Goal: Task Accomplishment & Management: Manage account settings

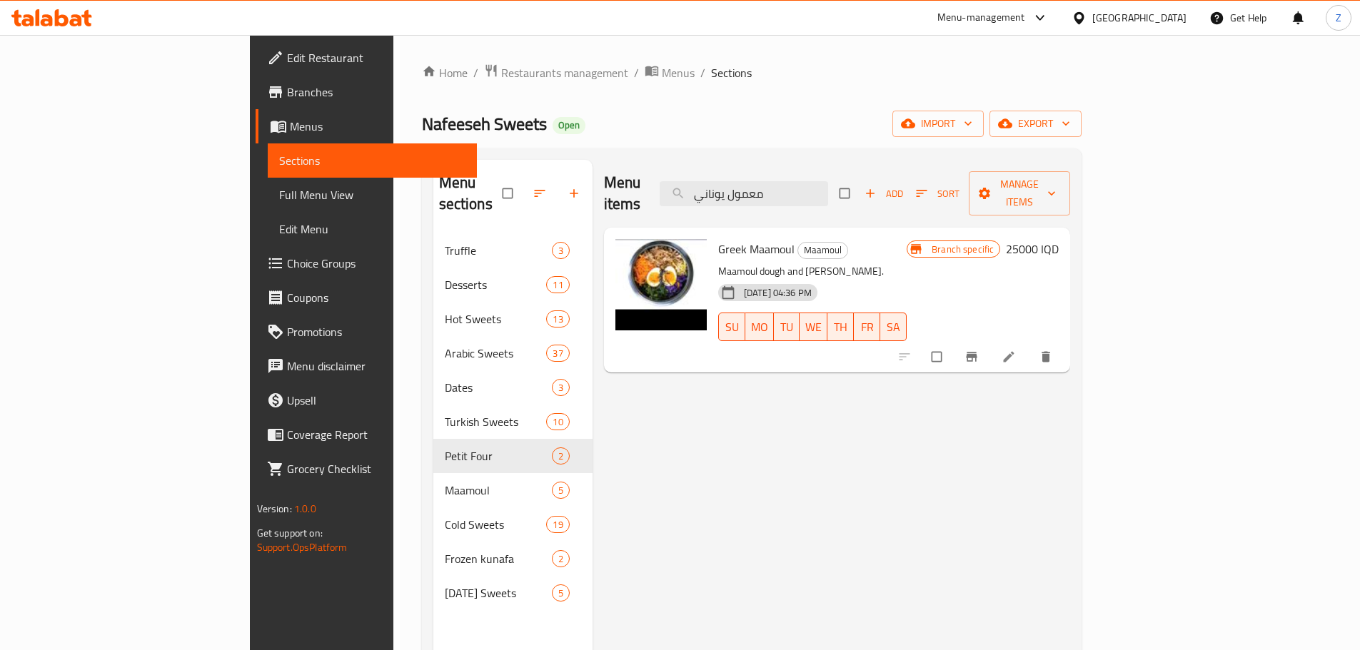
scroll to position [57, 0]
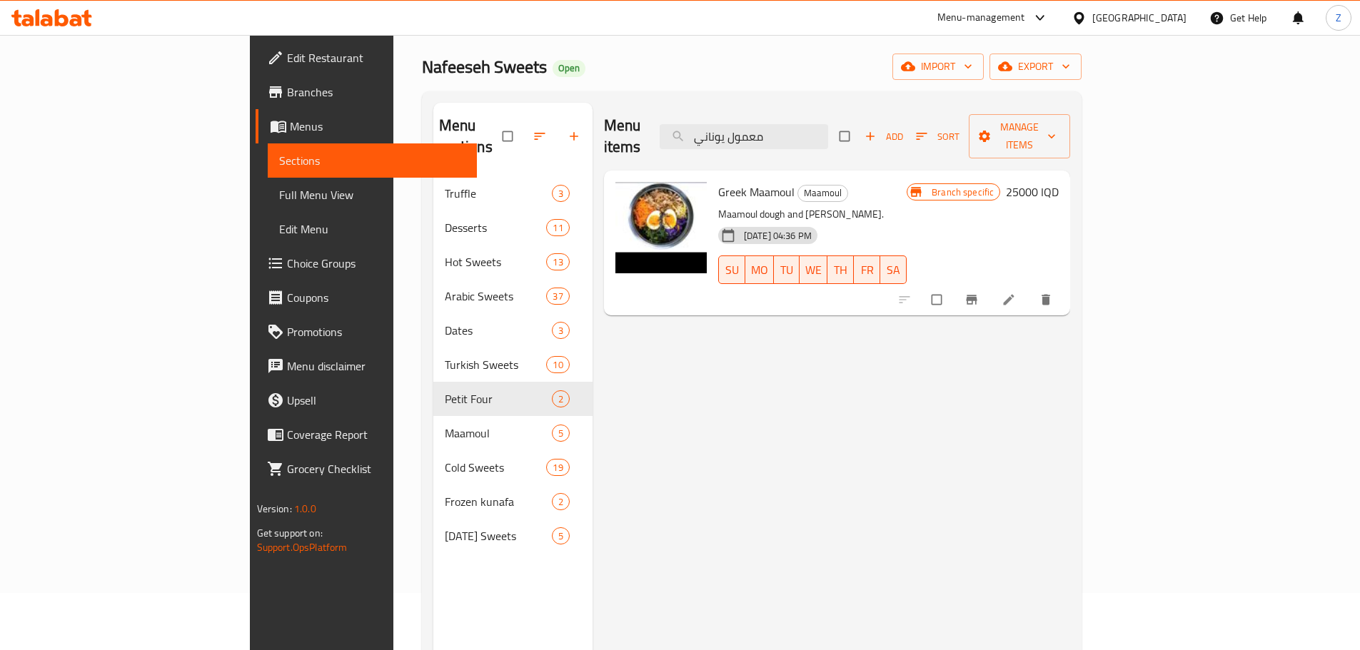
click at [876, 74] on div "Nafeeseh Sweets Open import export" at bounding box center [752, 67] width 660 height 26
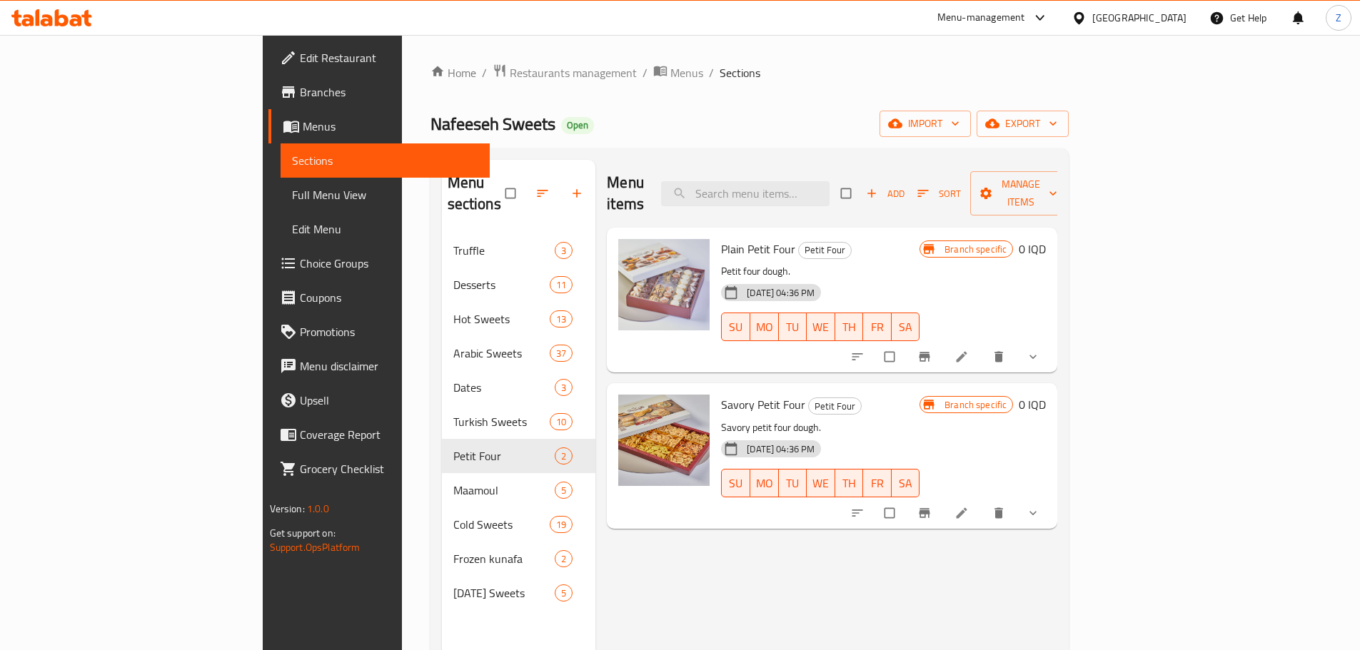
click at [914, 561] on div "Menu items Add Sort Manage items Plain Petit Four Petit Four Petit four dough. …" at bounding box center [826, 485] width 462 height 650
drag, startPoint x: 914, startPoint y: 562, endPoint x: 907, endPoint y: 566, distance: 8.3
drag, startPoint x: 907, startPoint y: 566, endPoint x: 716, endPoint y: 92, distance: 511.1
click at [716, 92] on div "Home / Restaurants management / Menus / Sections Nafeeseh Sweets Open import ex…" at bounding box center [749, 443] width 639 height 758
click at [861, 166] on div "Menu items Add Sort Manage items" at bounding box center [832, 194] width 450 height 68
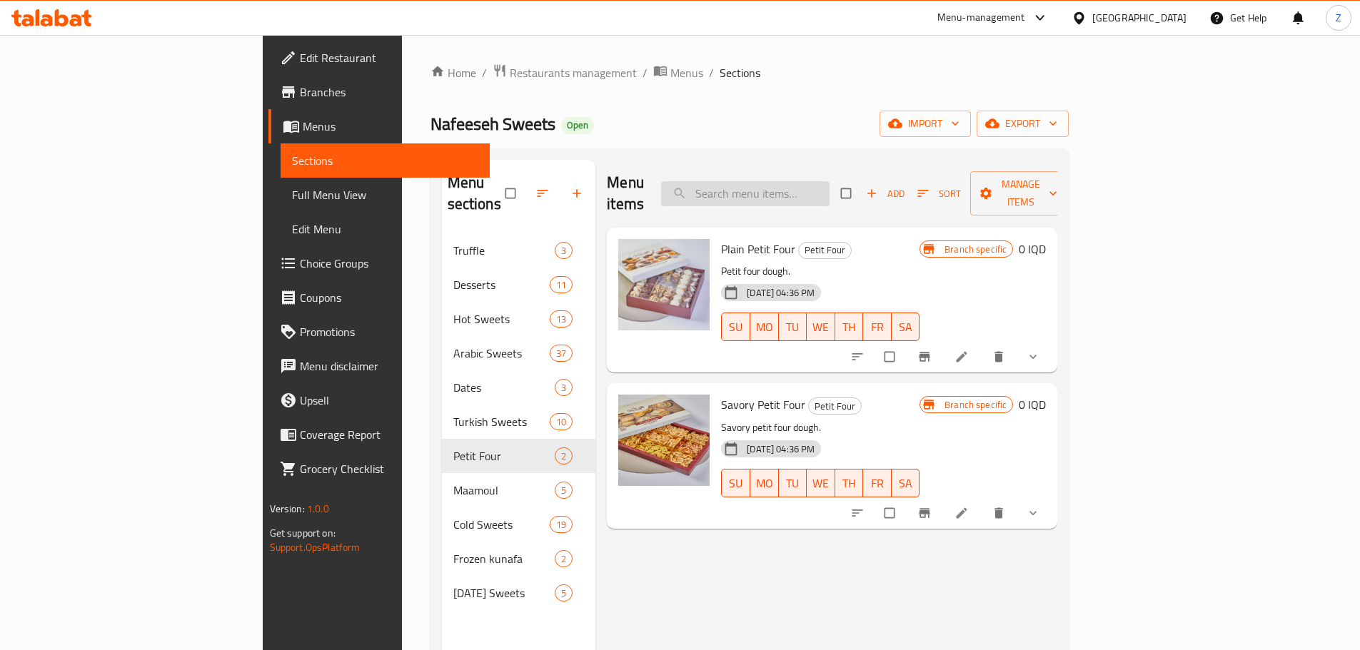
click at [829, 181] on input "search" at bounding box center [745, 193] width 168 height 25
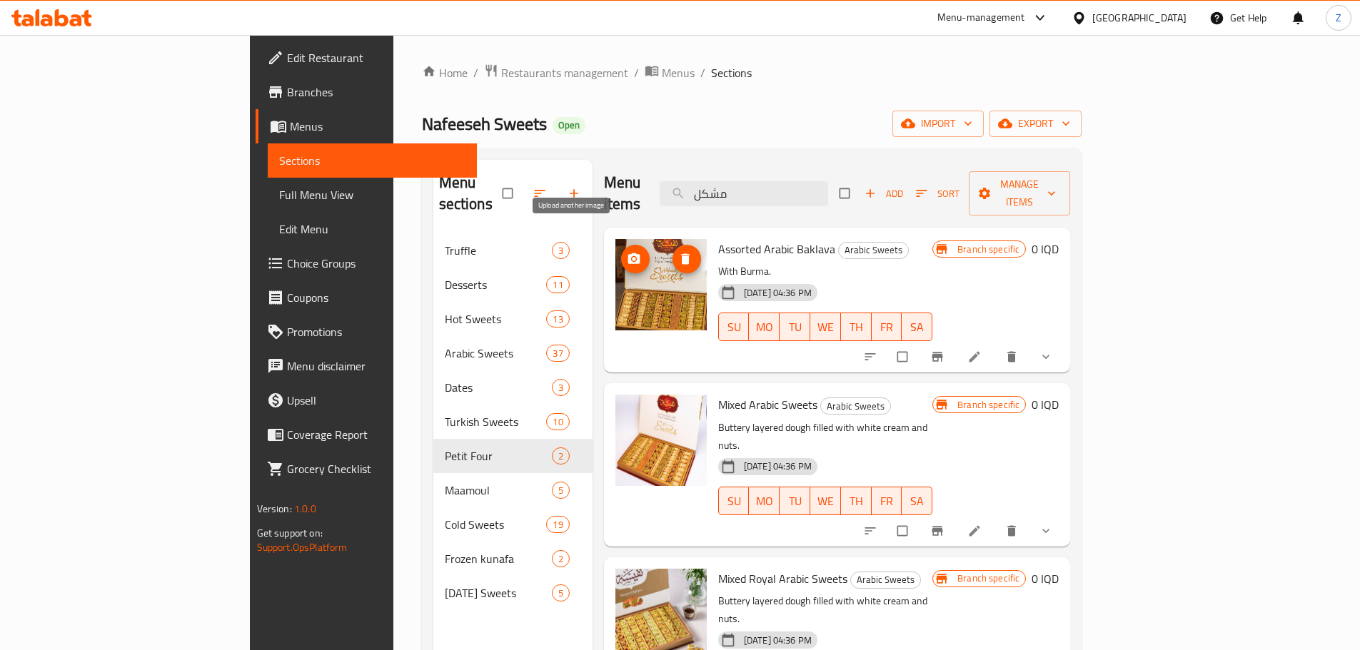
click at [621, 245] on button "upload picture" at bounding box center [635, 259] width 29 height 29
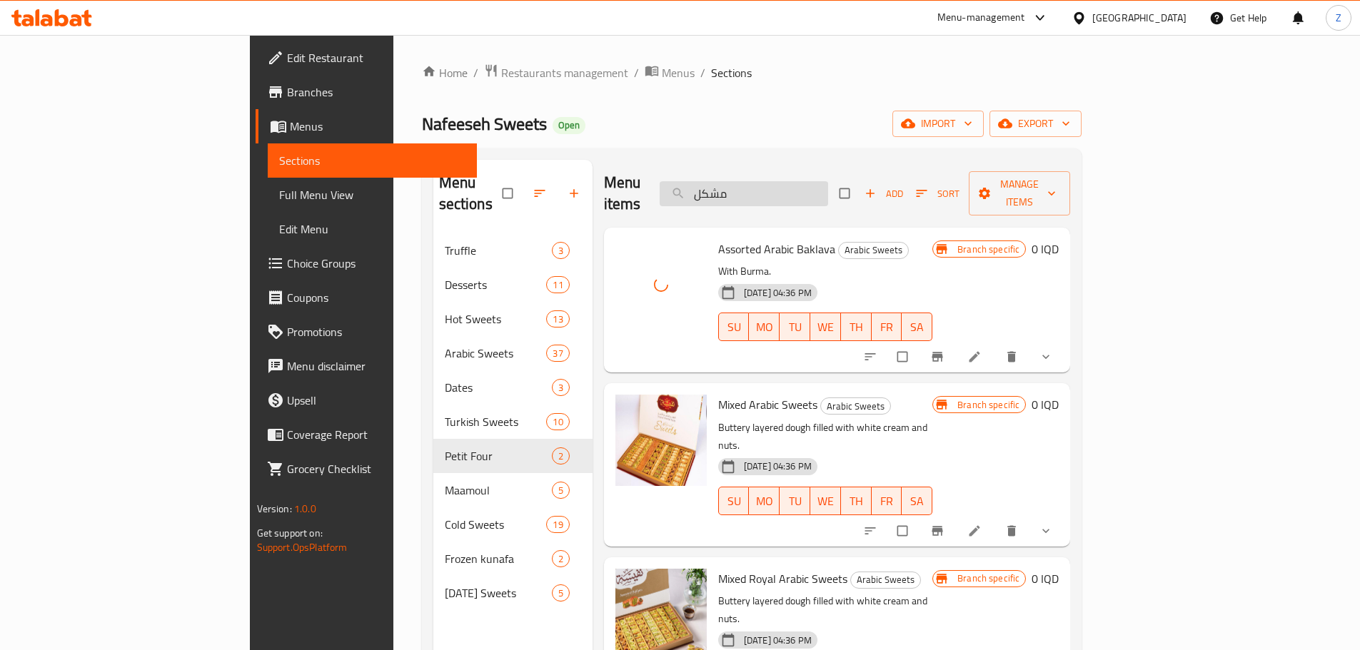
click at [814, 181] on input "مشكل" at bounding box center [744, 193] width 168 height 25
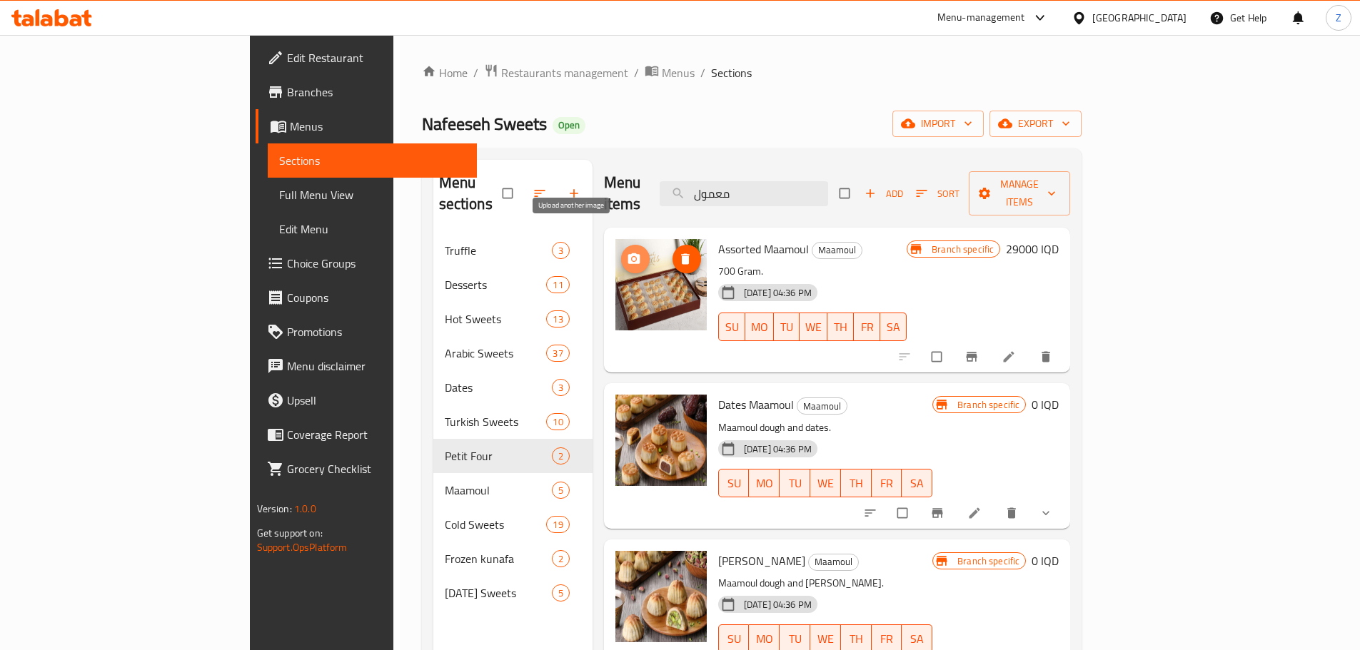
click at [632, 257] on circle "upload picture" at bounding box center [634, 259] width 4 height 4
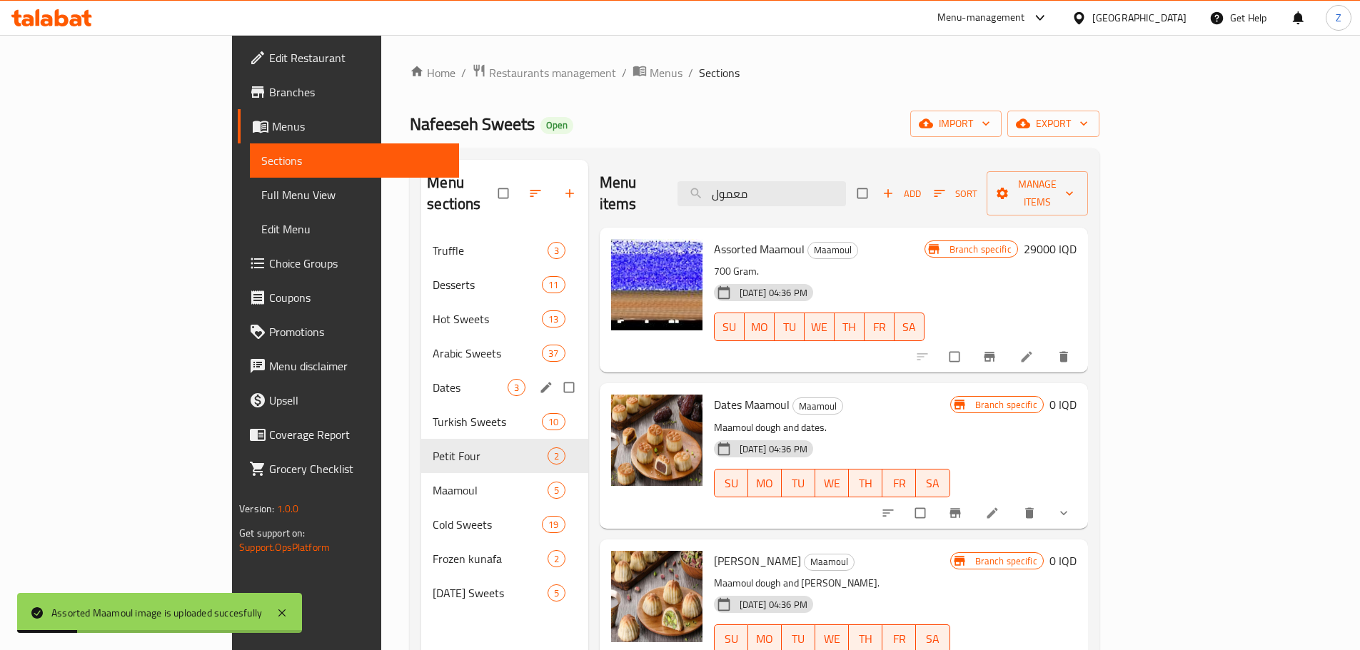
click at [421, 380] on div "Dates 3" at bounding box center [504, 387] width 166 height 34
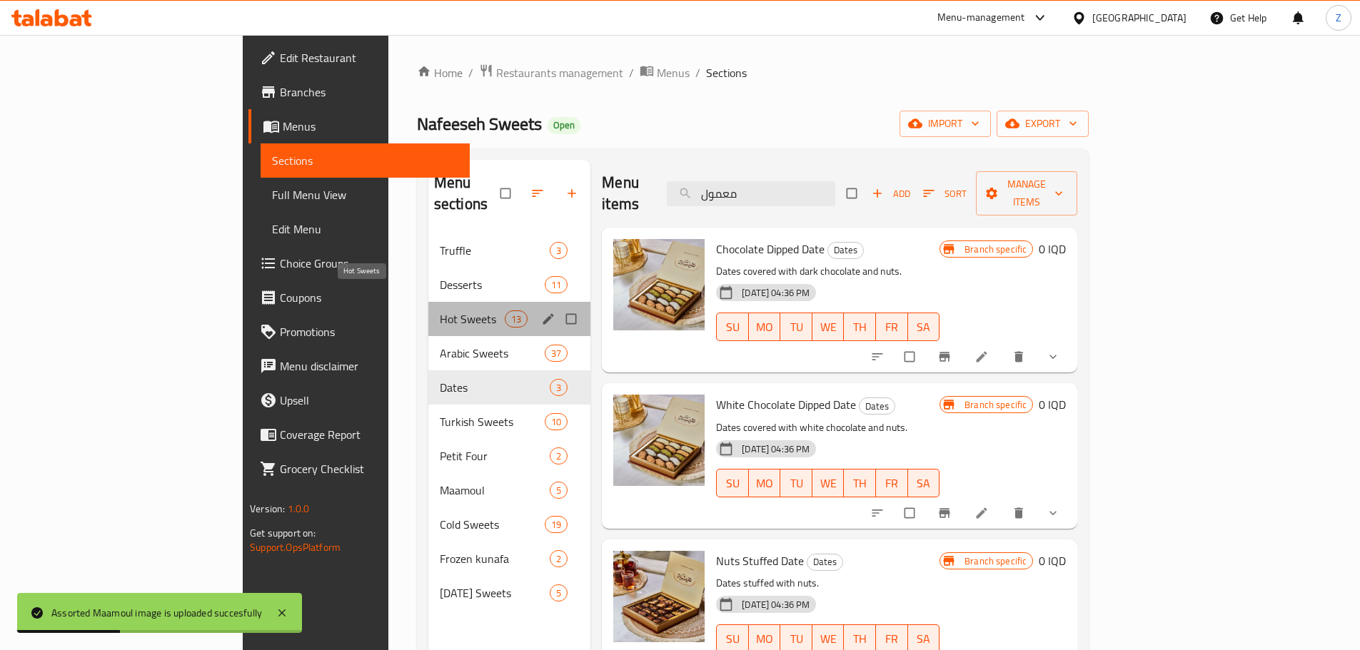
click at [440, 310] on span "Hot Sweets" at bounding box center [472, 318] width 65 height 17
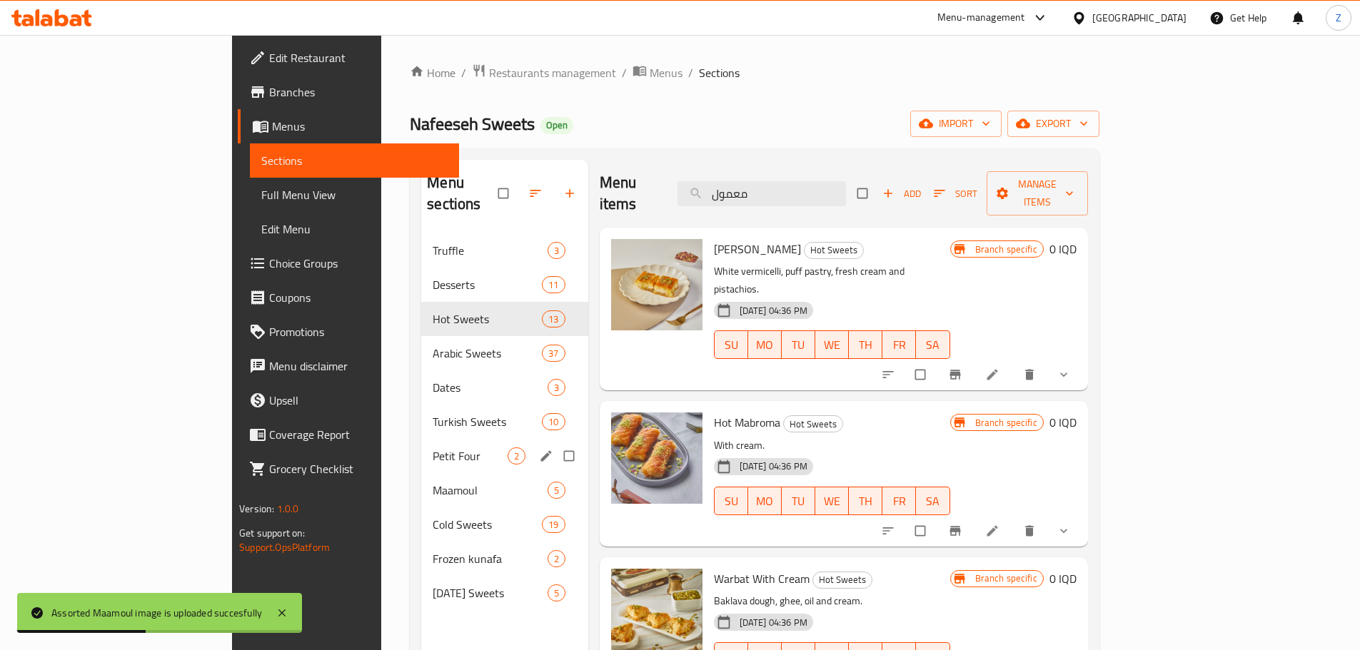
click at [421, 439] on div "Petit Four 2" at bounding box center [504, 456] width 166 height 34
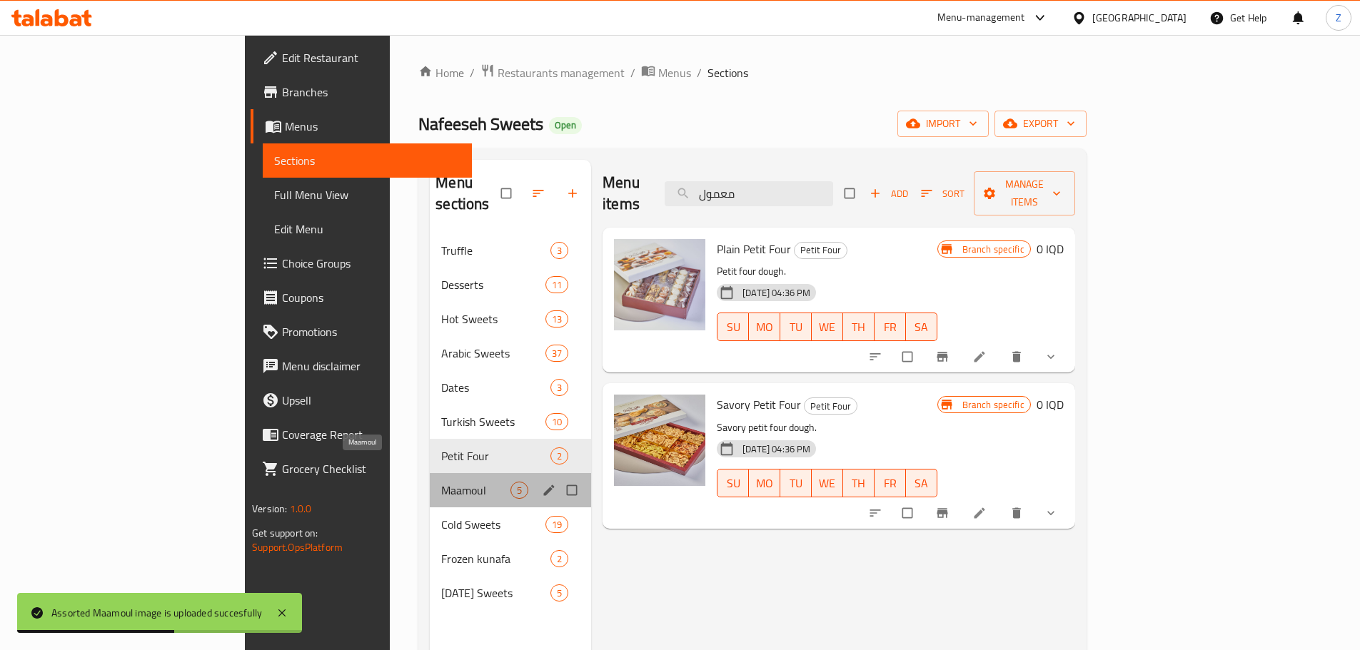
click at [441, 482] on span "Maamoul" at bounding box center [475, 490] width 69 height 17
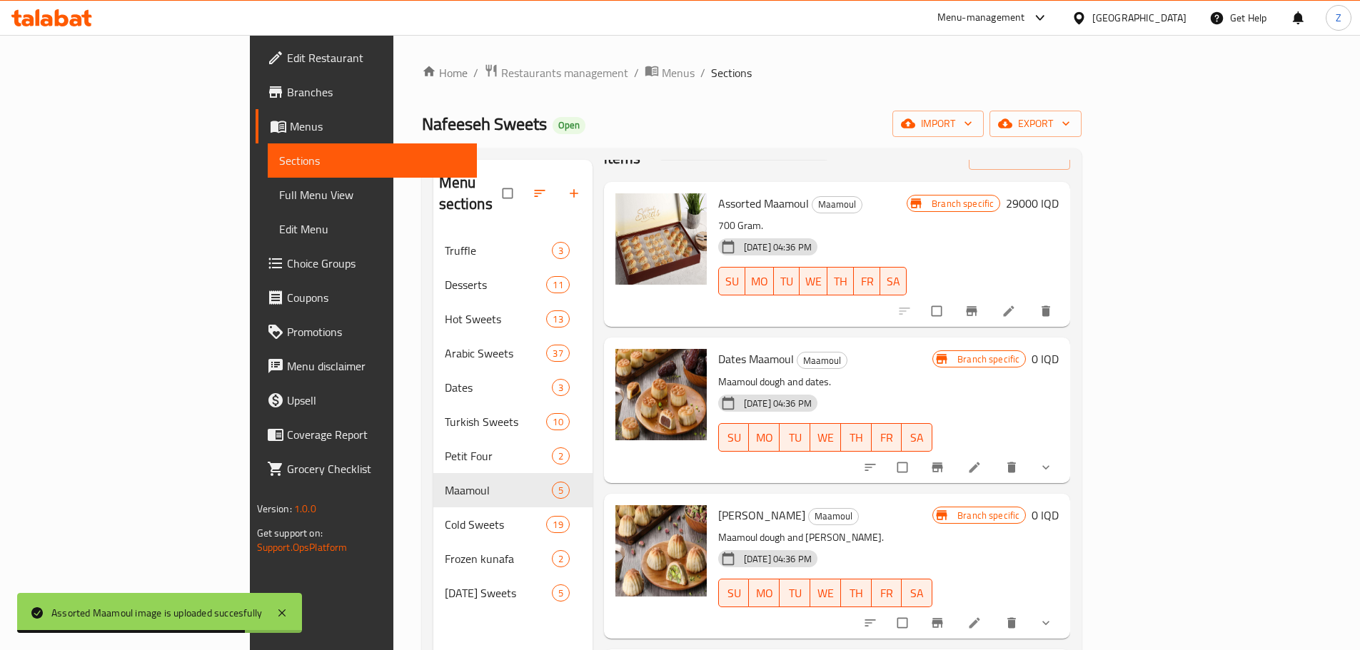
scroll to position [71, 0]
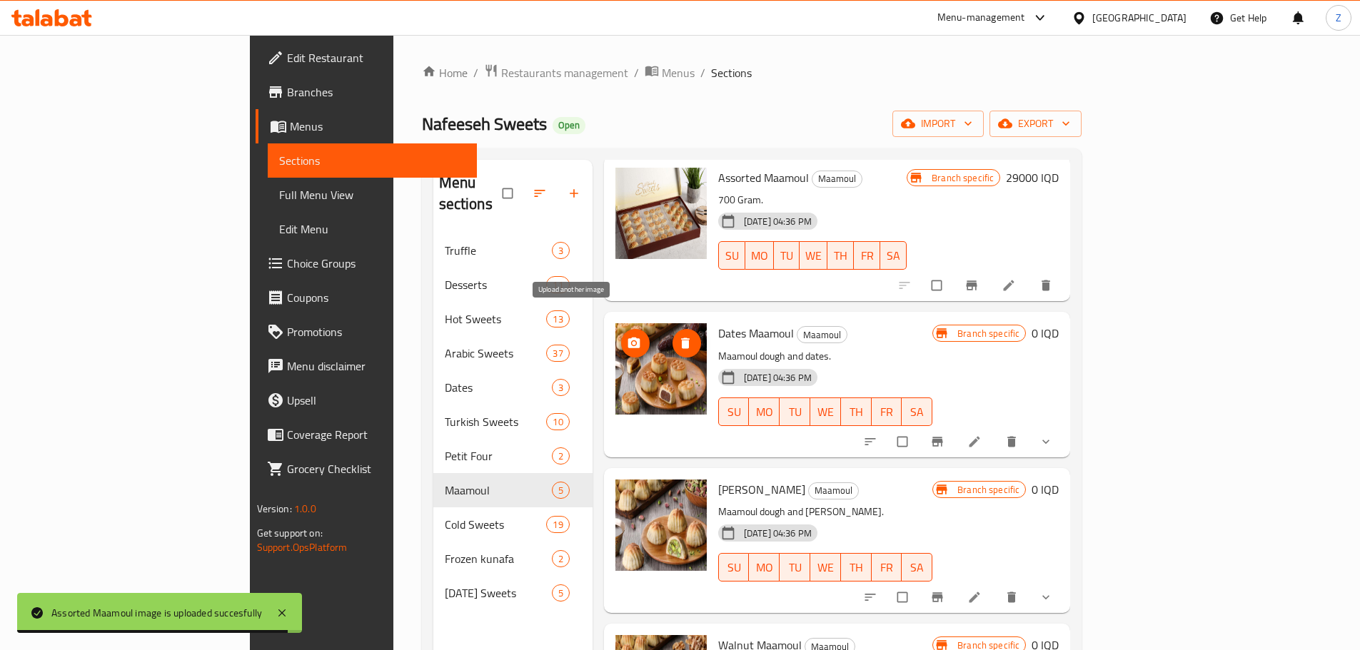
click at [632, 342] on circle "upload picture" at bounding box center [634, 344] width 4 height 4
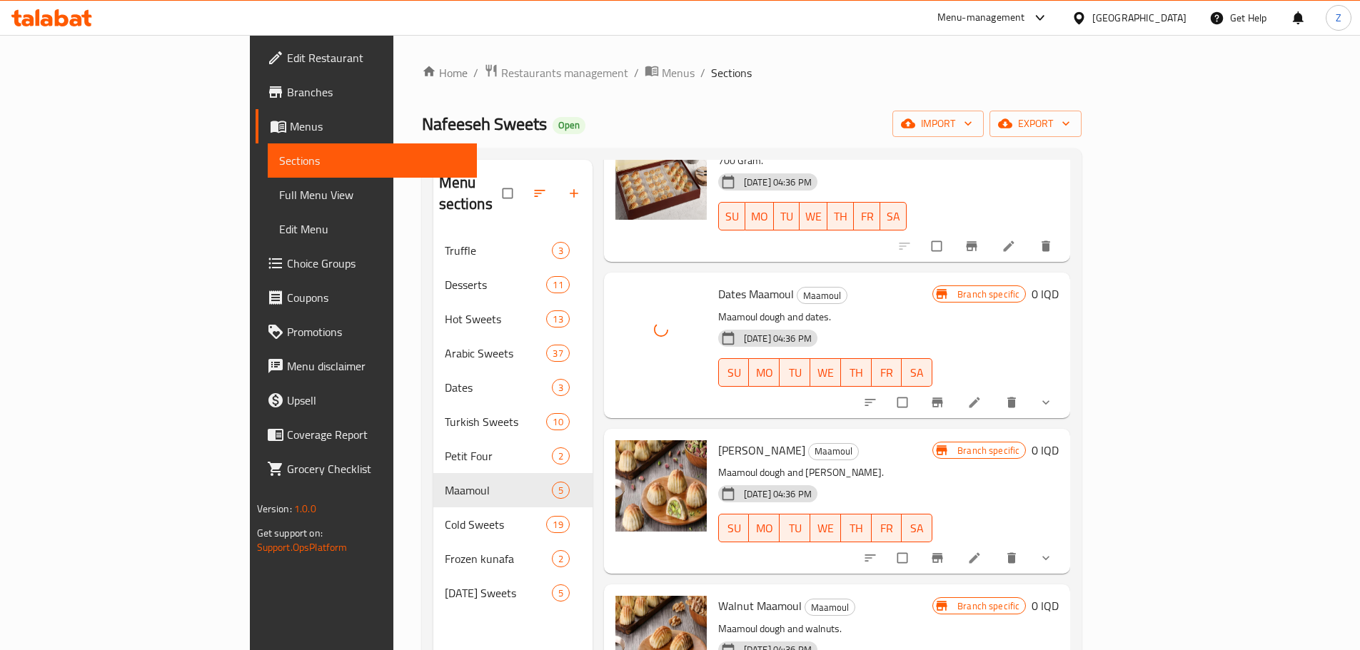
scroll to position [143, 0]
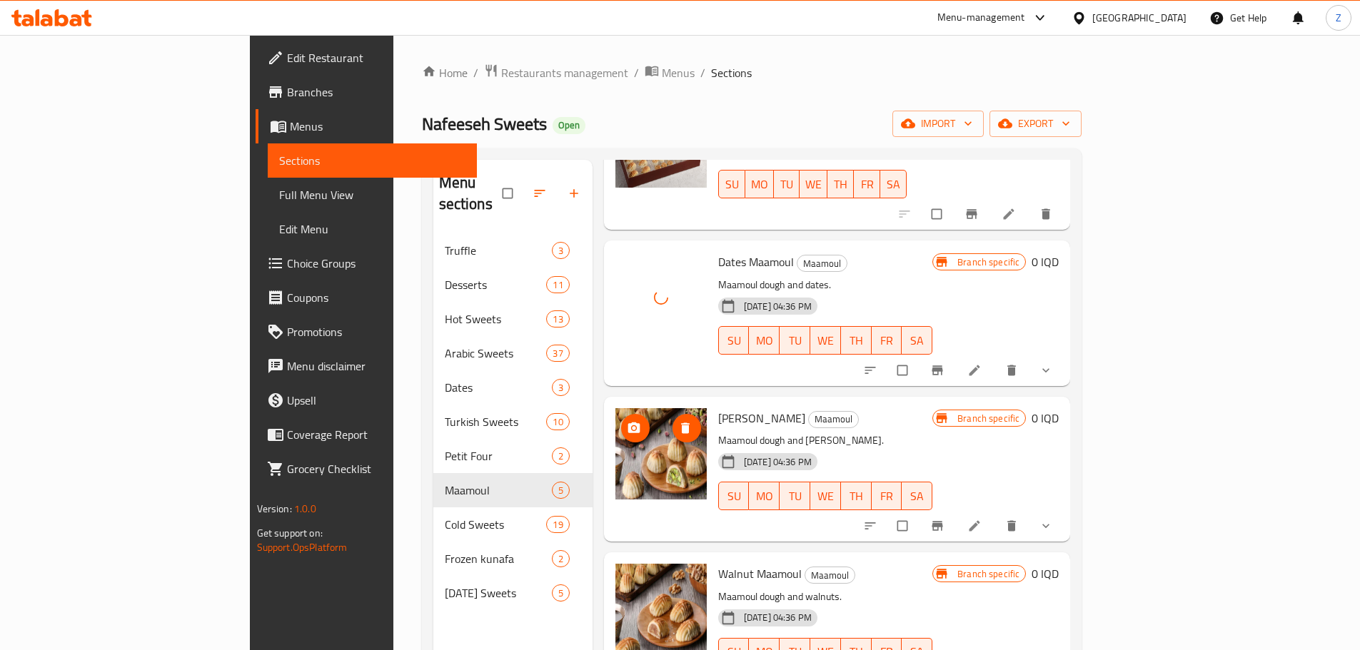
click at [615, 408] on img at bounding box center [660, 453] width 91 height 91
click at [627, 421] on icon "upload picture" at bounding box center [634, 428] width 14 height 14
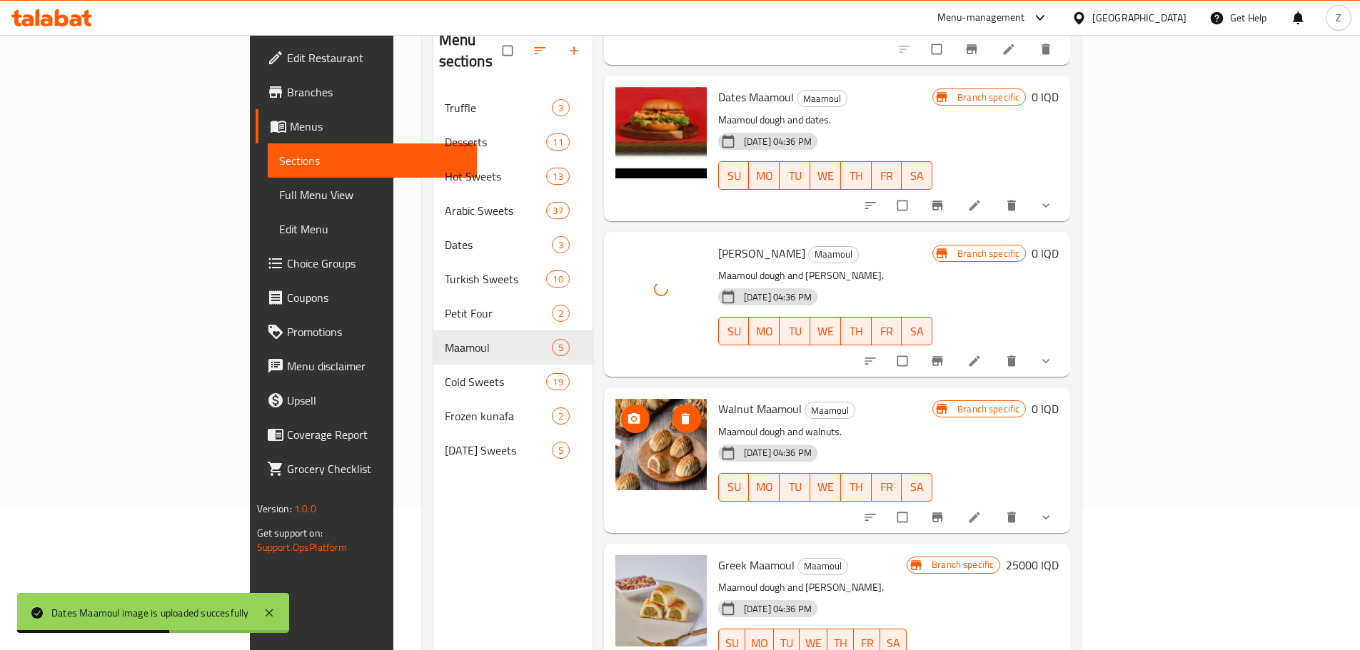
click at [615, 407] on img at bounding box center [660, 444] width 91 height 91
click at [615, 399] on img at bounding box center [660, 444] width 91 height 91
click at [621, 405] on button "upload picture" at bounding box center [635, 419] width 29 height 29
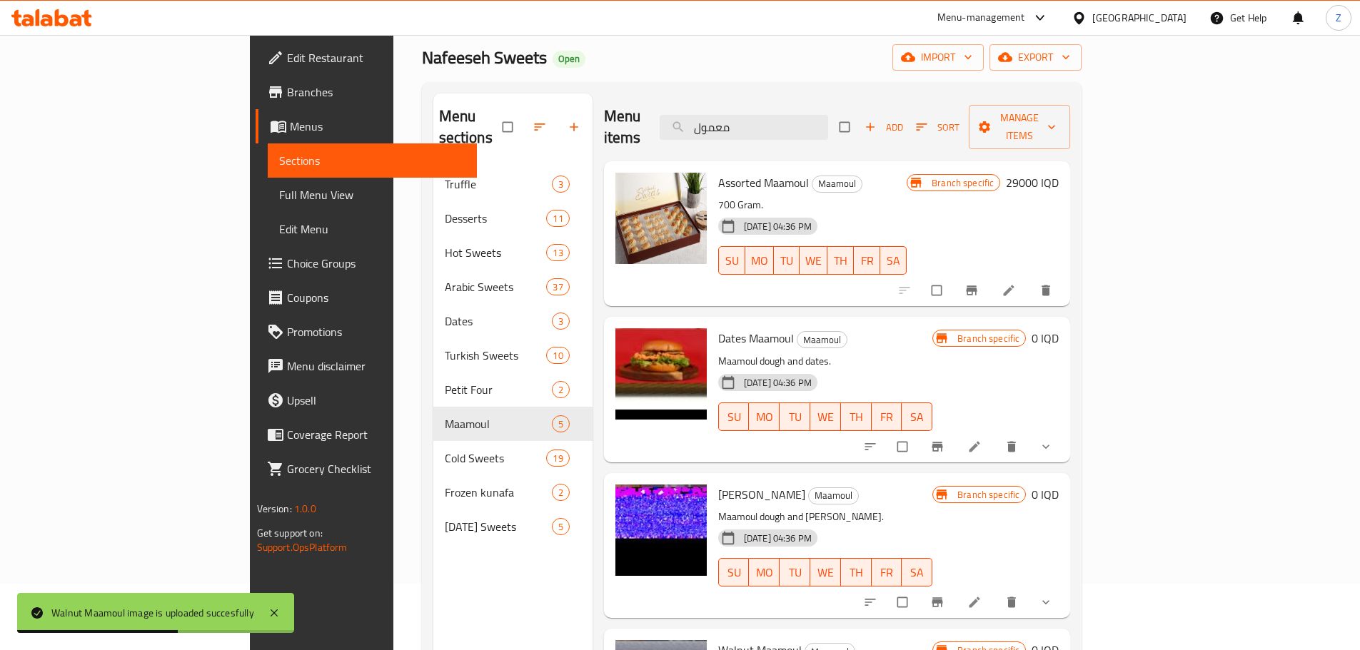
scroll to position [0, 0]
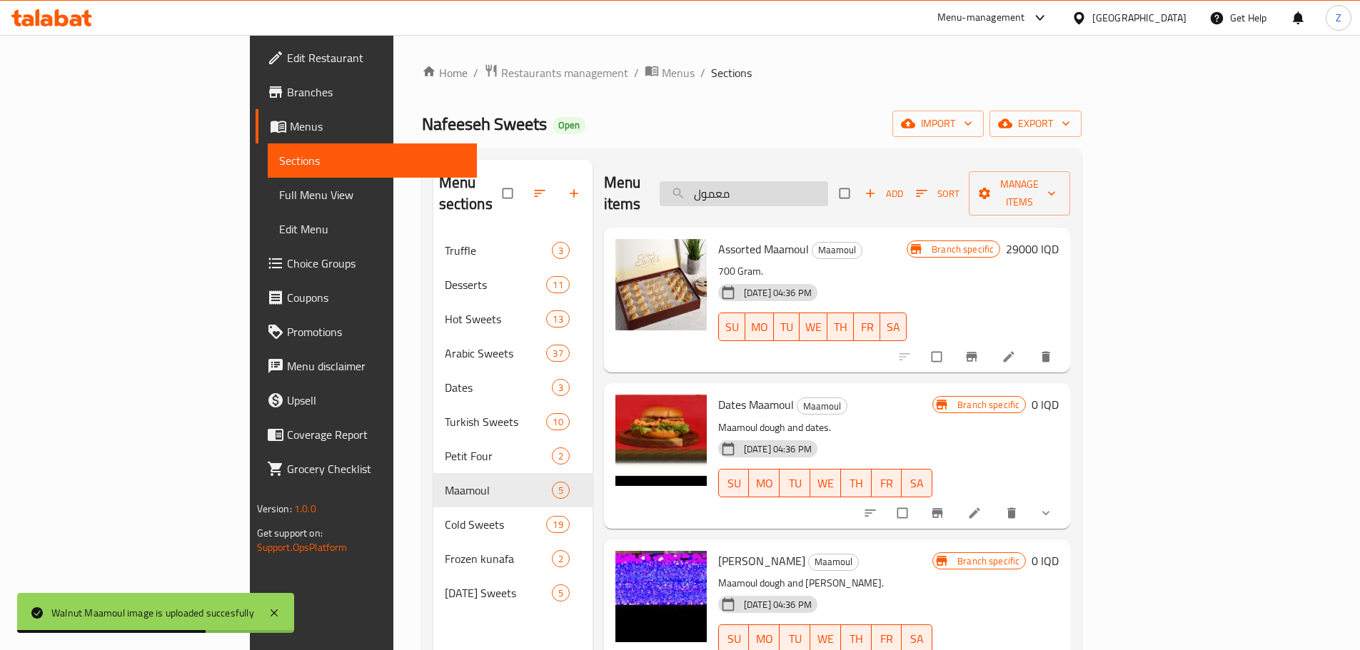
click at [815, 181] on input "معمول" at bounding box center [744, 193] width 168 height 25
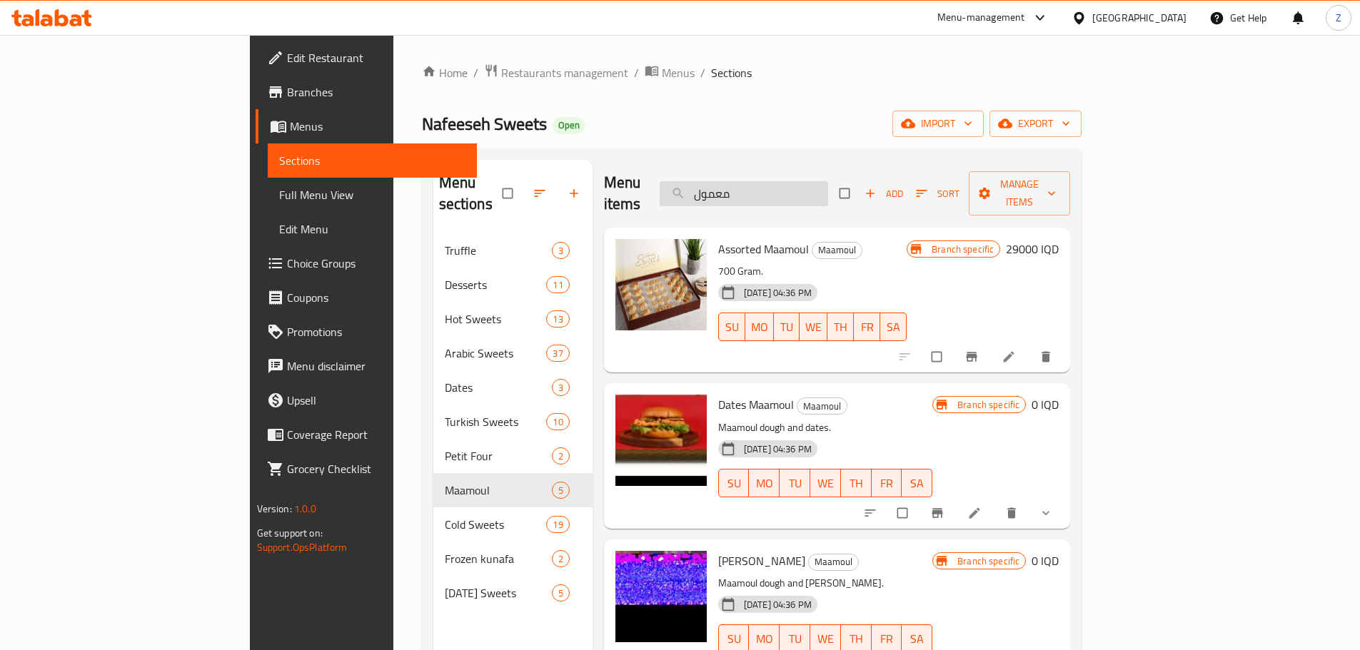
click at [828, 194] on input "معمول" at bounding box center [744, 193] width 168 height 25
click at [828, 182] on input "معمول" at bounding box center [744, 193] width 168 height 25
click at [828, 181] on input "معمول" at bounding box center [744, 193] width 168 height 25
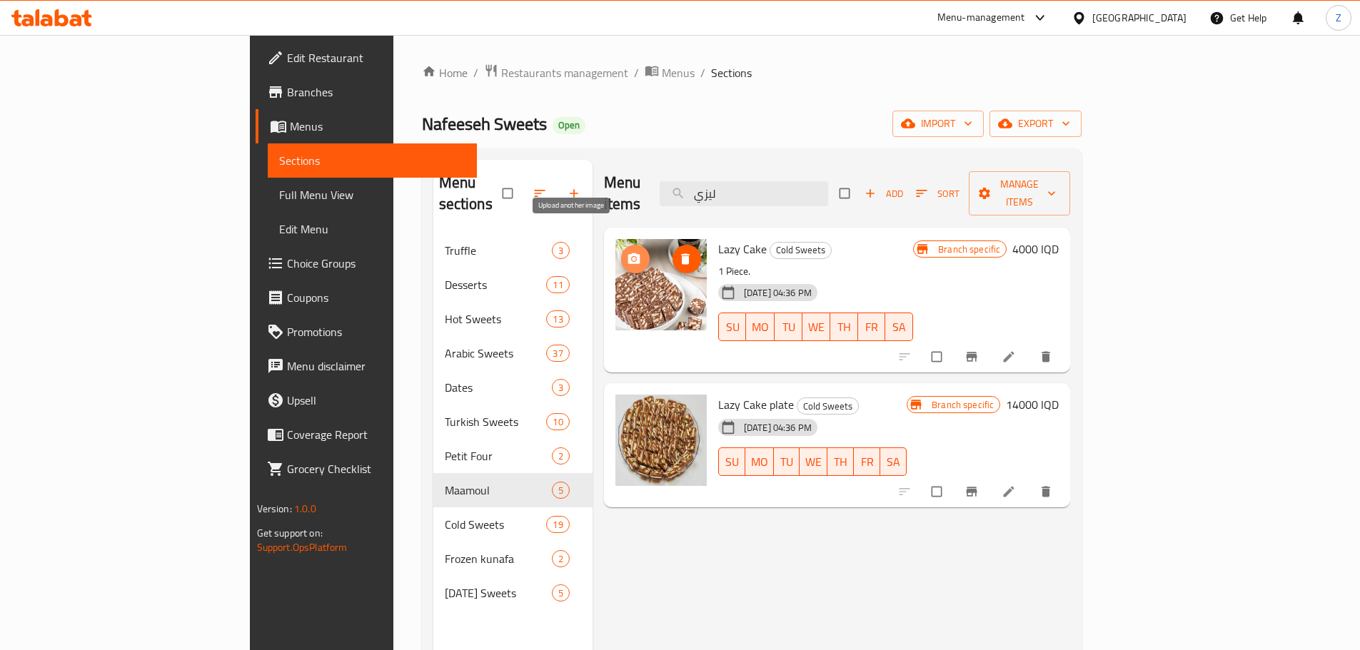
click at [621, 252] on span "upload picture" at bounding box center [635, 259] width 29 height 14
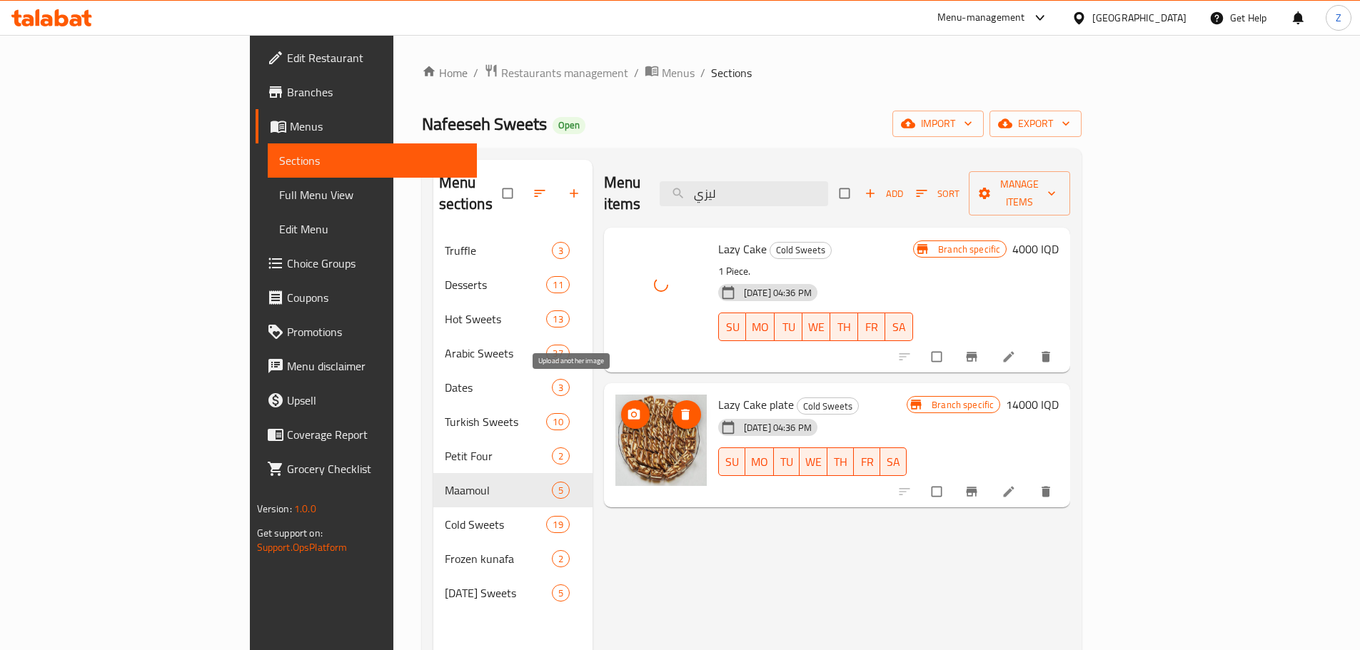
click at [621, 400] on button "upload picture" at bounding box center [635, 414] width 29 height 29
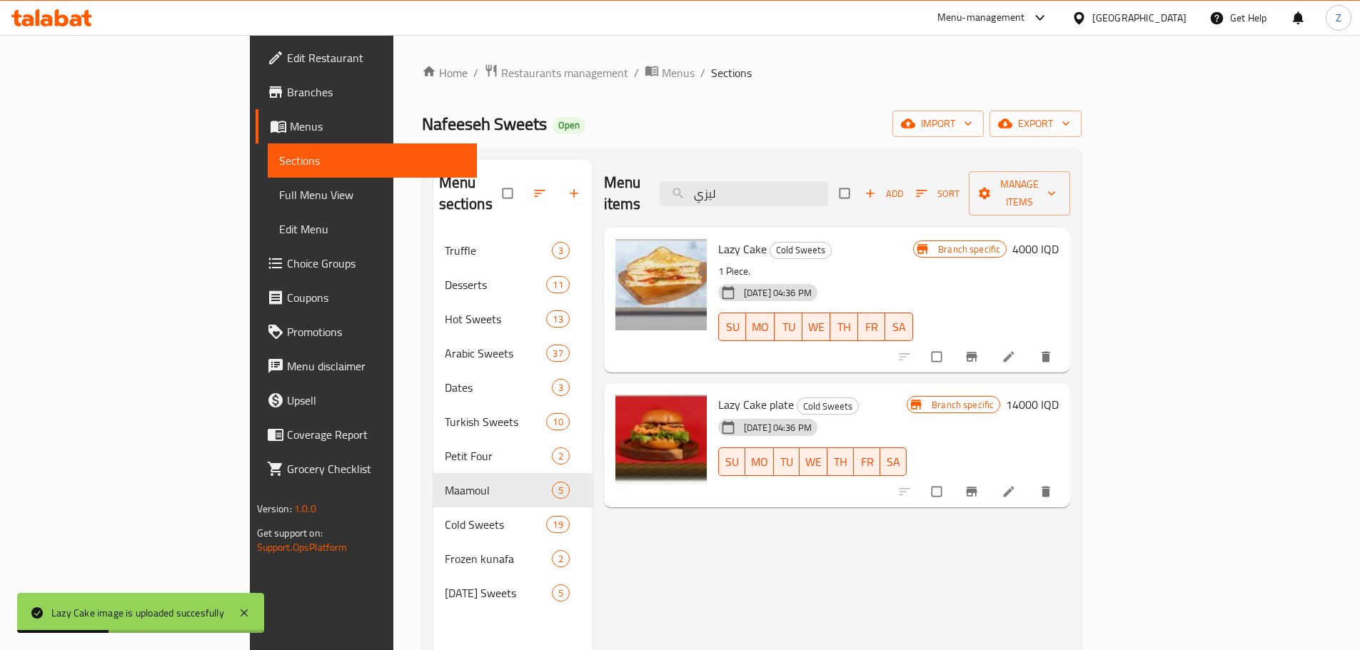
click at [787, 594] on div "Menu items ليزي Add Sort Manage items Lazy Cake Cold Sweets 1 Piece. [DATE] 04:…" at bounding box center [831, 485] width 478 height 650
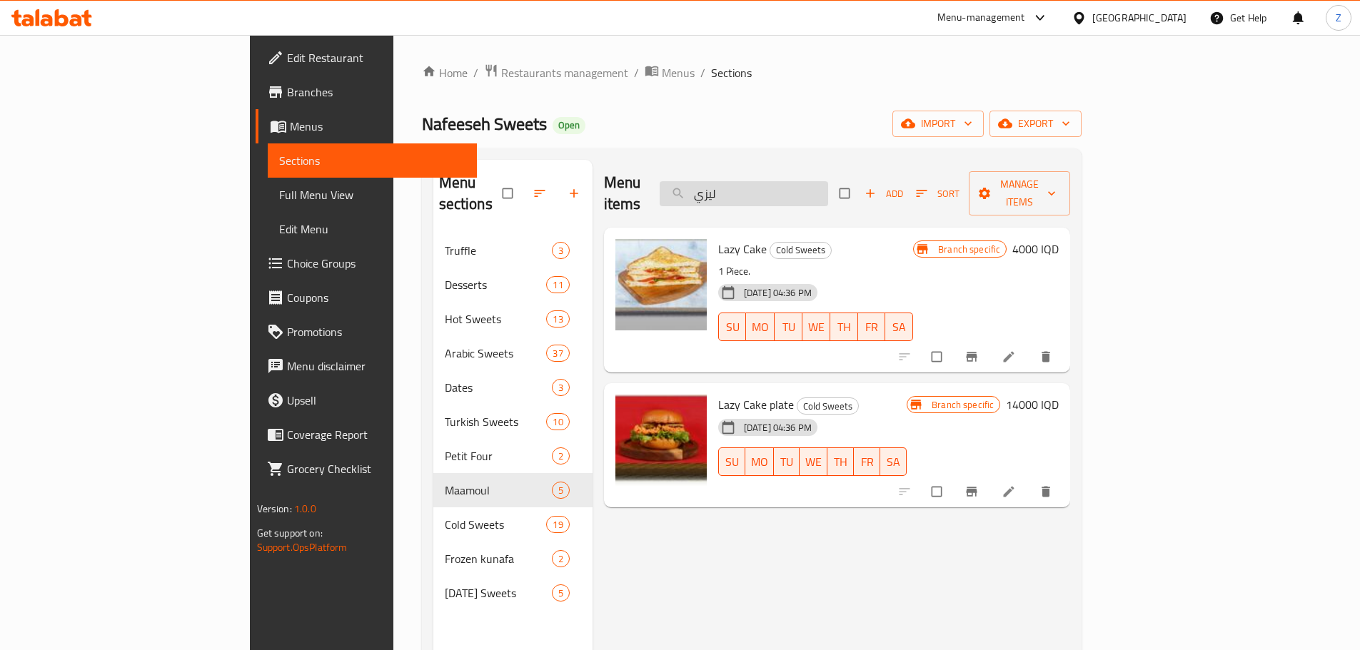
click at [828, 181] on input "ليزي" at bounding box center [744, 193] width 168 height 25
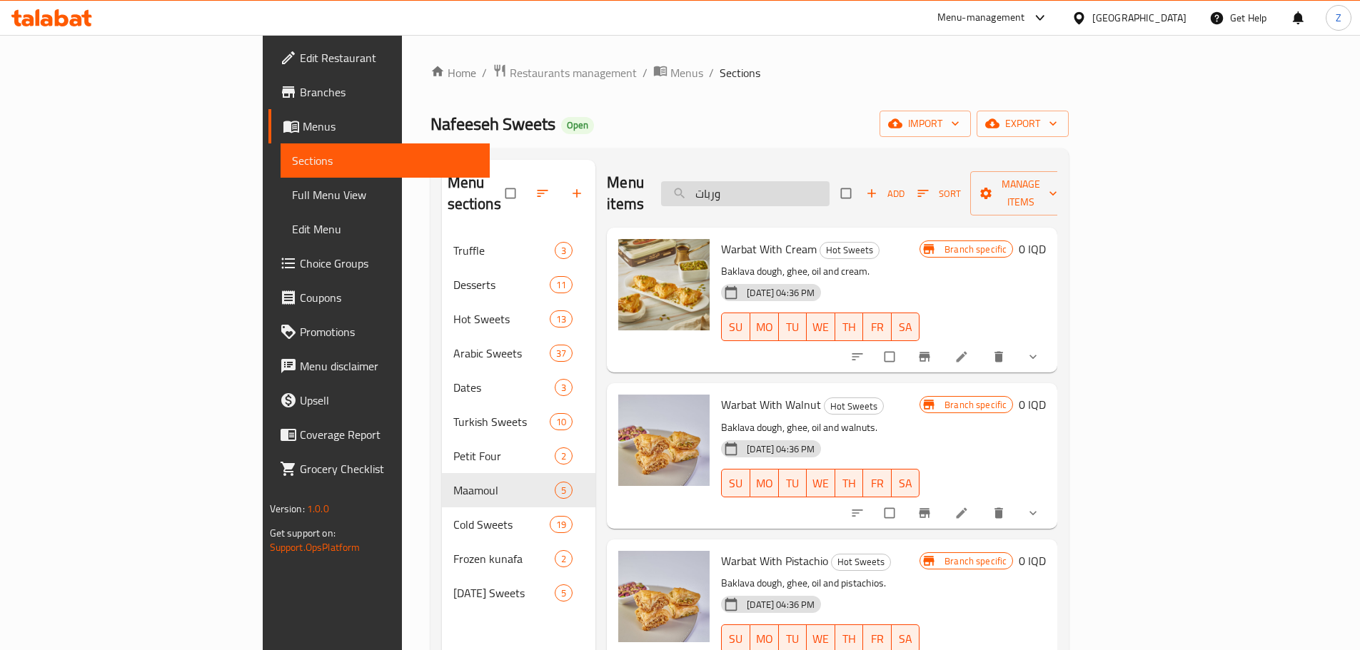
click at [829, 182] on input "وربات" at bounding box center [745, 193] width 168 height 25
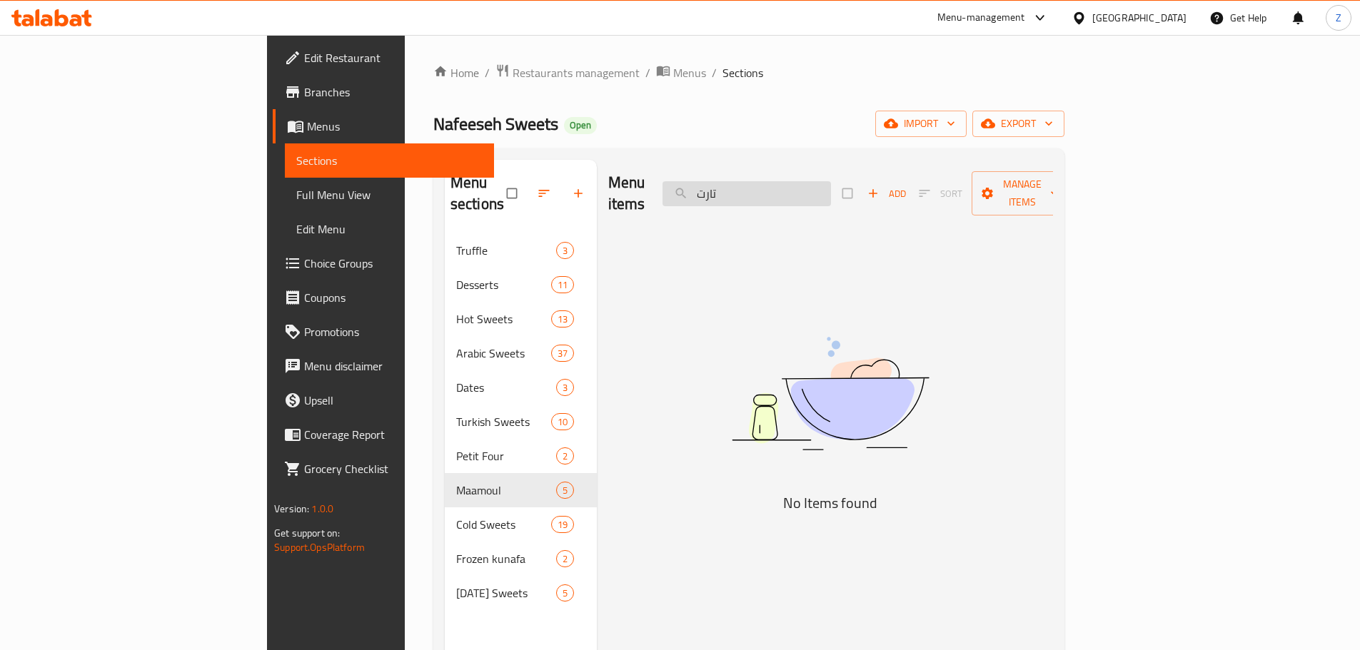
click at [831, 184] on input "تارت" at bounding box center [746, 193] width 168 height 25
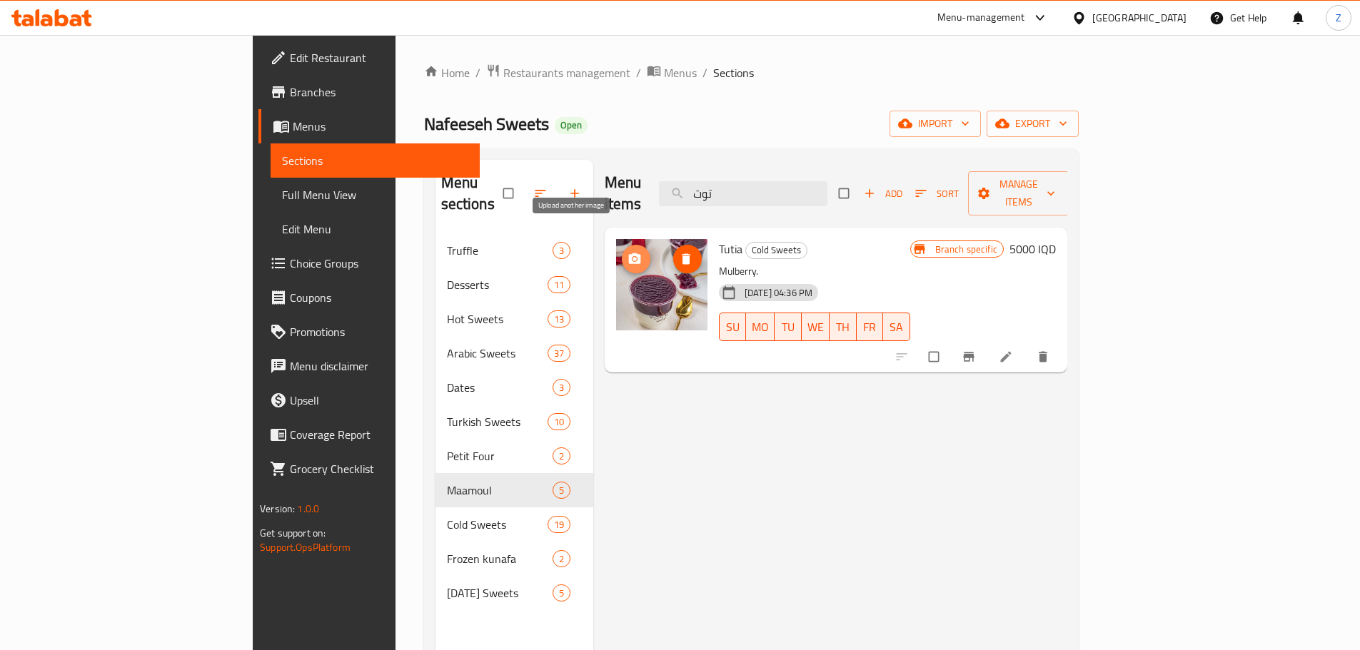
click at [627, 252] on icon "upload picture" at bounding box center [634, 259] width 14 height 14
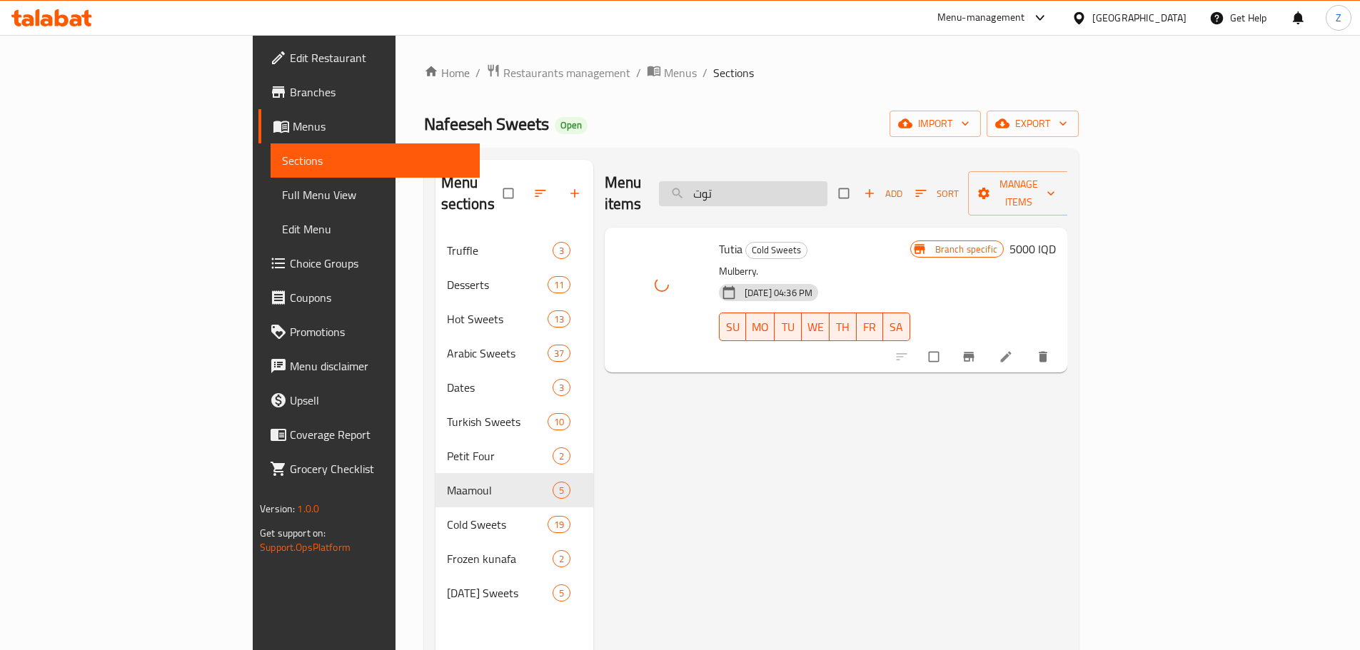
click at [827, 189] on input "توت" at bounding box center [743, 193] width 168 height 25
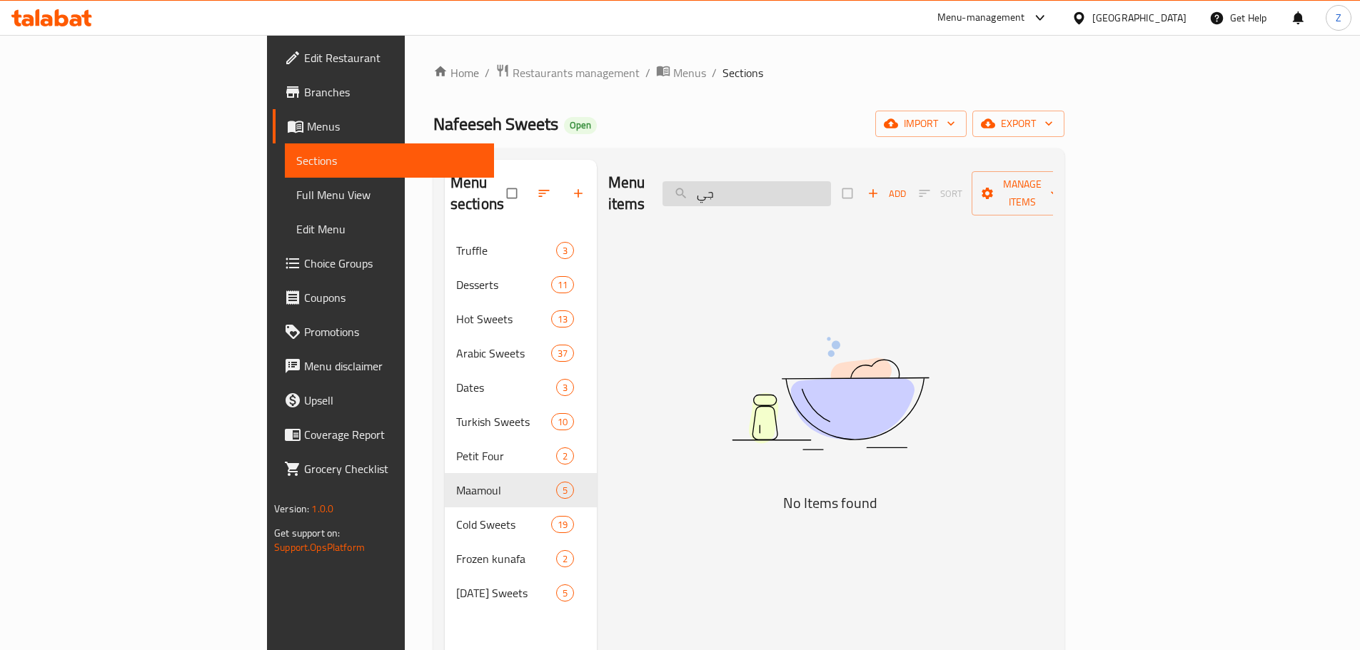
type input "ج"
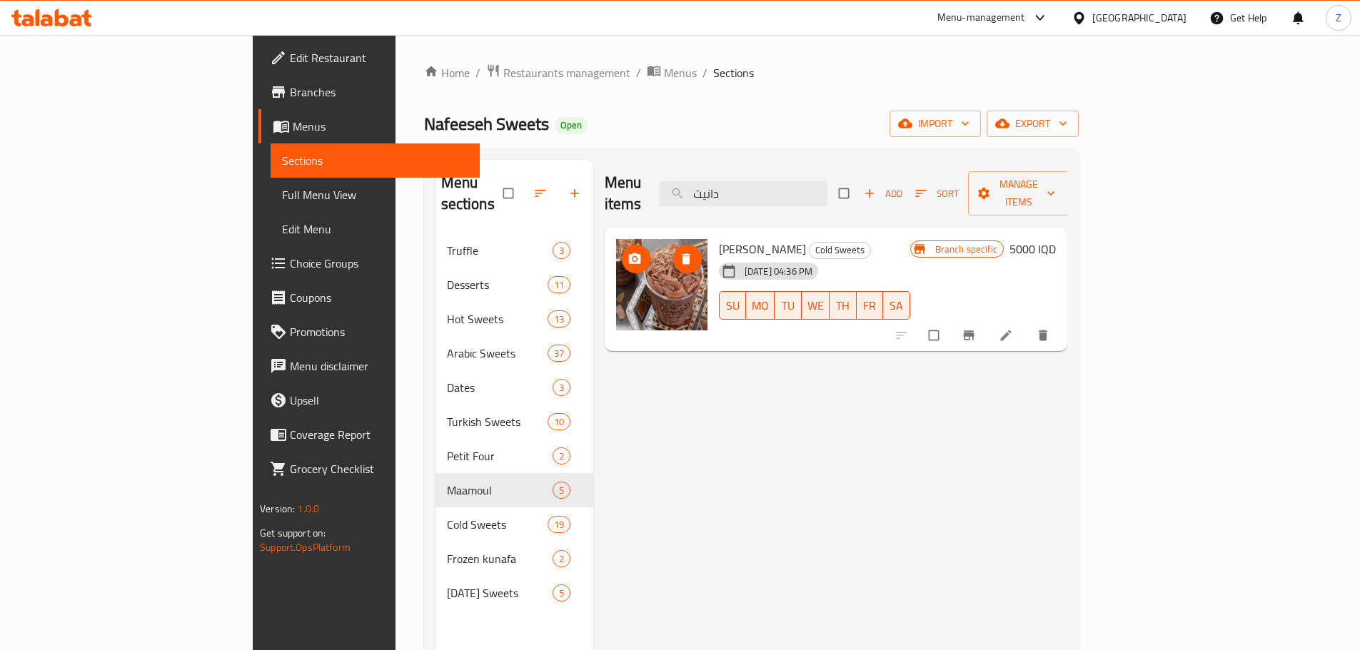
click at [627, 252] on icon "upload picture" at bounding box center [634, 259] width 14 height 14
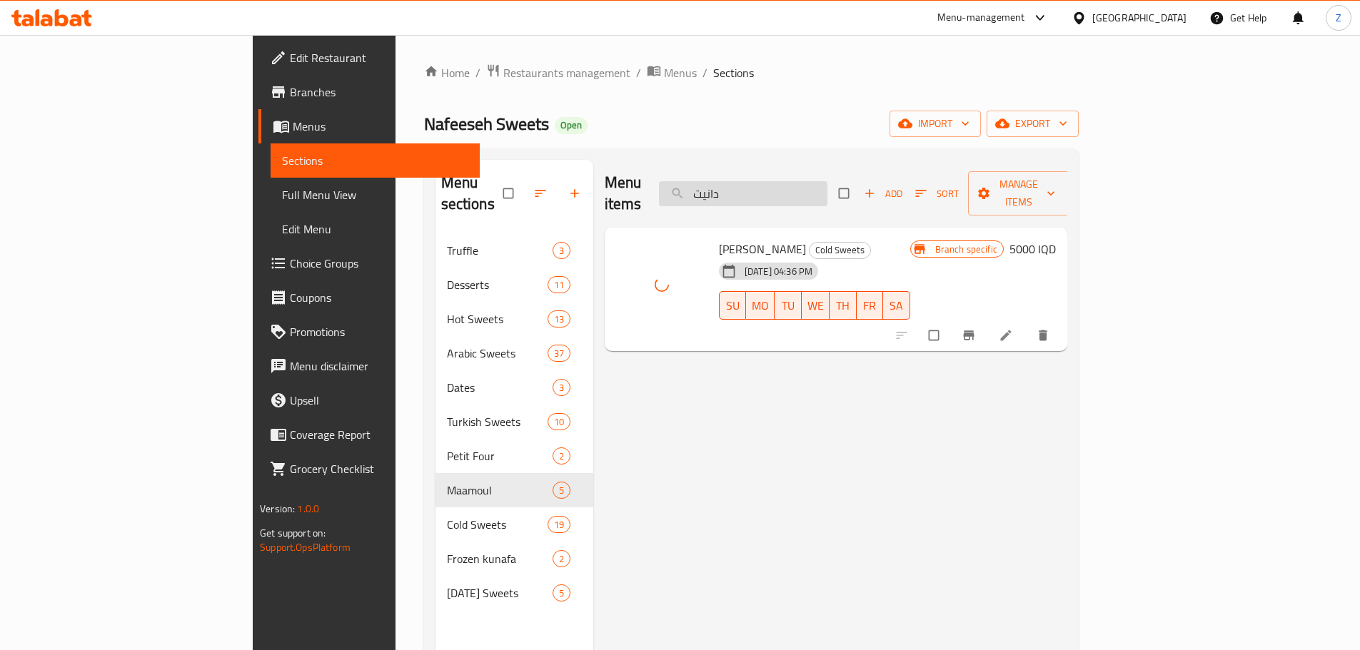
click at [827, 181] on input "دانيت" at bounding box center [743, 193] width 168 height 25
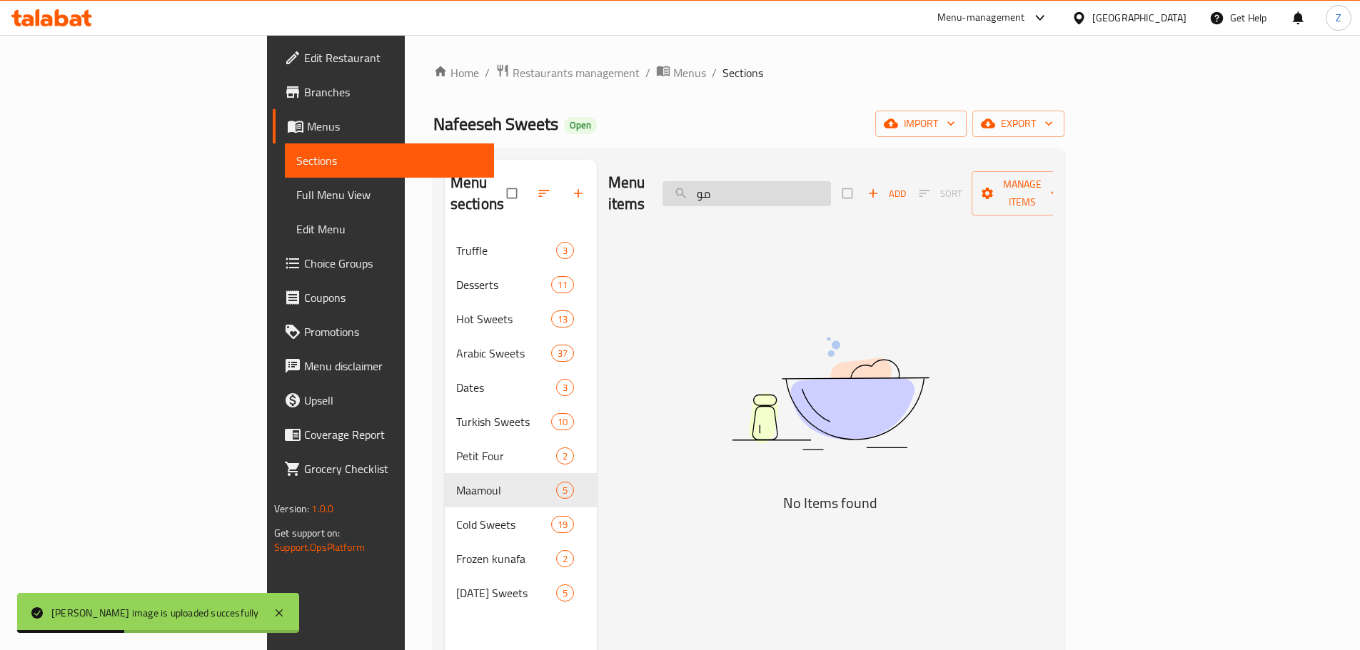
type input "م"
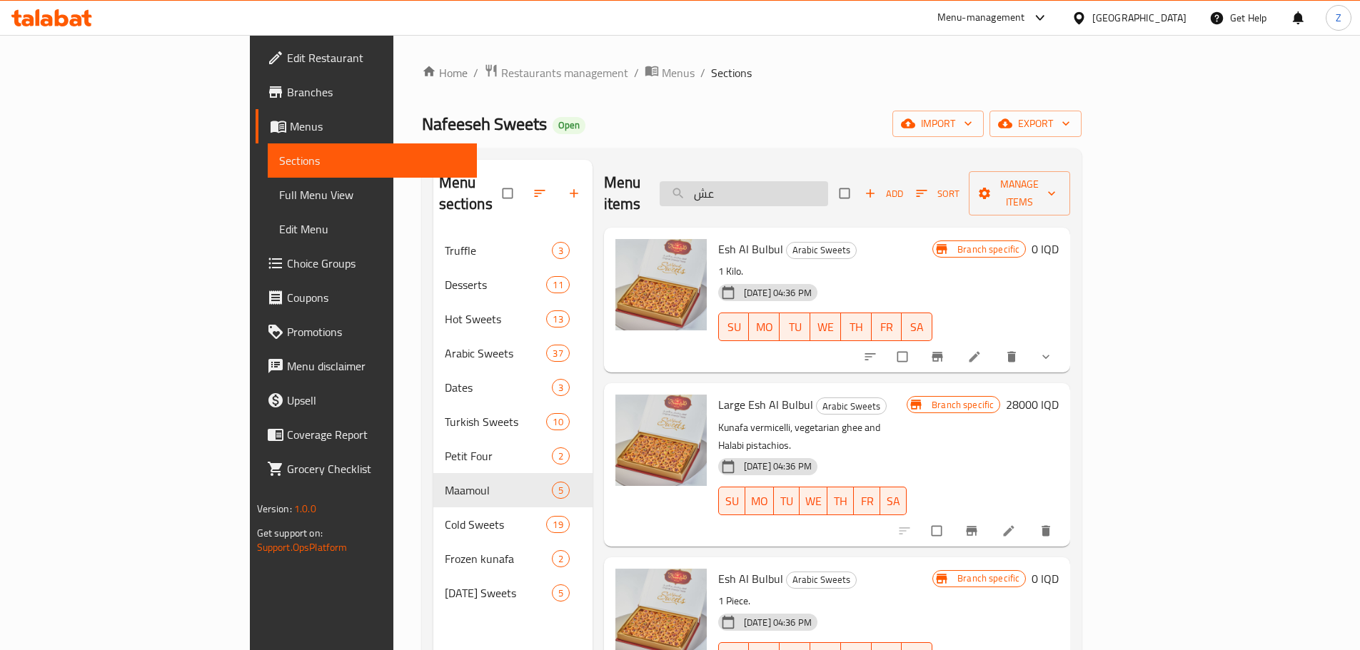
type input "ع"
type input "ب"
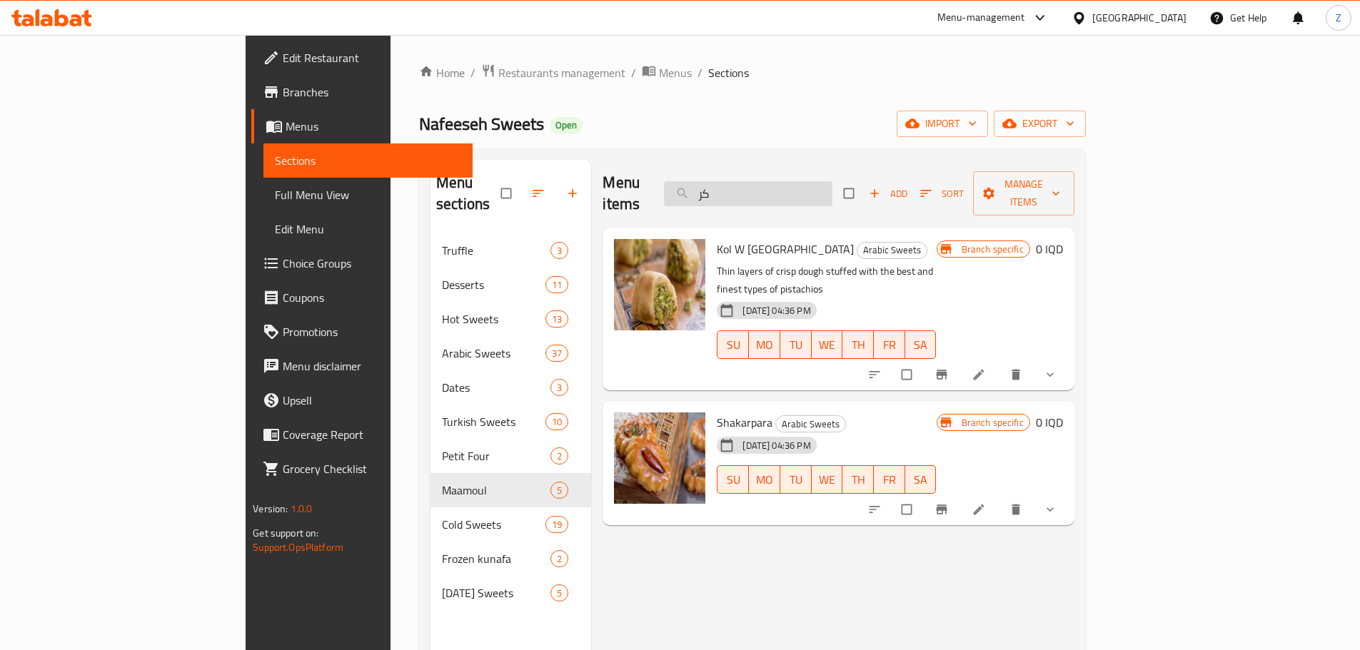
type input "ك"
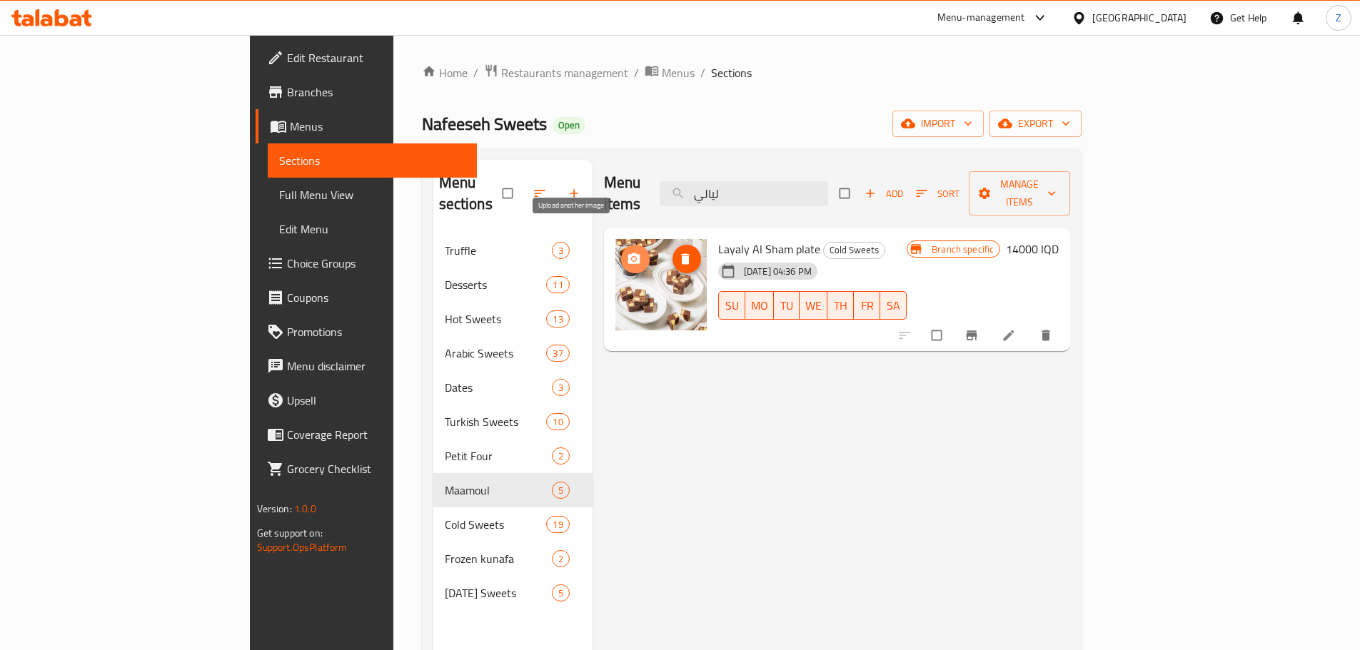
click at [621, 252] on span "upload picture" at bounding box center [635, 259] width 29 height 14
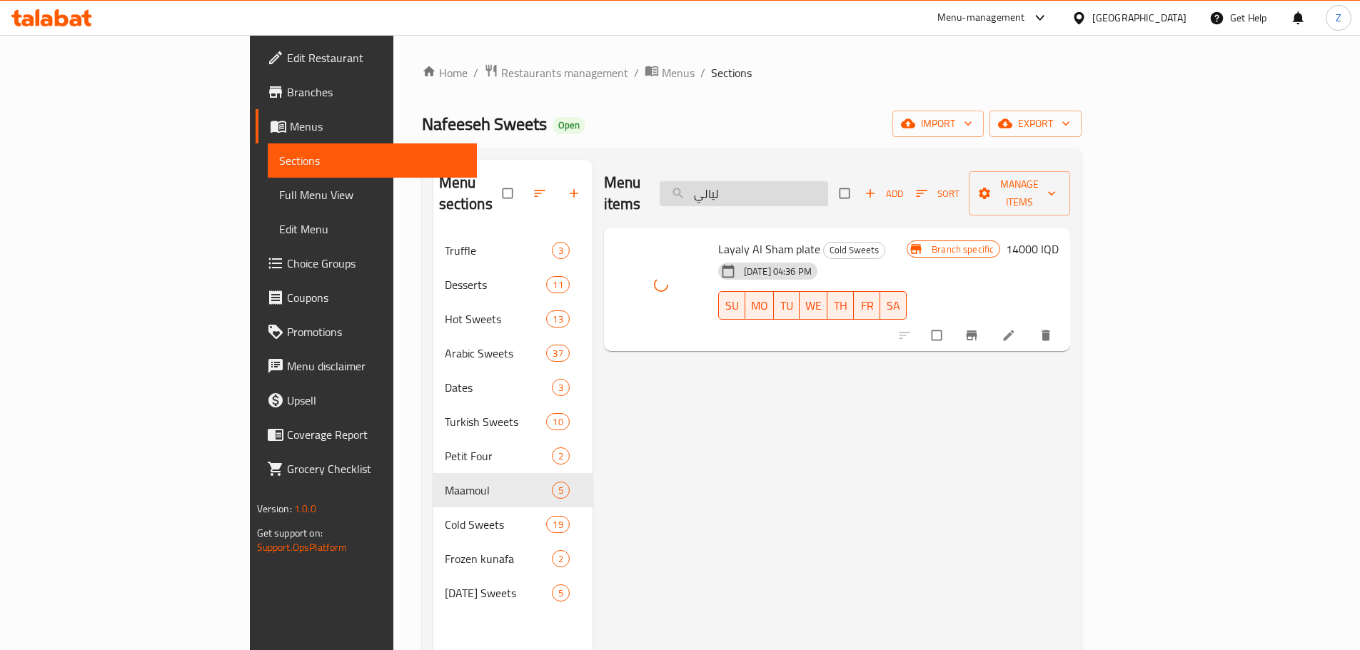
click at [828, 191] on input "ليالي" at bounding box center [744, 193] width 168 height 25
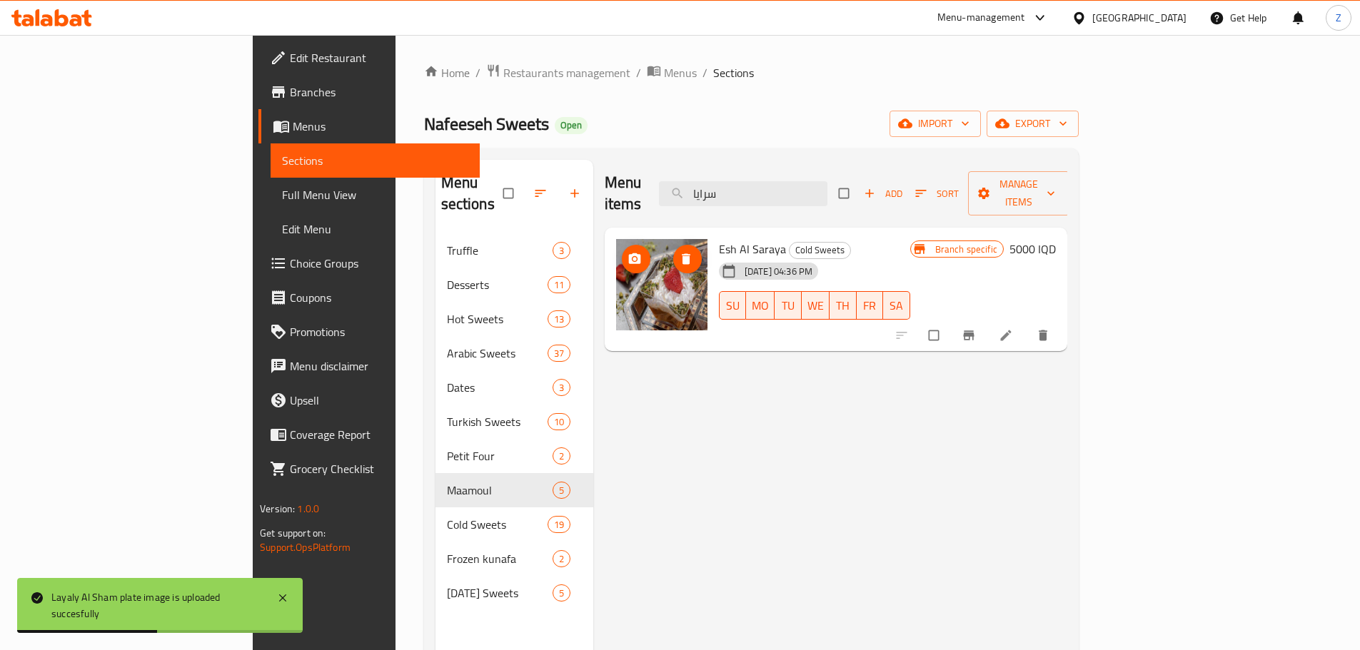
type input "سرايا"
click at [622, 246] on button "upload picture" at bounding box center [636, 259] width 29 height 29
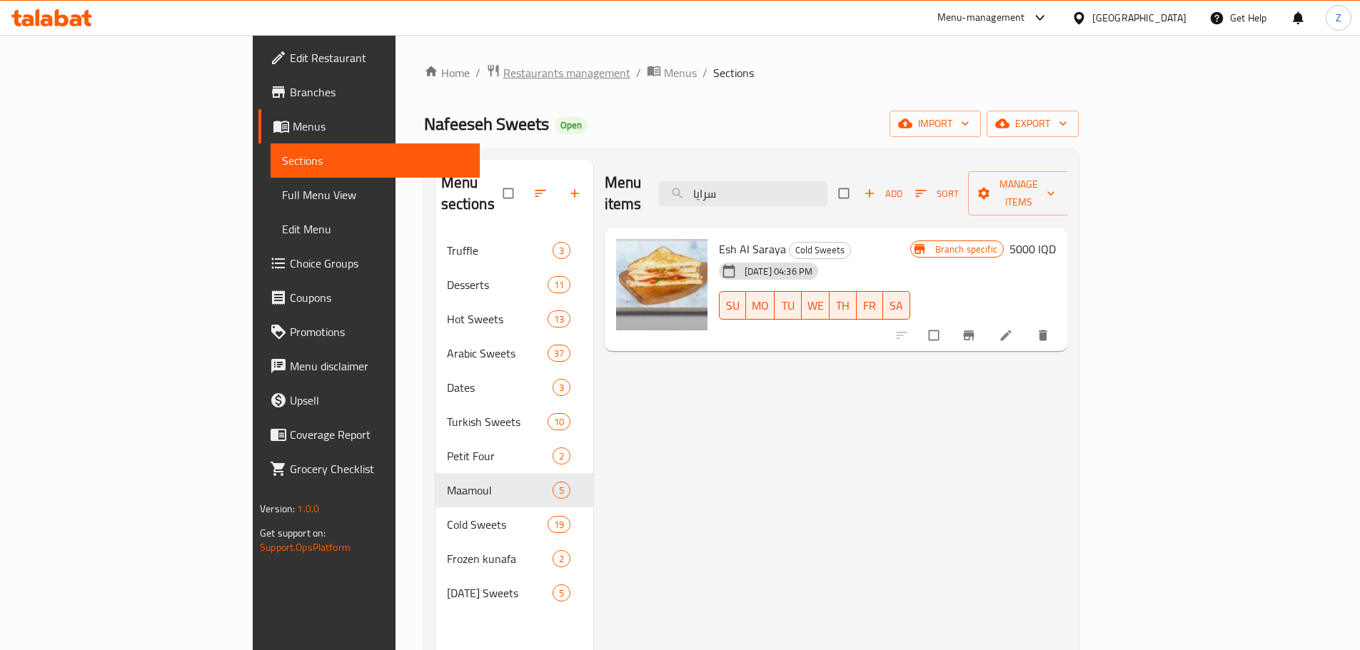
click at [424, 84] on div "Home / Restaurants management / Menus / Sections Nafeeseh Sweets Open import ex…" at bounding box center [751, 443] width 655 height 758
click at [503, 64] on span "Restaurants management" at bounding box center [566, 72] width 127 height 17
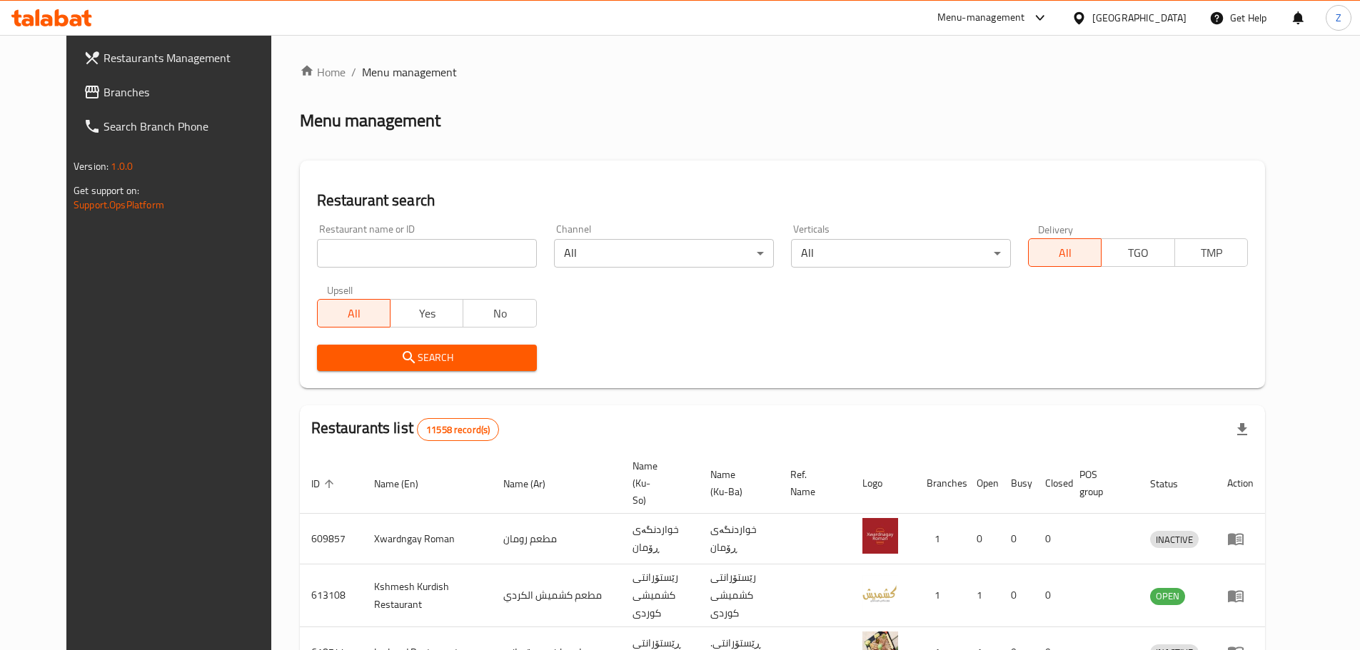
click at [424, 256] on input "search" at bounding box center [427, 253] width 220 height 29
paste input "691069"
type input "691069"
click at [455, 354] on span "Search" at bounding box center [426, 358] width 197 height 18
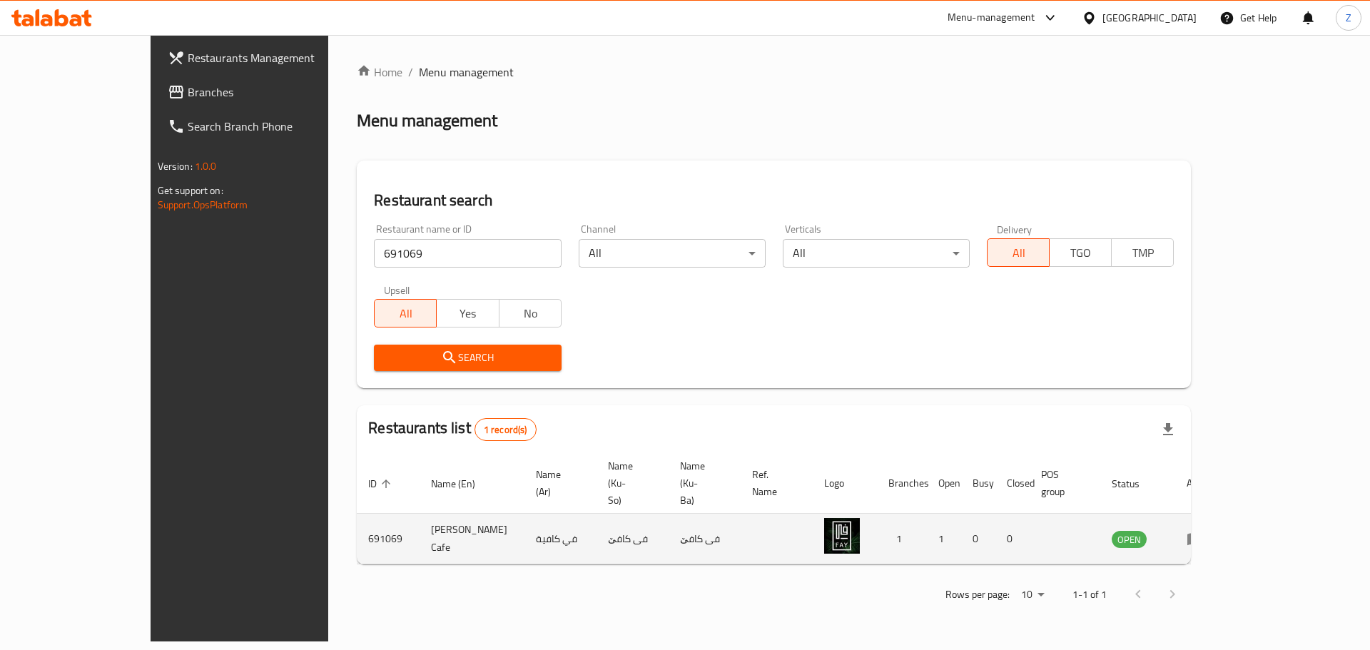
click at [1225, 514] on td "enhanced table" at bounding box center [1200, 539] width 49 height 51
click at [1203, 534] on icon "enhanced table" at bounding box center [1196, 540] width 16 height 12
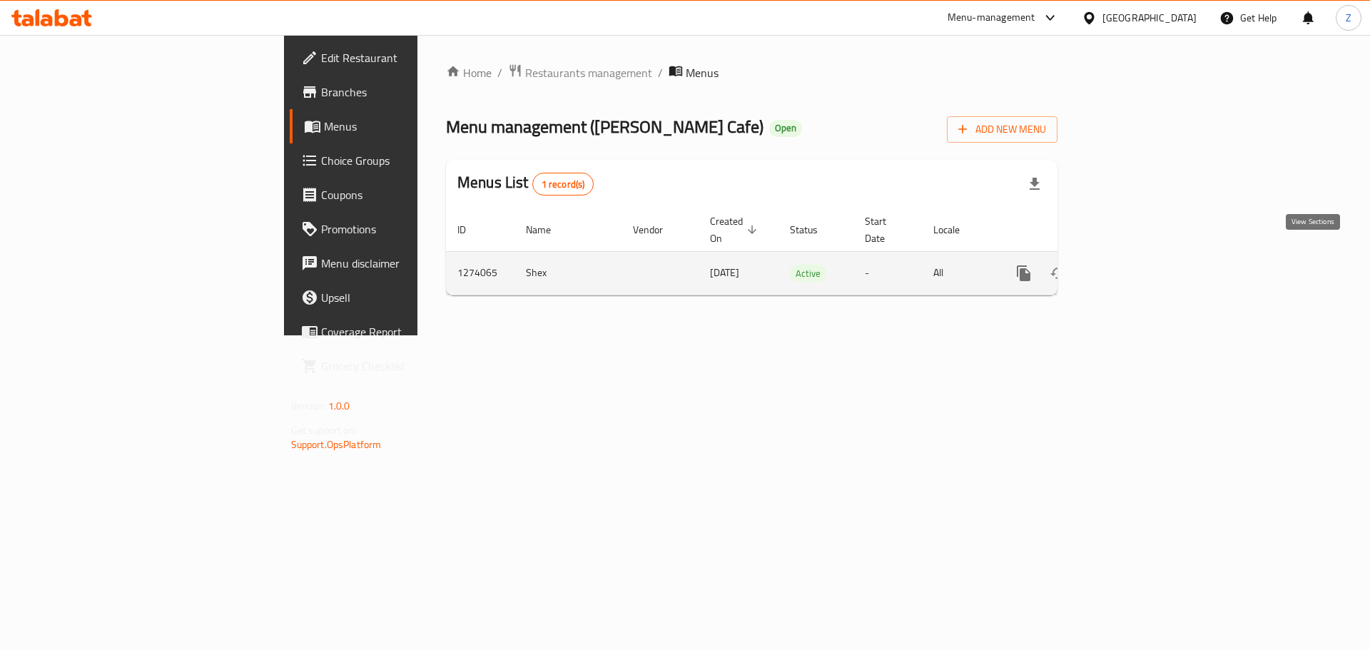
click at [1136, 265] on icon "enhanced table" at bounding box center [1126, 273] width 17 height 17
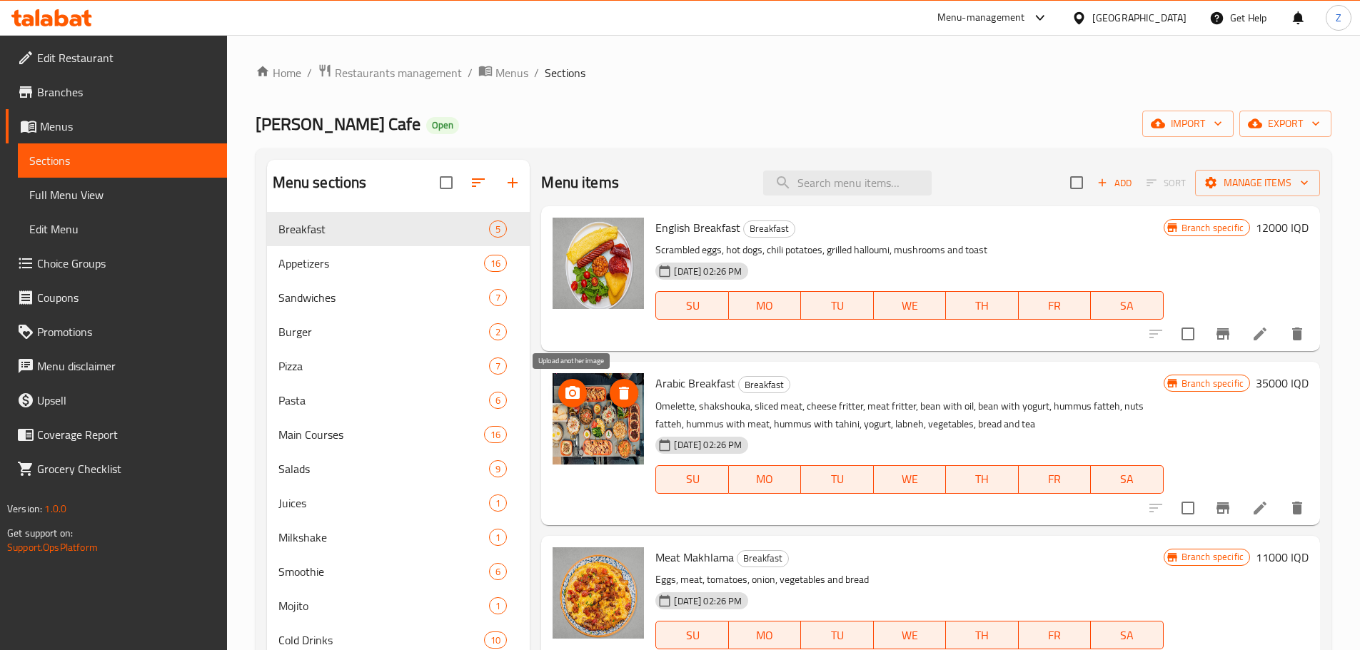
click at [580, 396] on icon "upload picture" at bounding box center [572, 392] width 14 height 13
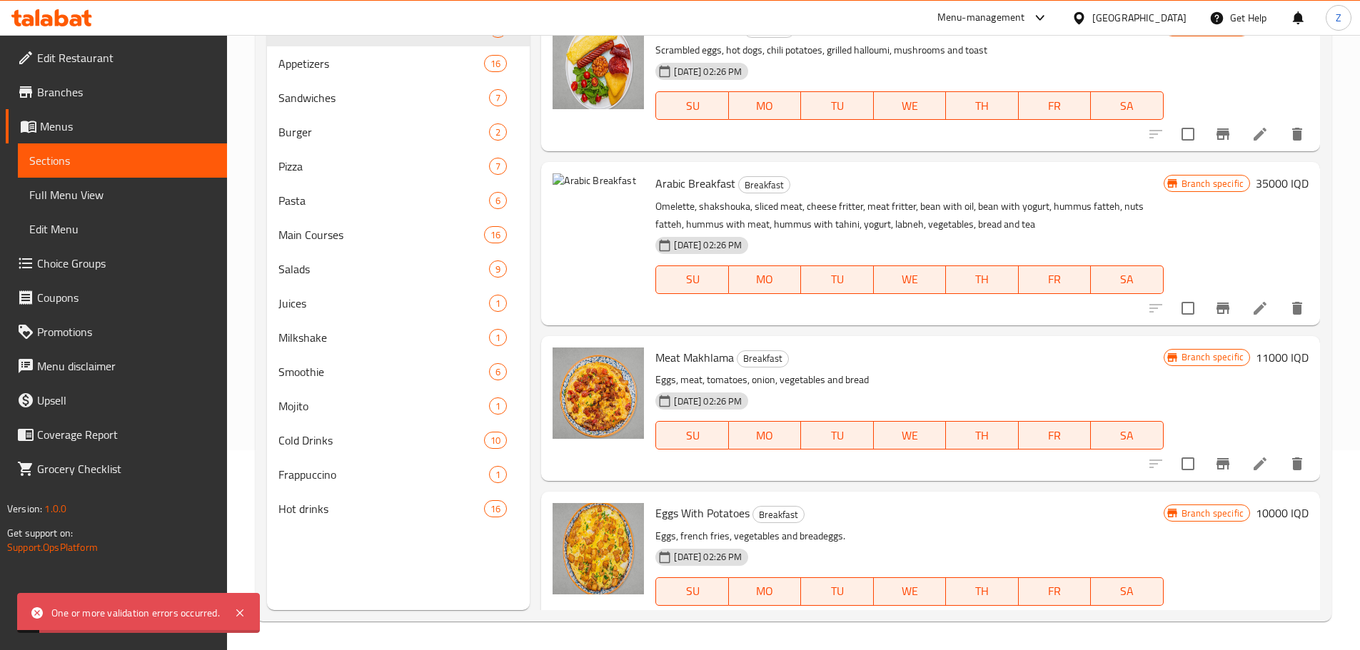
scroll to position [57, 0]
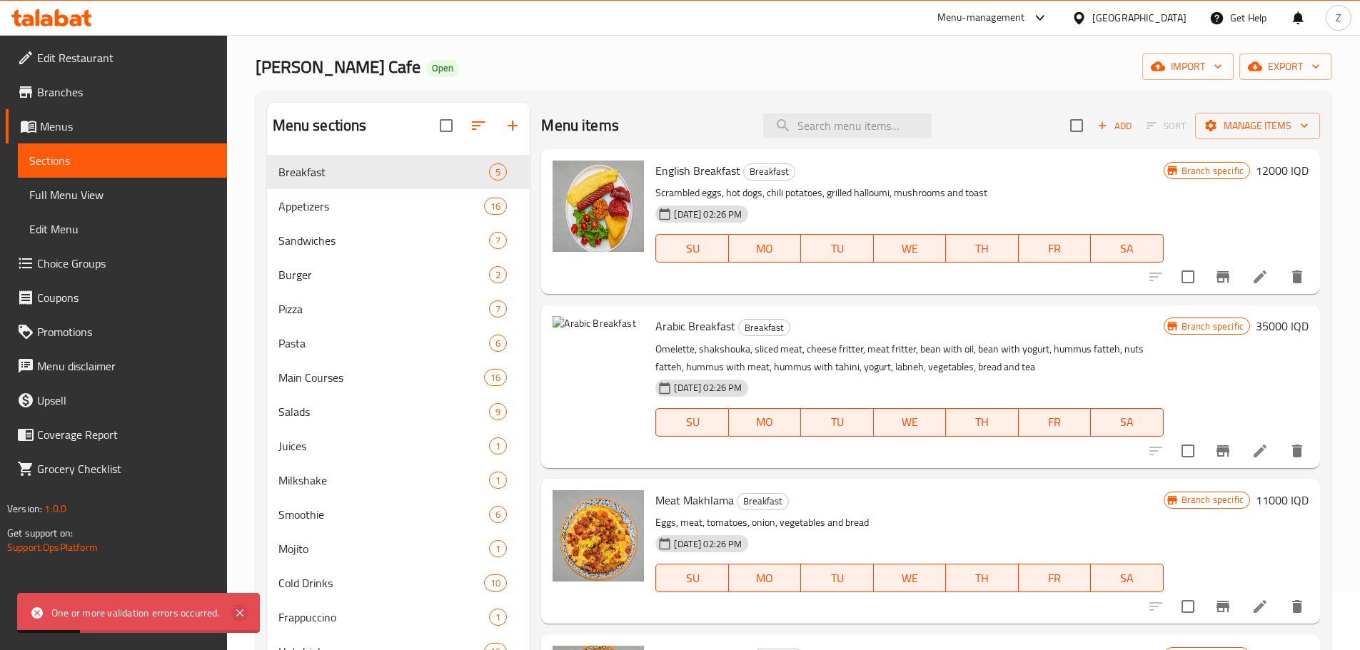
click at [246, 618] on icon at bounding box center [239, 613] width 17 height 17
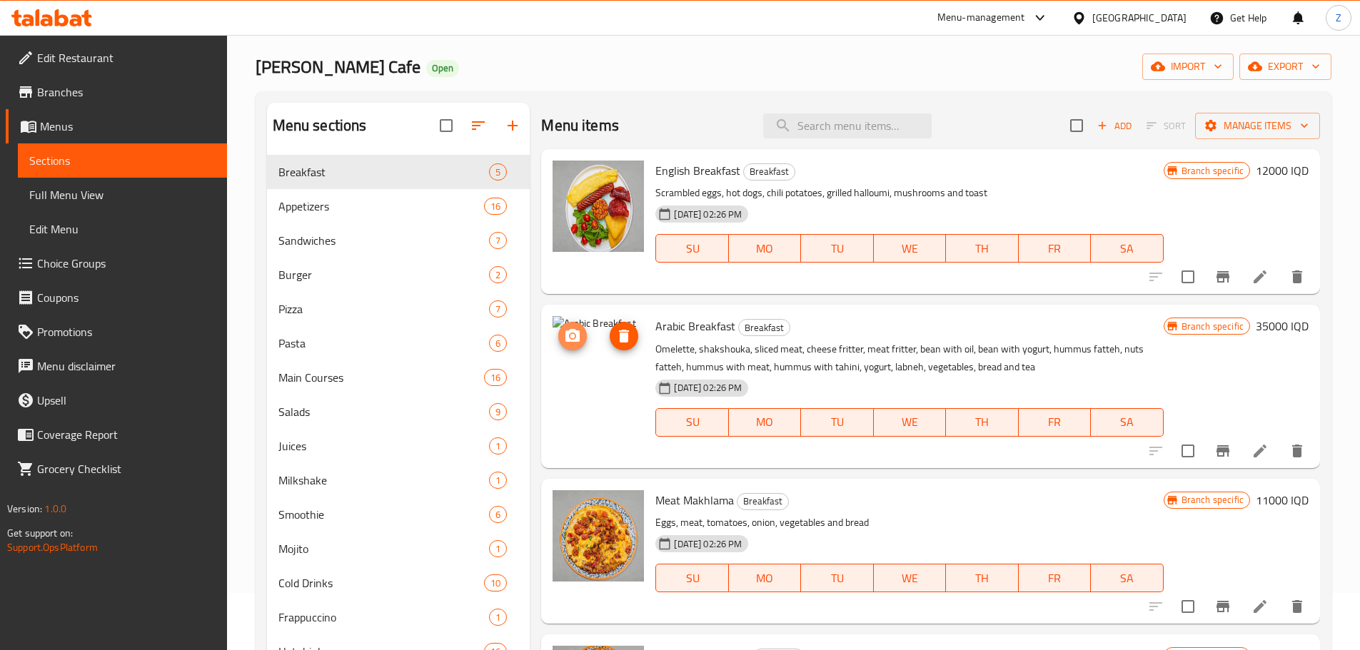
click at [581, 327] on button "upload picture" at bounding box center [572, 336] width 29 height 29
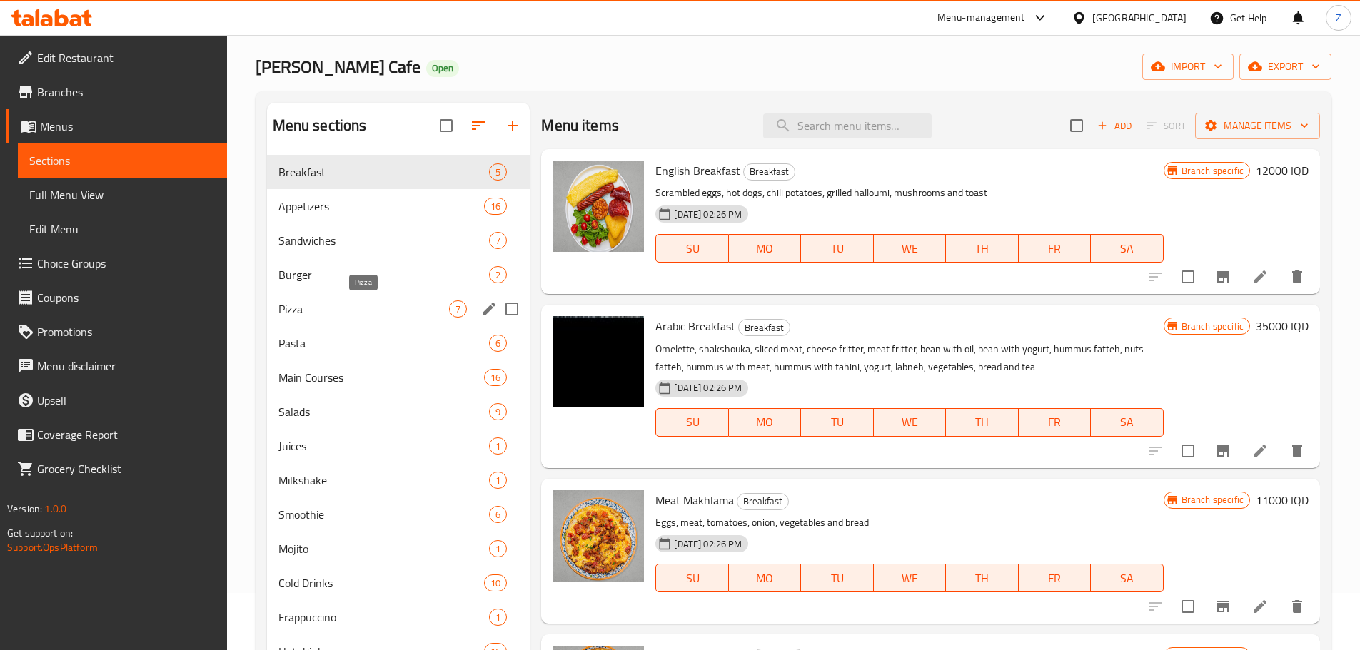
click at [355, 313] on span "Pizza" at bounding box center [363, 308] width 171 height 17
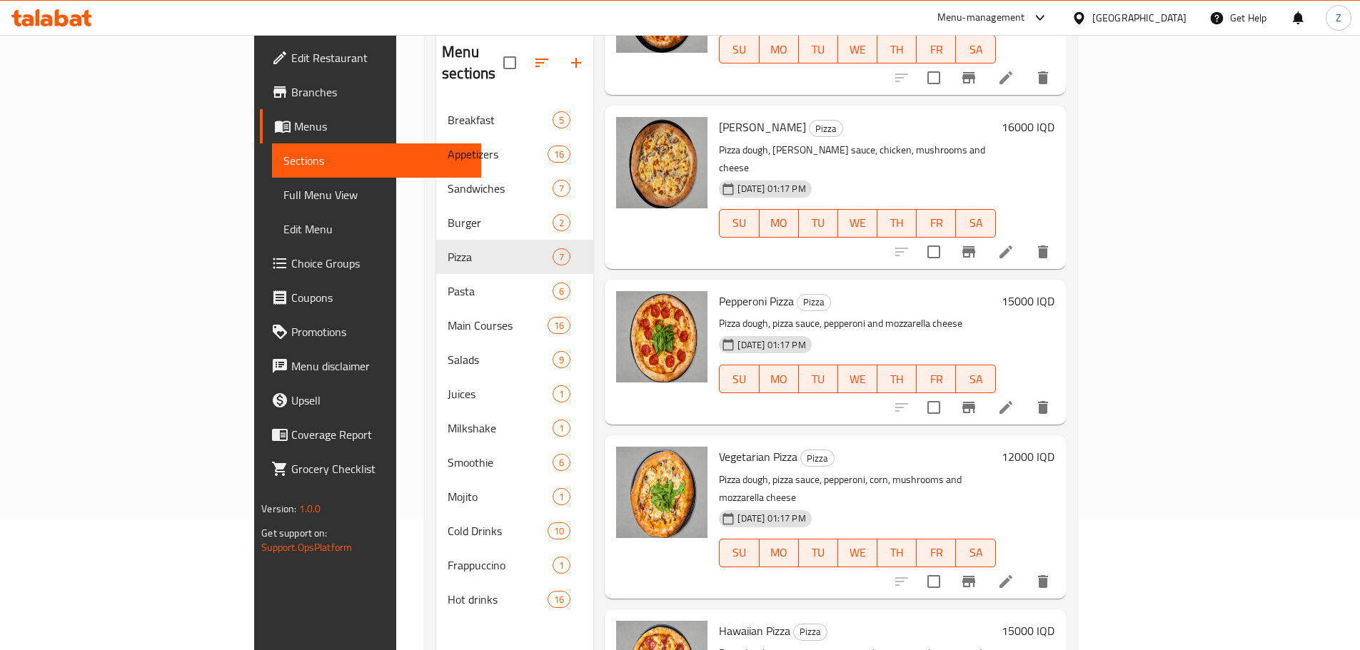
scroll to position [200, 0]
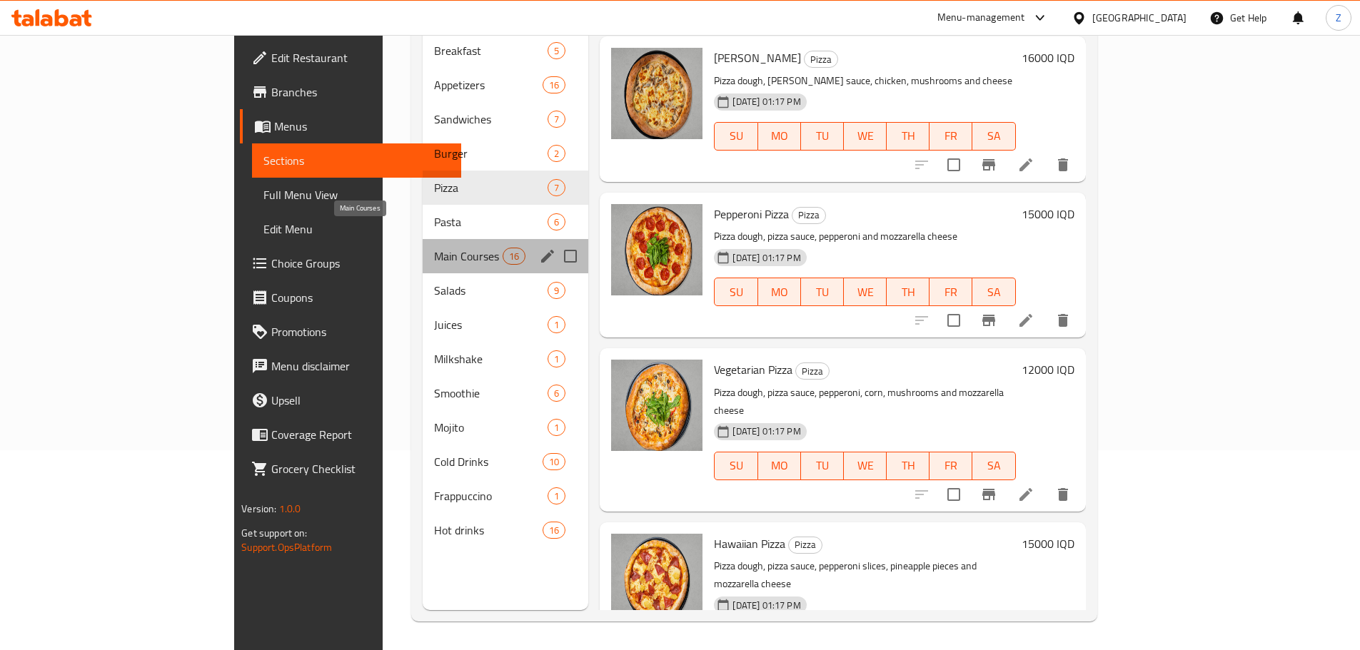
click at [434, 248] on span "Main Courses" at bounding box center [468, 256] width 69 height 17
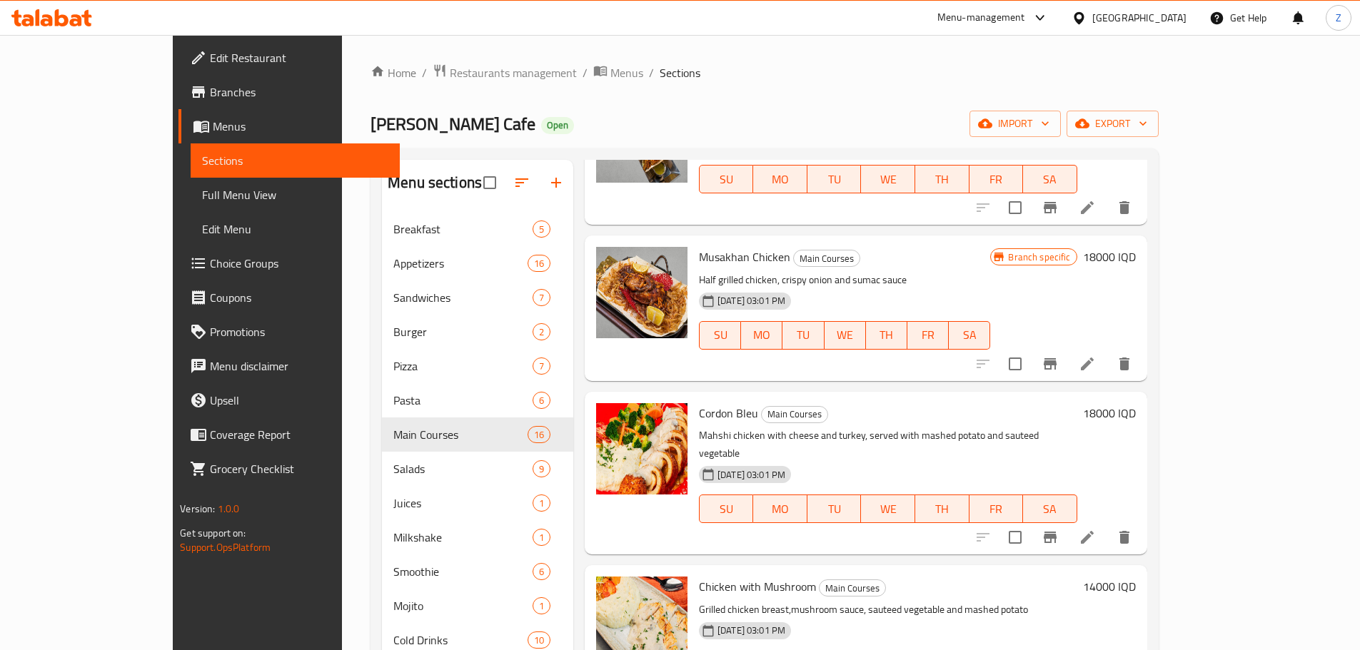
scroll to position [500, 0]
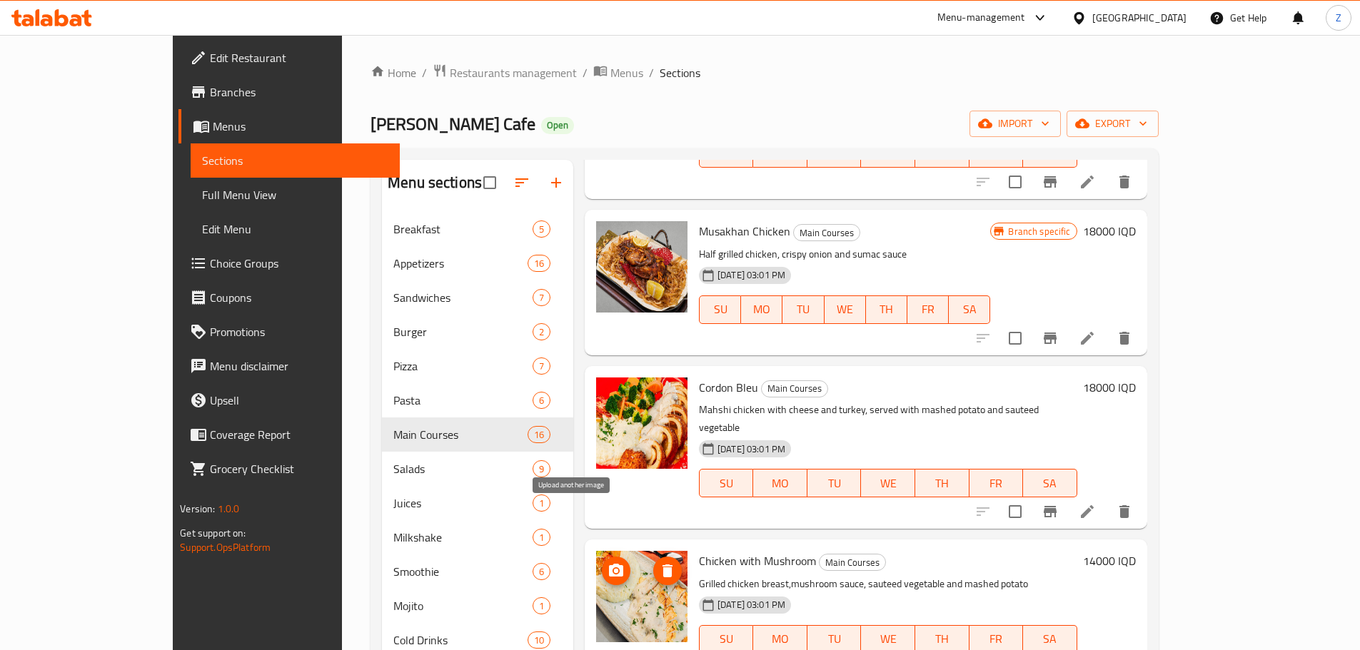
click at [609, 564] on icon "upload picture" at bounding box center [616, 570] width 14 height 13
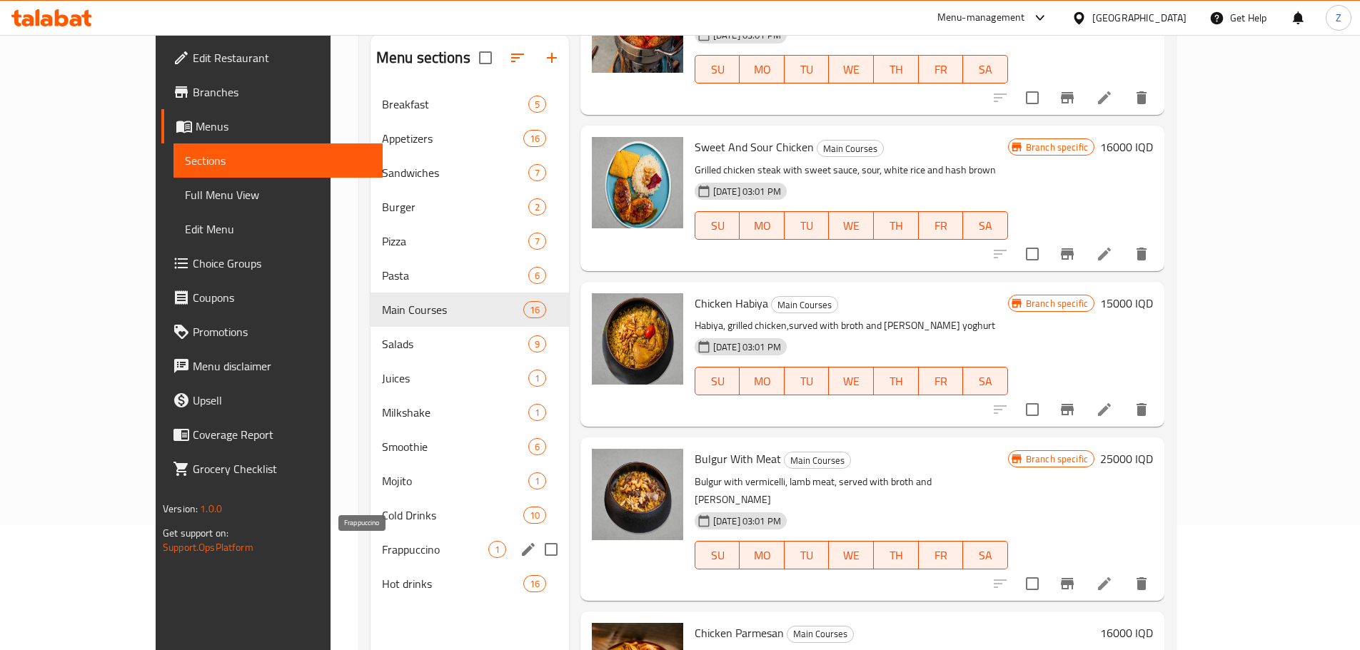
scroll to position [200, 0]
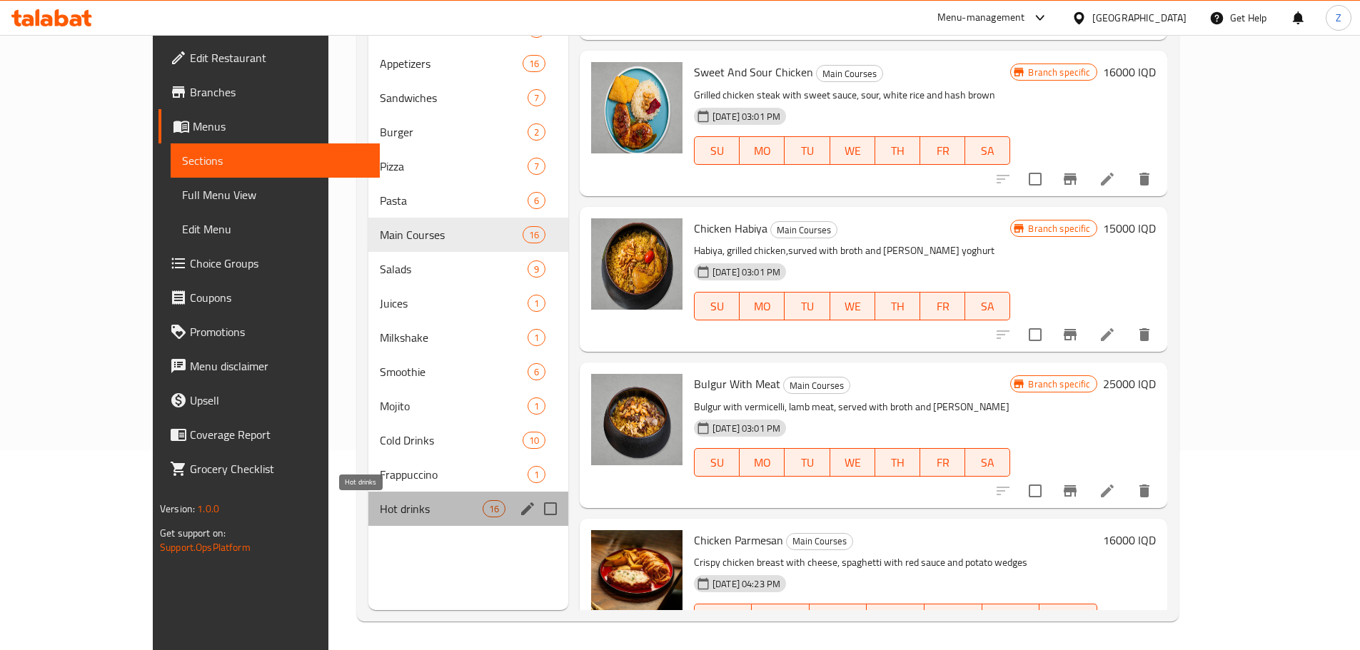
click at [380, 500] on span "Hot drinks" at bounding box center [431, 508] width 102 height 17
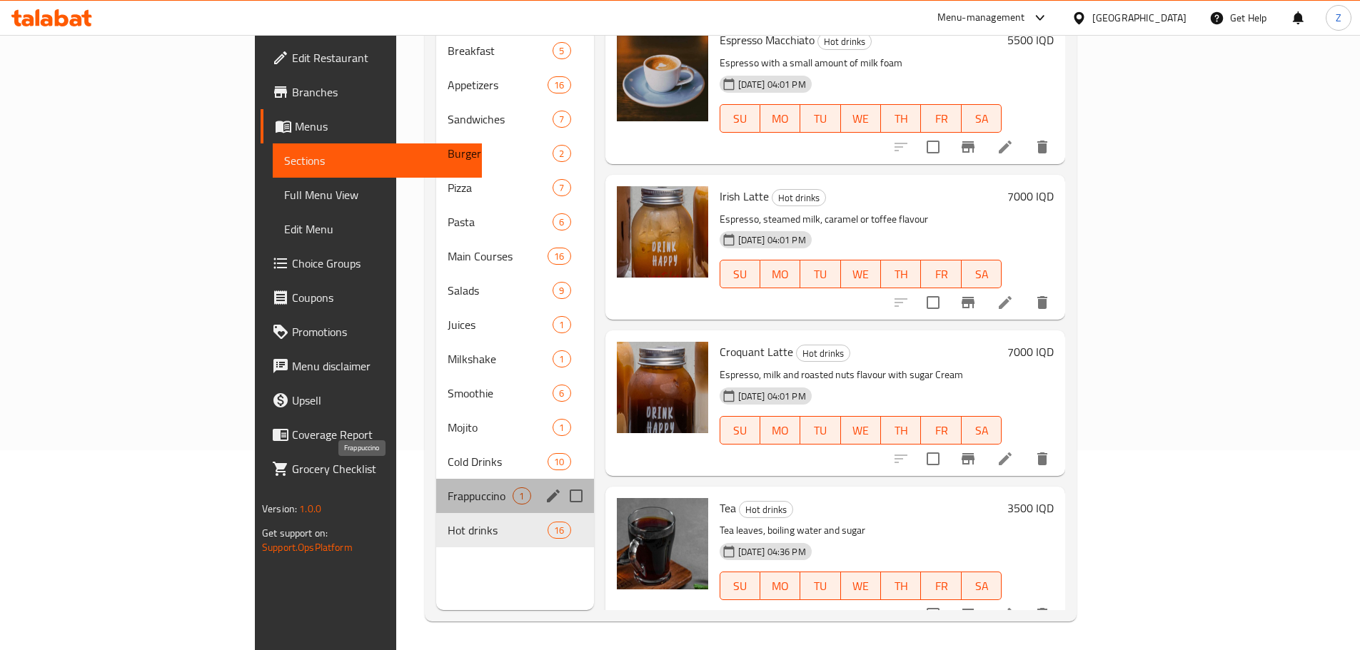
click at [448, 488] on span "Frappuccino" at bounding box center [480, 496] width 65 height 17
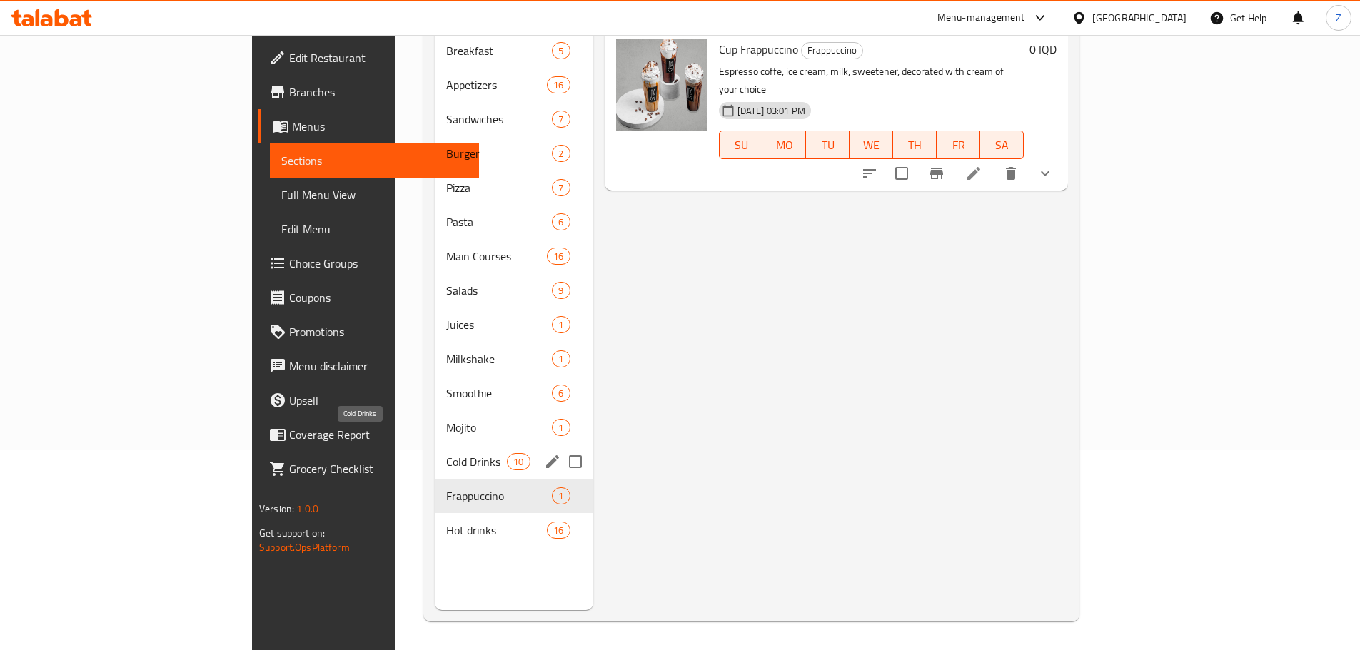
click at [446, 453] on span "Cold Drinks" at bounding box center [476, 461] width 61 height 17
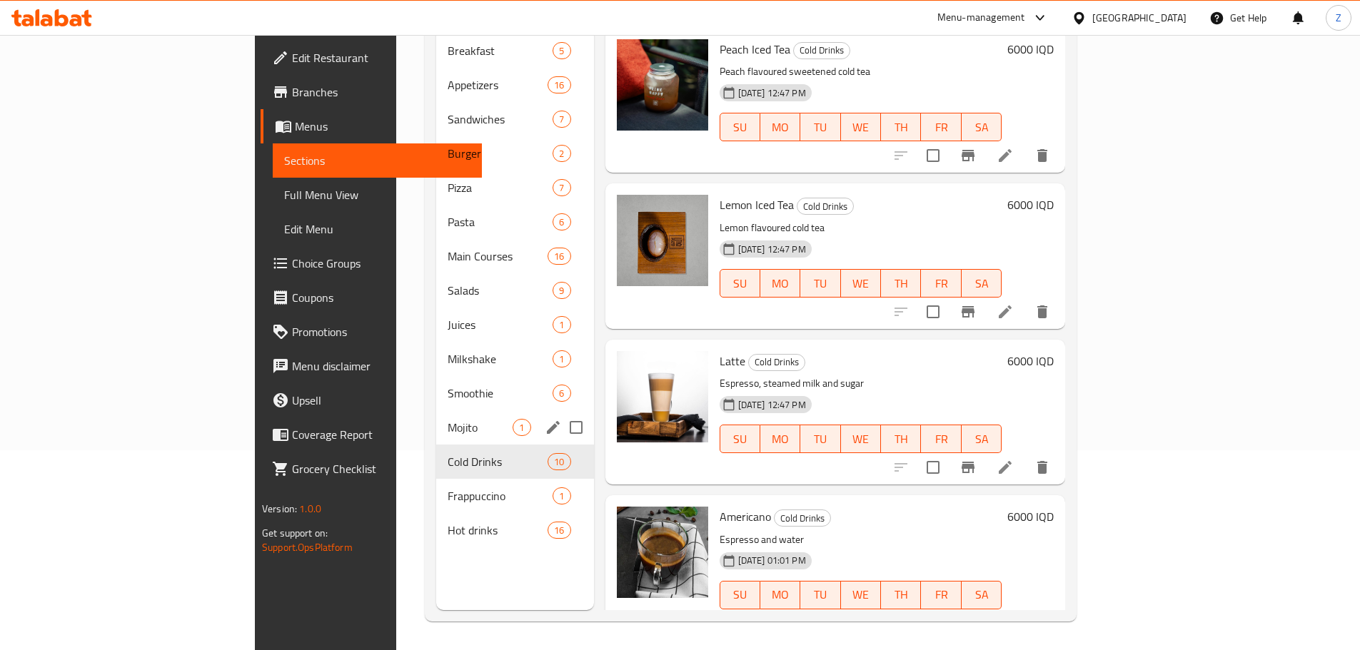
click at [436, 410] on div "Mojito 1" at bounding box center [514, 427] width 157 height 34
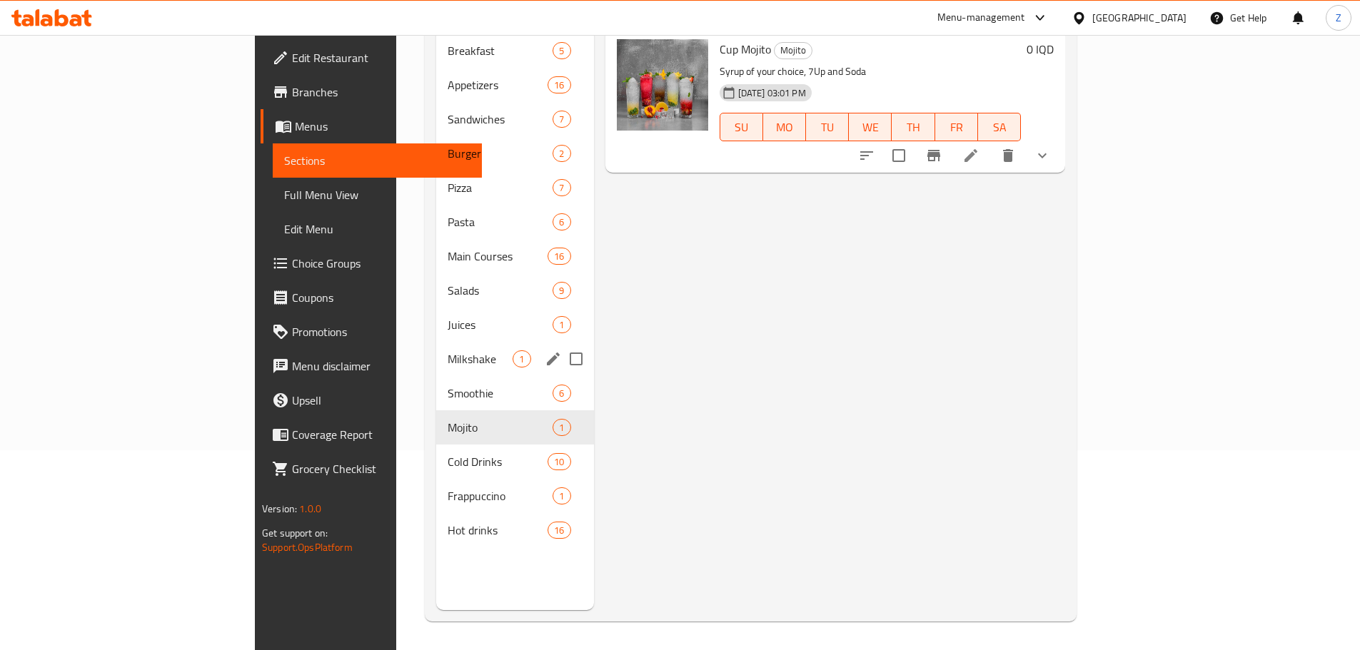
click at [436, 351] on div "Milkshake 1" at bounding box center [514, 359] width 157 height 34
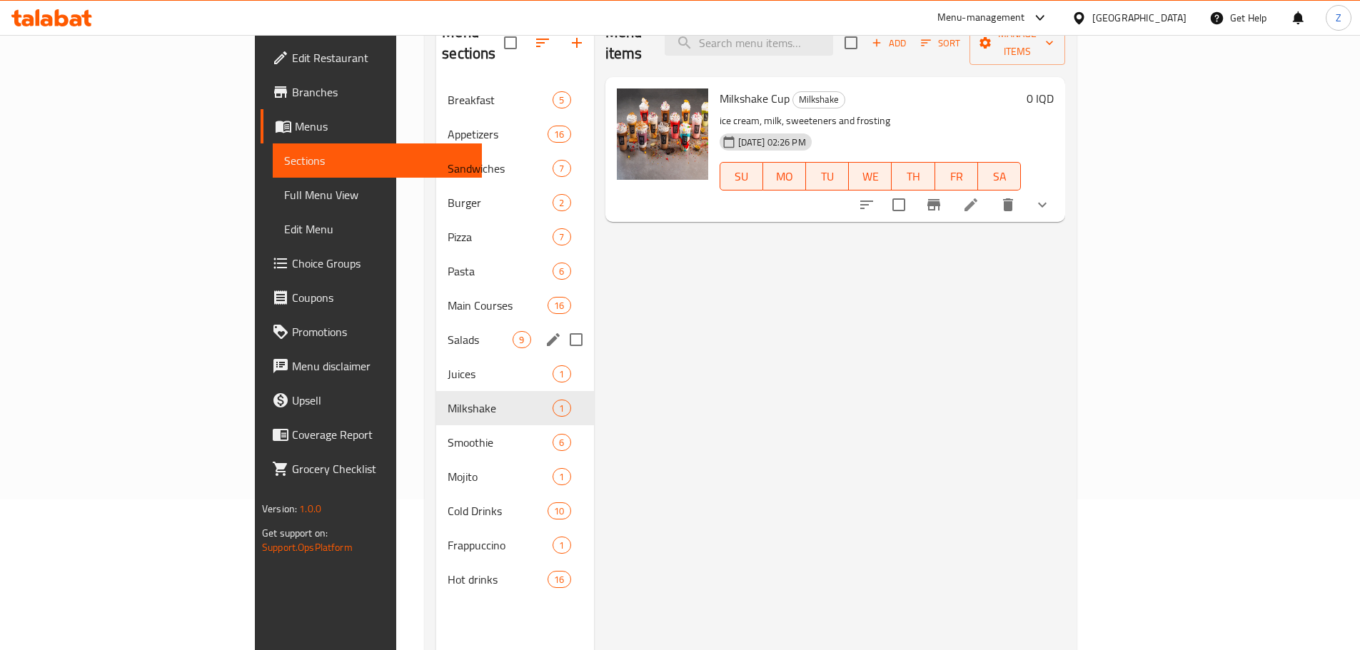
scroll to position [128, 0]
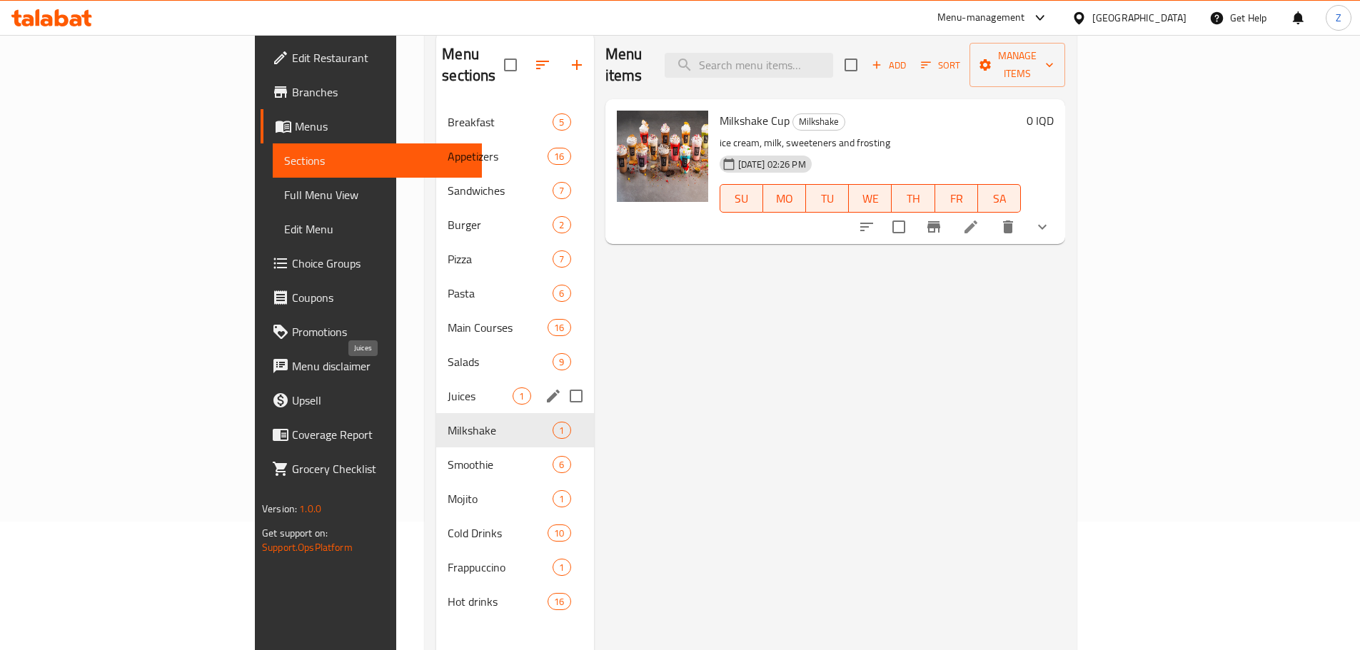
click at [448, 388] on span "Juices" at bounding box center [480, 396] width 65 height 17
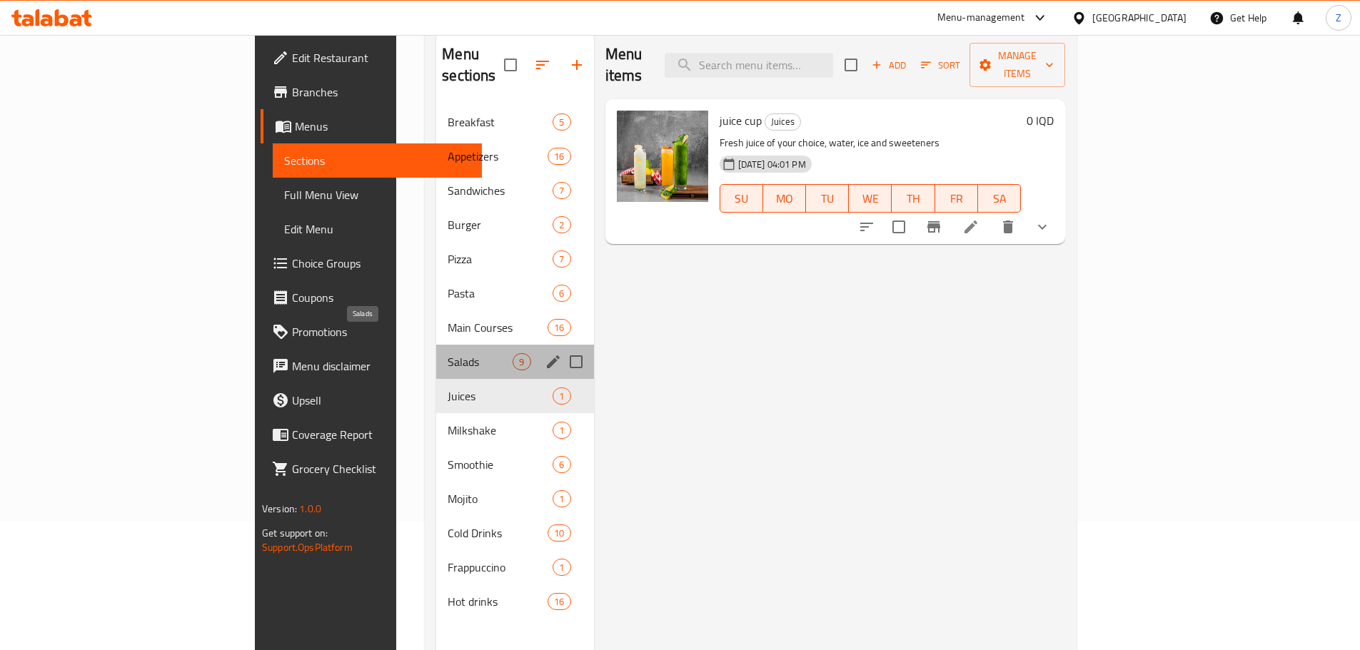
click at [448, 353] on span "Salads" at bounding box center [480, 361] width 65 height 17
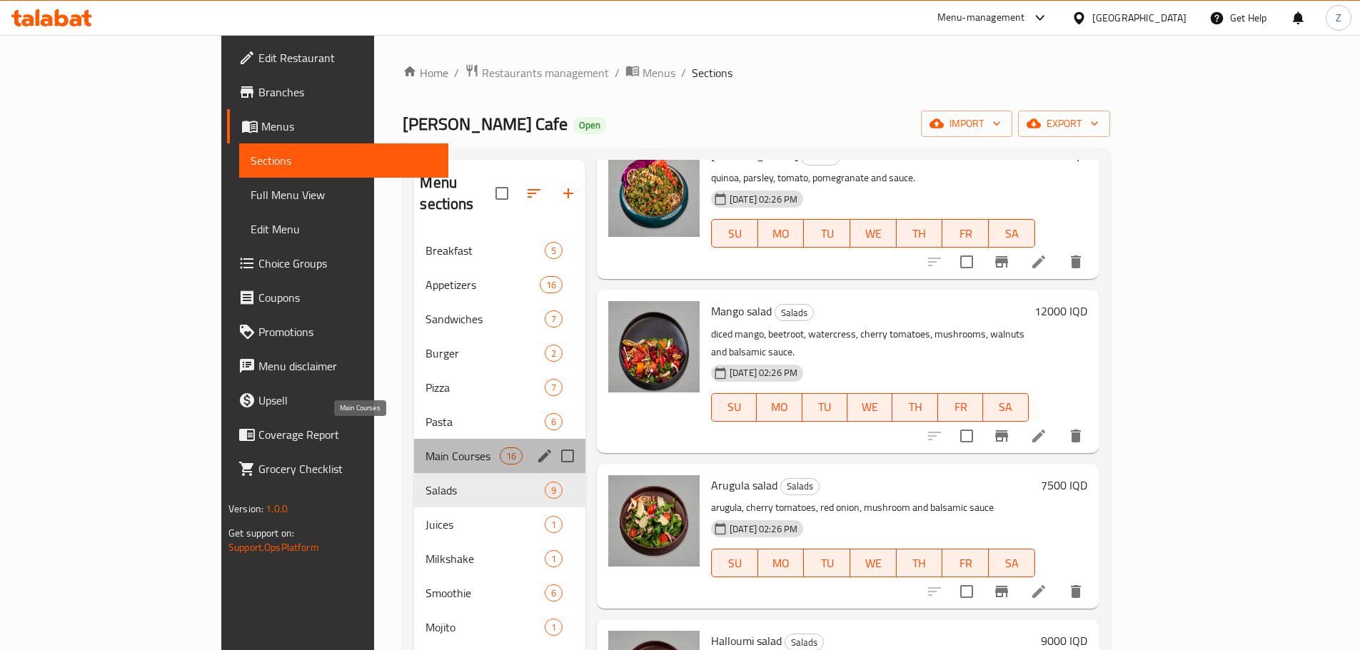
click at [425, 448] on span "Main Courses" at bounding box center [462, 456] width 74 height 17
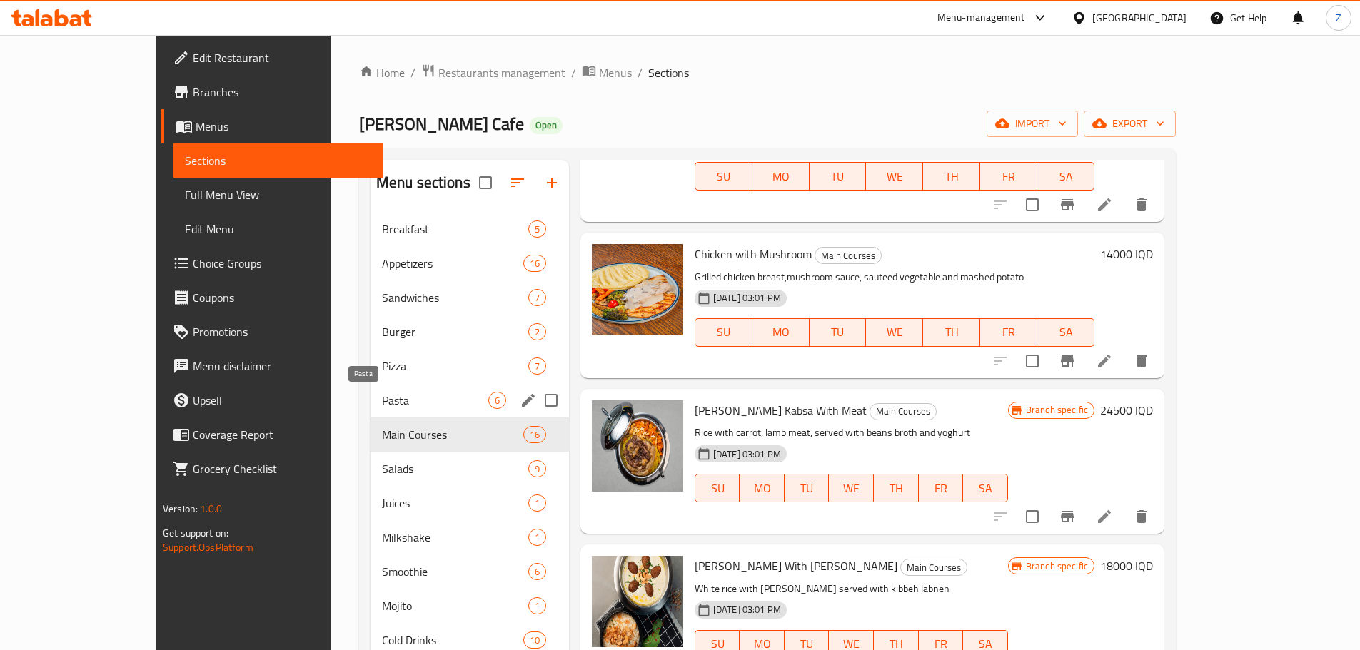
click at [382, 406] on span "Pasta" at bounding box center [435, 400] width 106 height 17
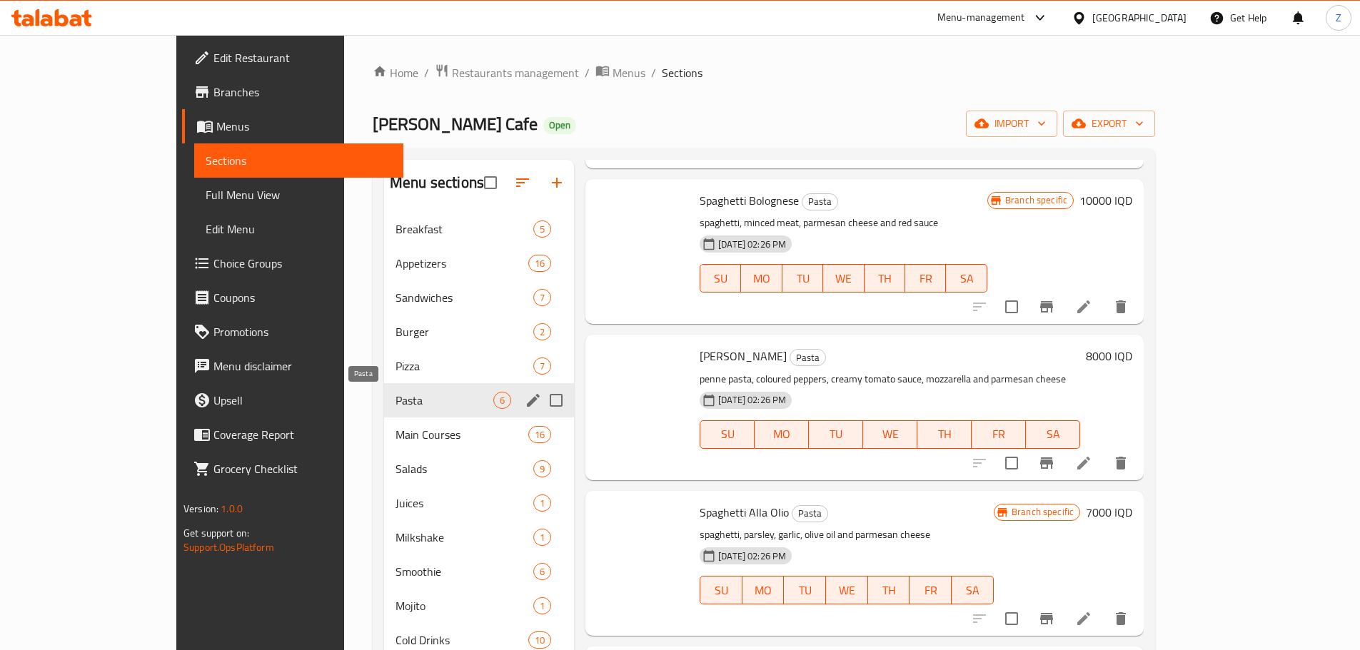
scroll to position [321, 0]
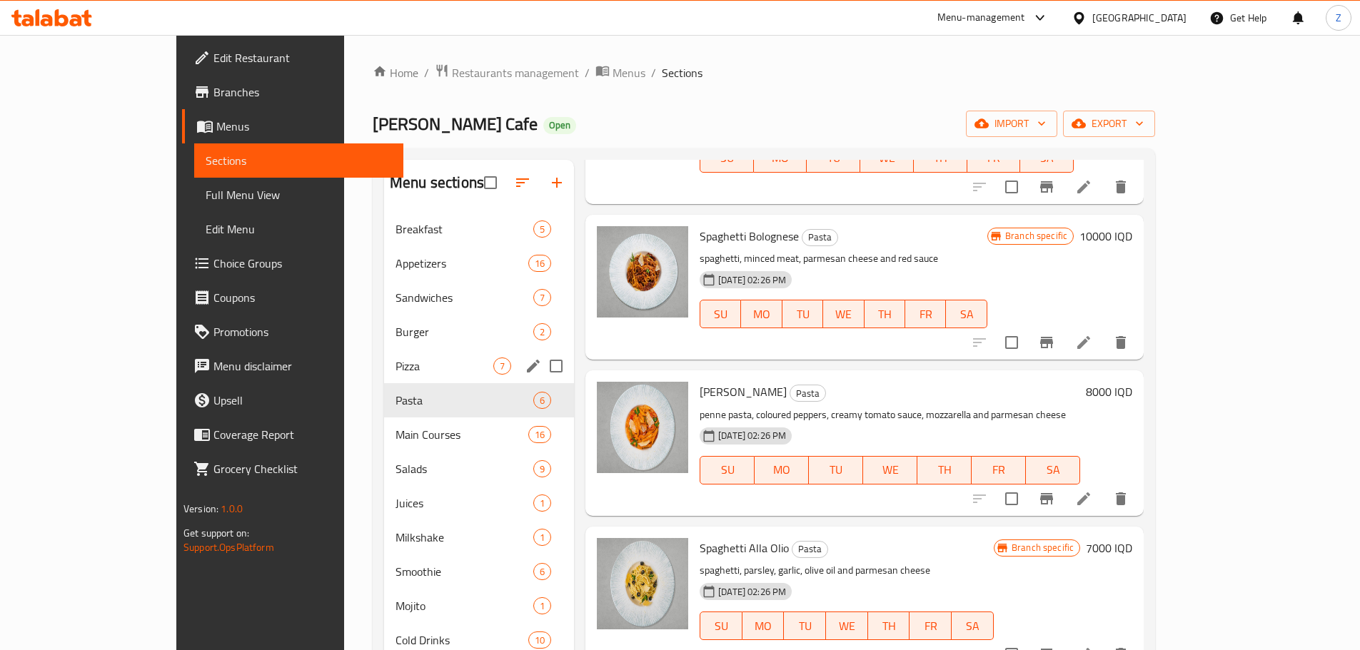
click at [384, 375] on div "Pizza 7" at bounding box center [479, 366] width 190 height 34
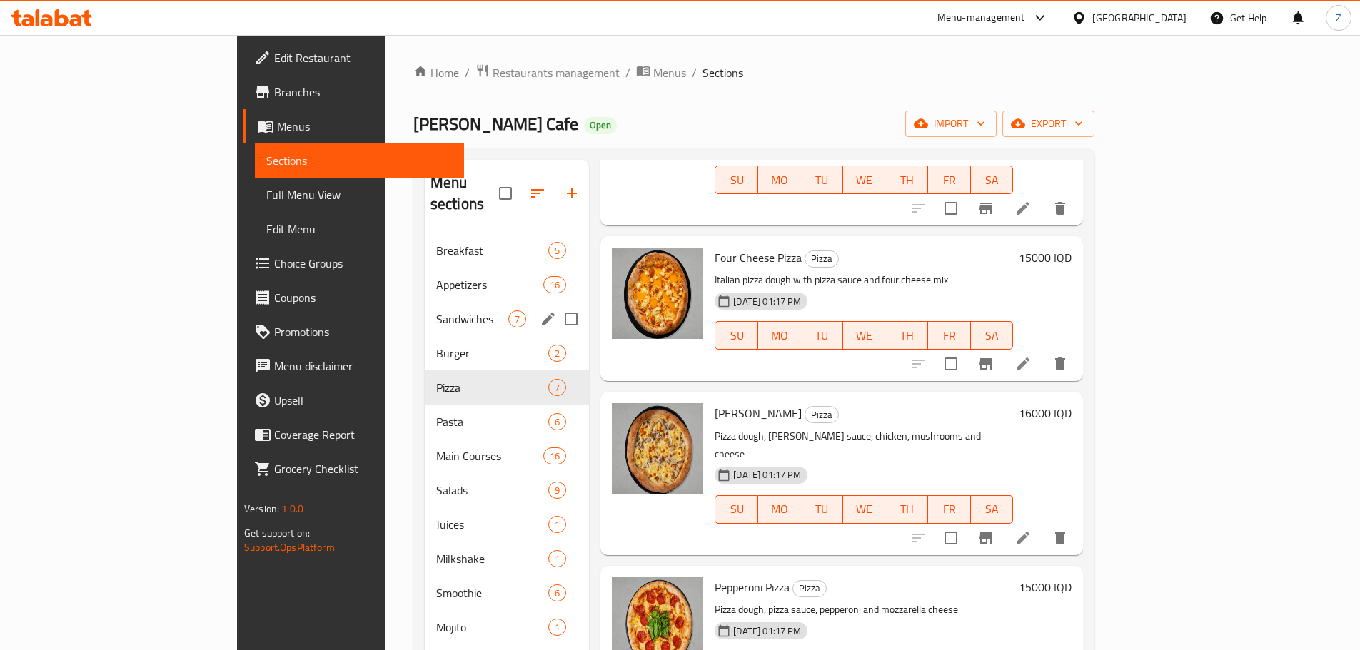
click at [425, 313] on div "Breakfast 5 Appetizers 16 Sandwiches 7 Burger 2 Pizza 7 Pasta 6 Main Courses 16…" at bounding box center [507, 490] width 165 height 514
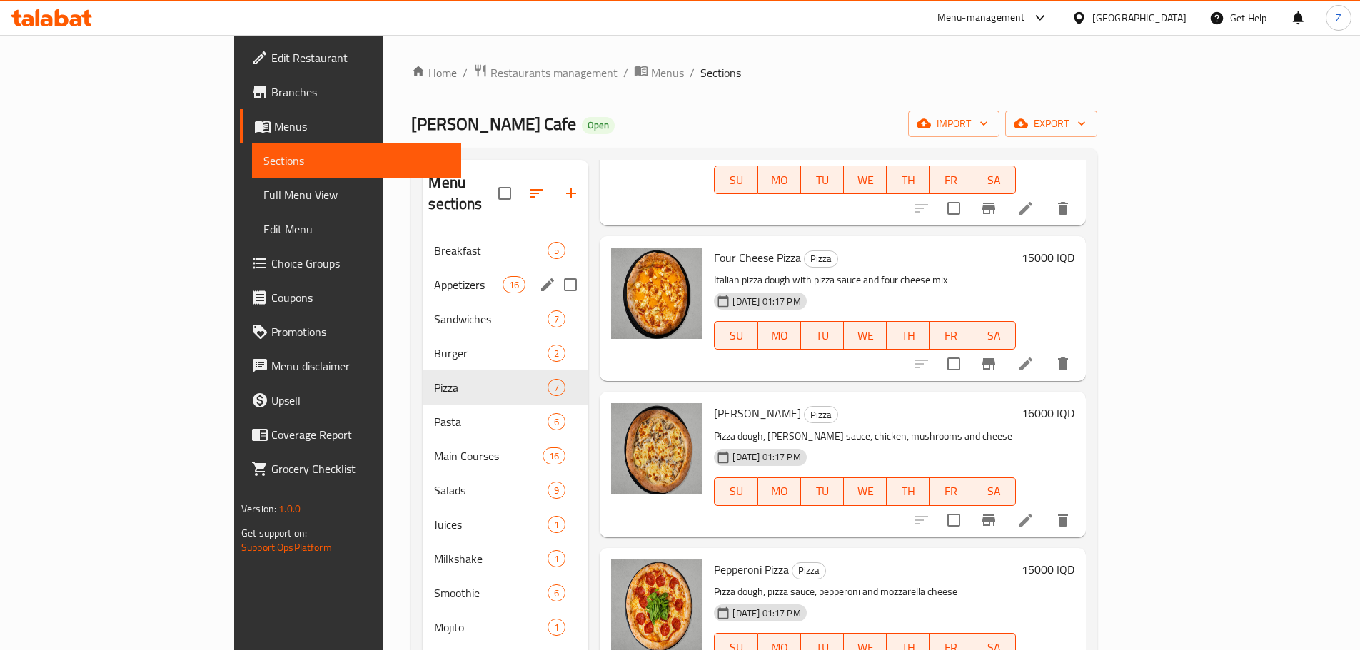
click at [434, 276] on span "Appetizers" at bounding box center [468, 284] width 69 height 17
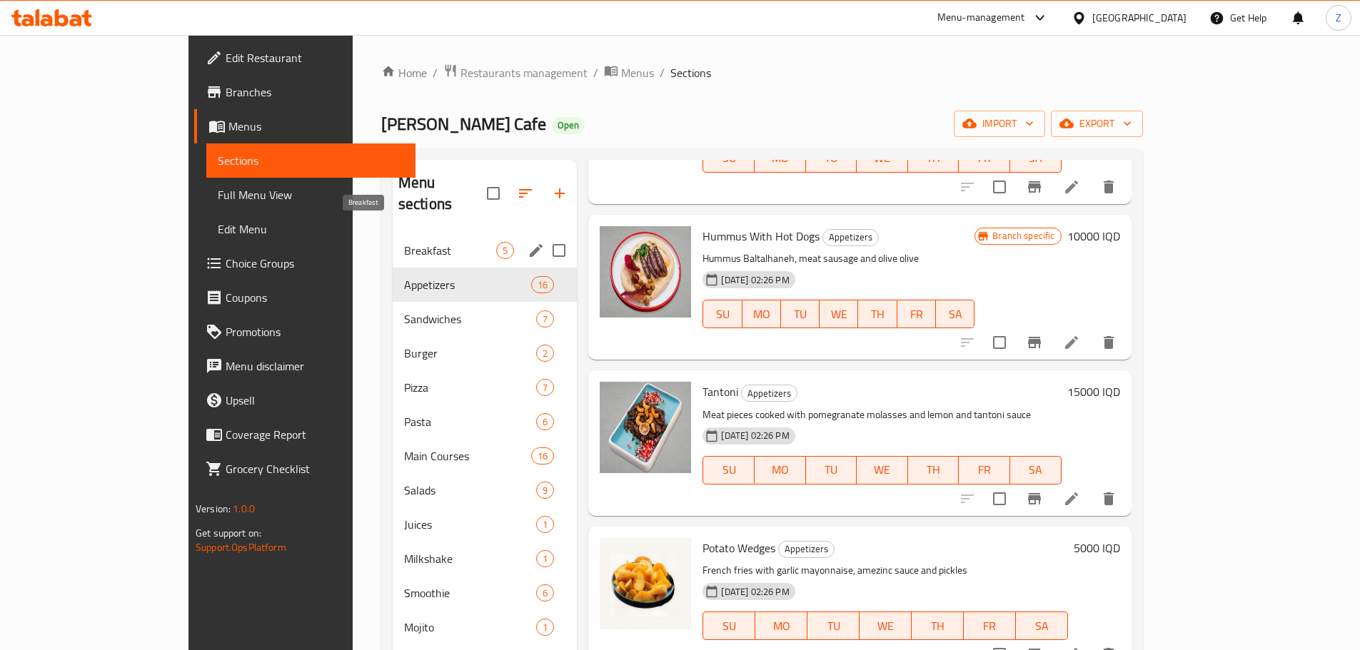
click at [404, 242] on span "Breakfast" at bounding box center [450, 250] width 93 height 17
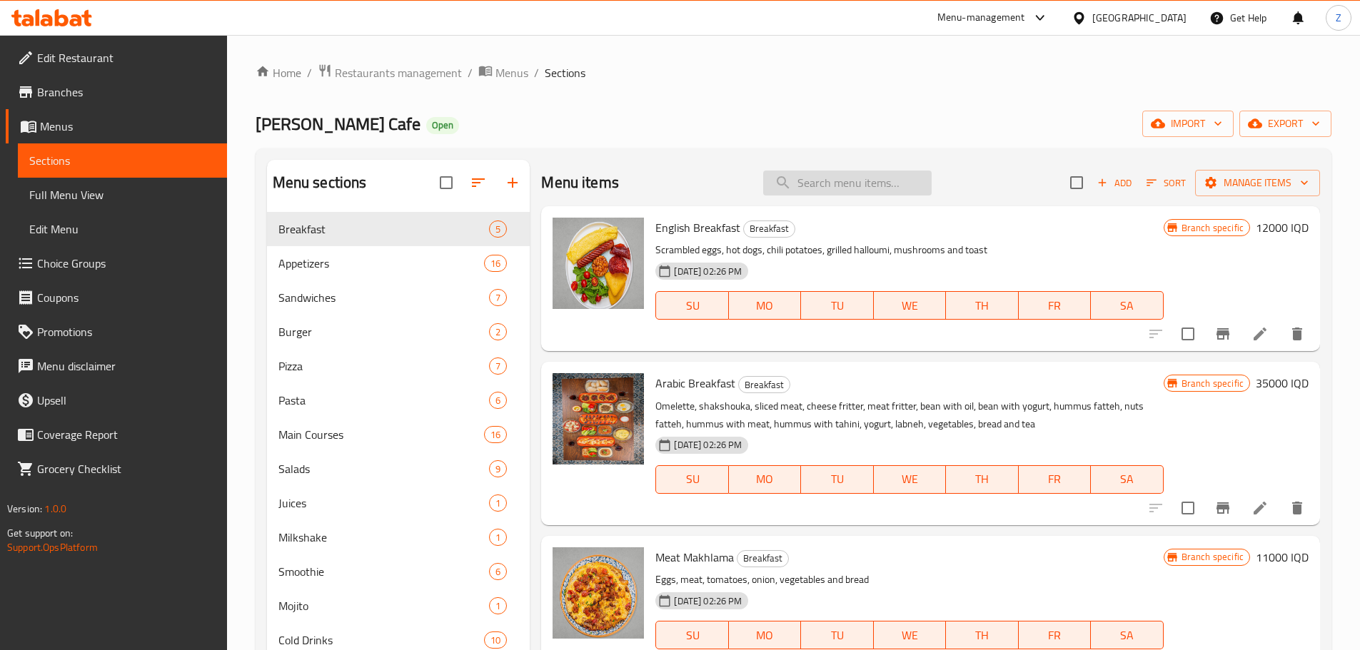
click at [827, 180] on input "search" at bounding box center [847, 183] width 168 height 25
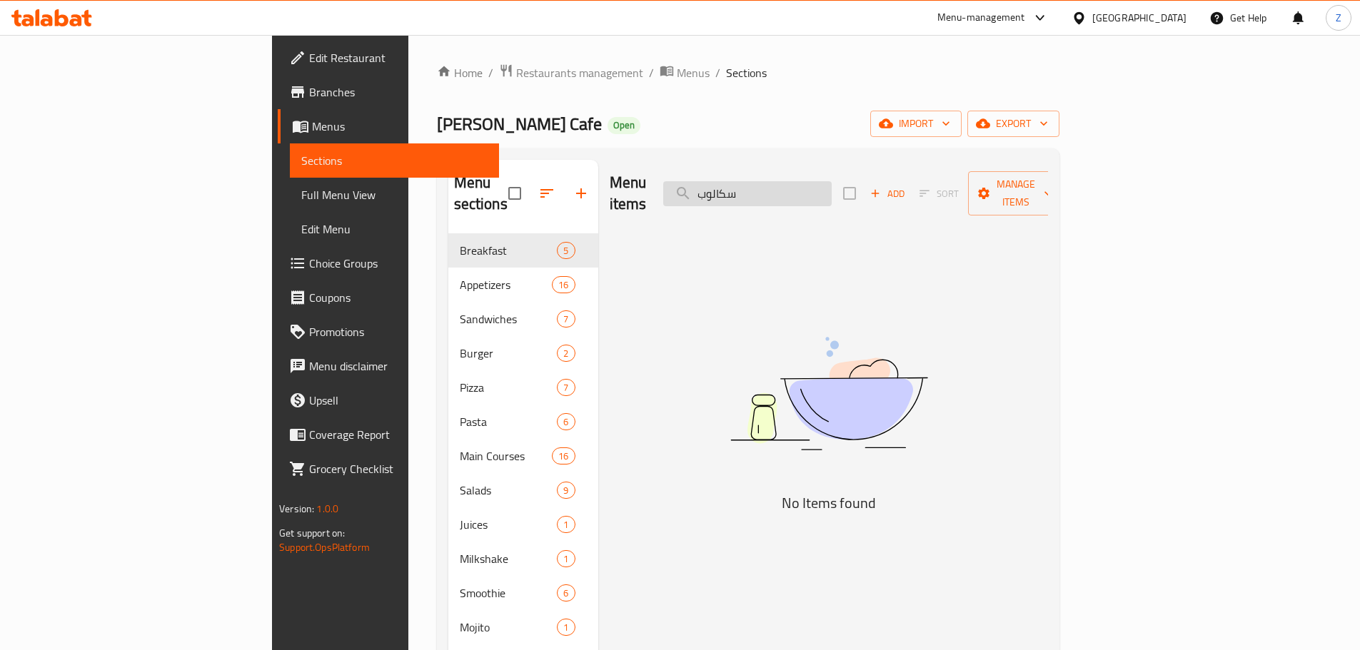
click at [827, 181] on input "سكالوب" at bounding box center [747, 193] width 168 height 25
type input "e"
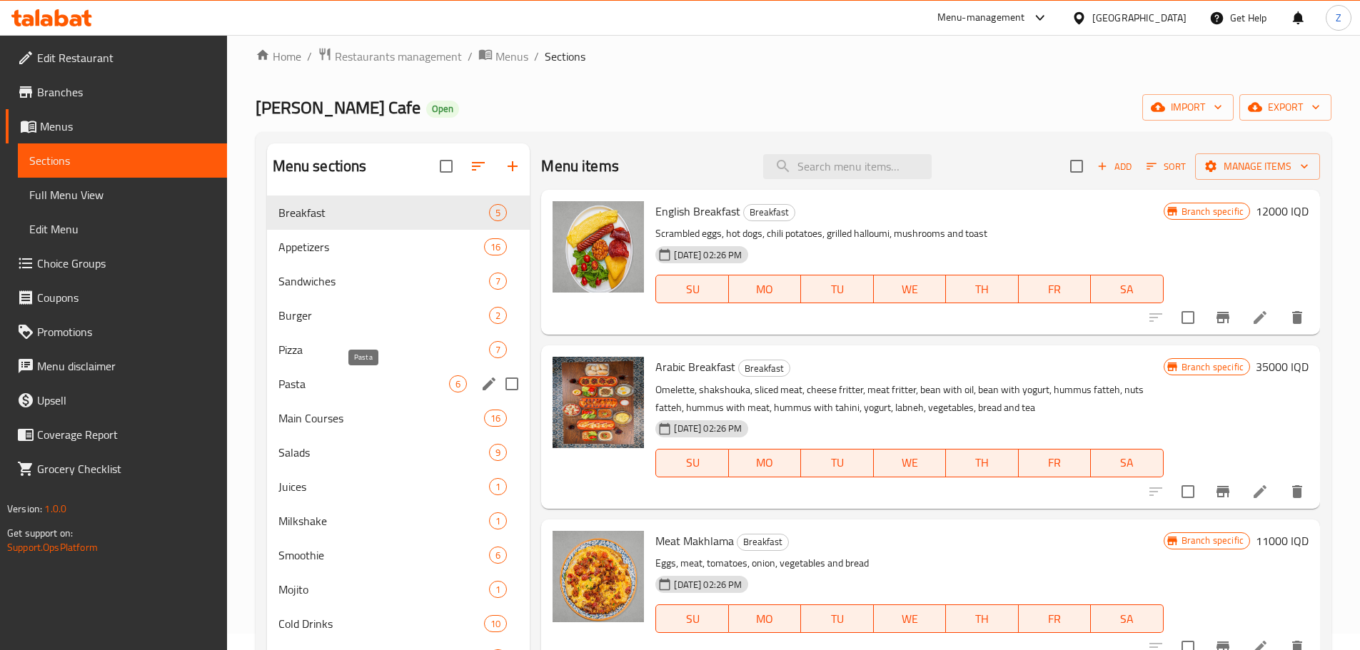
scroll to position [71, 0]
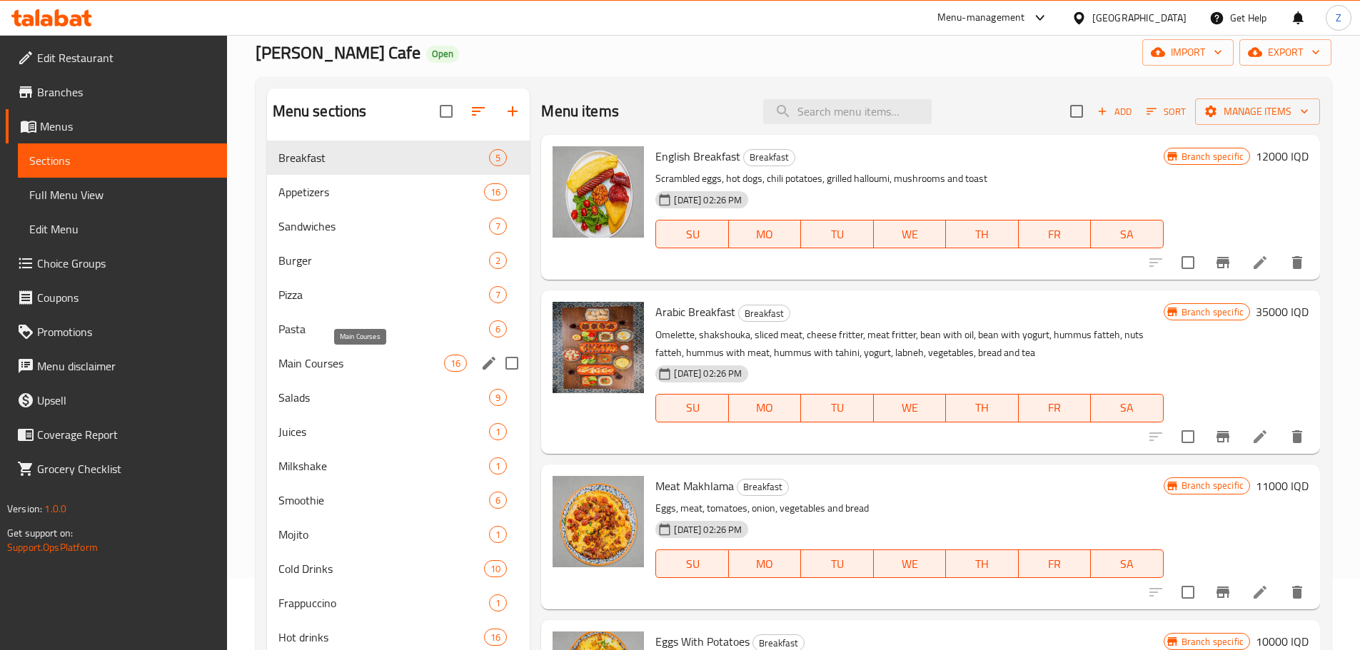
click at [373, 363] on span "Main Courses" at bounding box center [361, 363] width 166 height 17
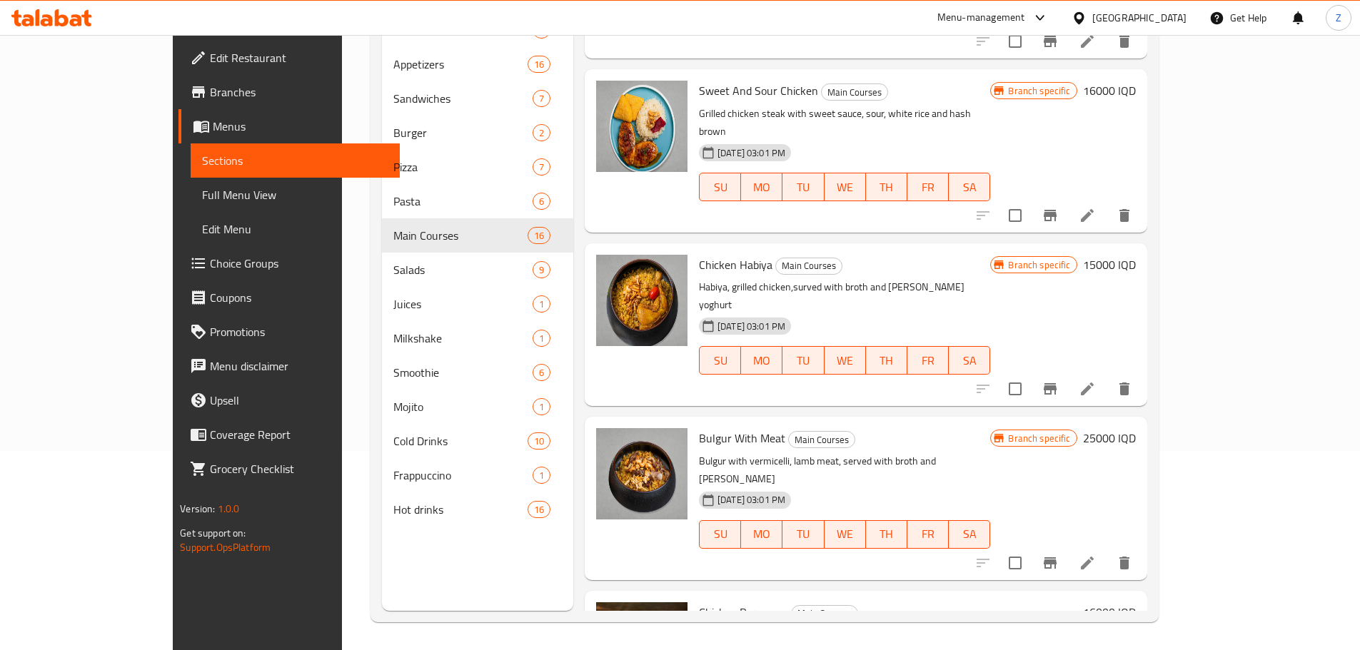
scroll to position [200, 0]
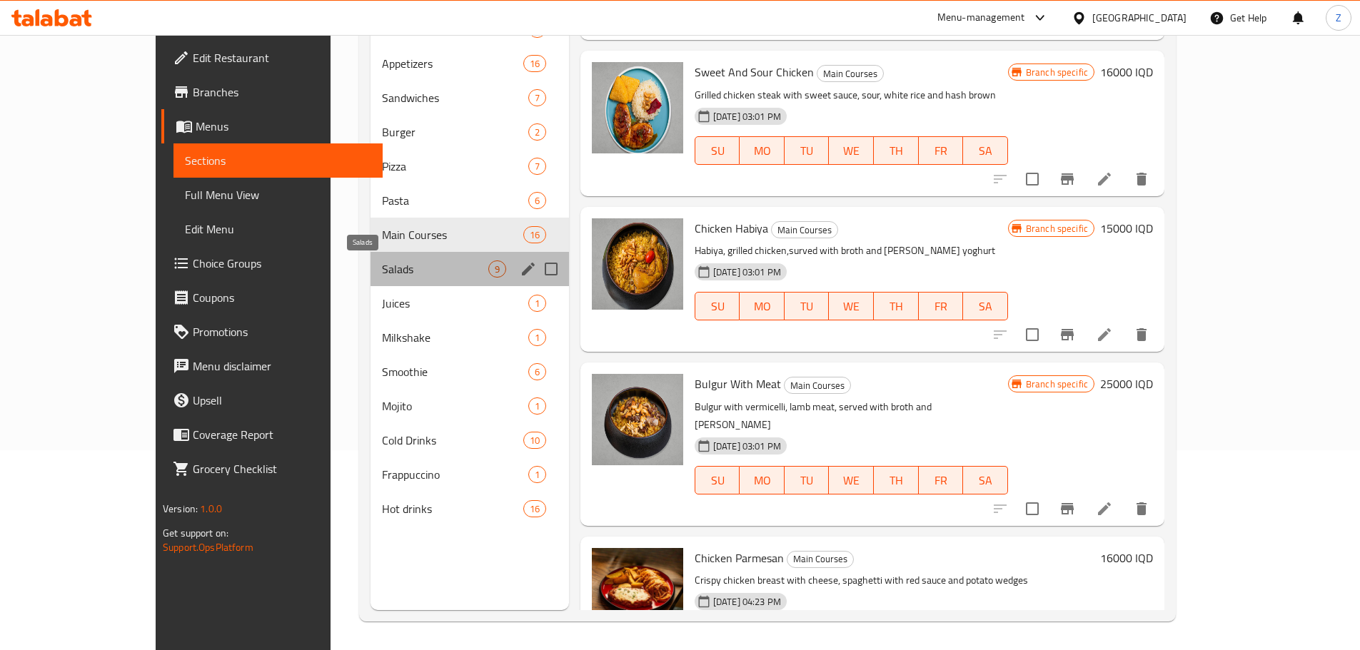
click at [382, 266] on span "Salads" at bounding box center [435, 269] width 106 height 17
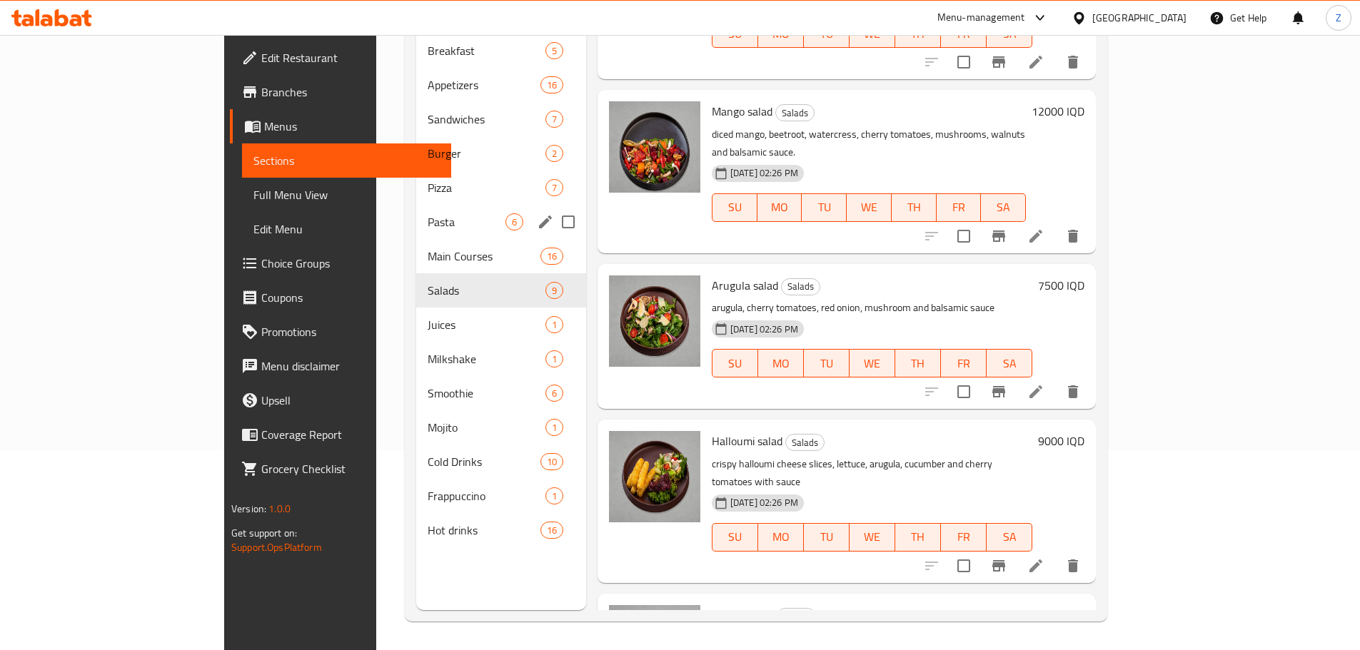
click at [416, 205] on div "Pasta 6" at bounding box center [501, 222] width 170 height 34
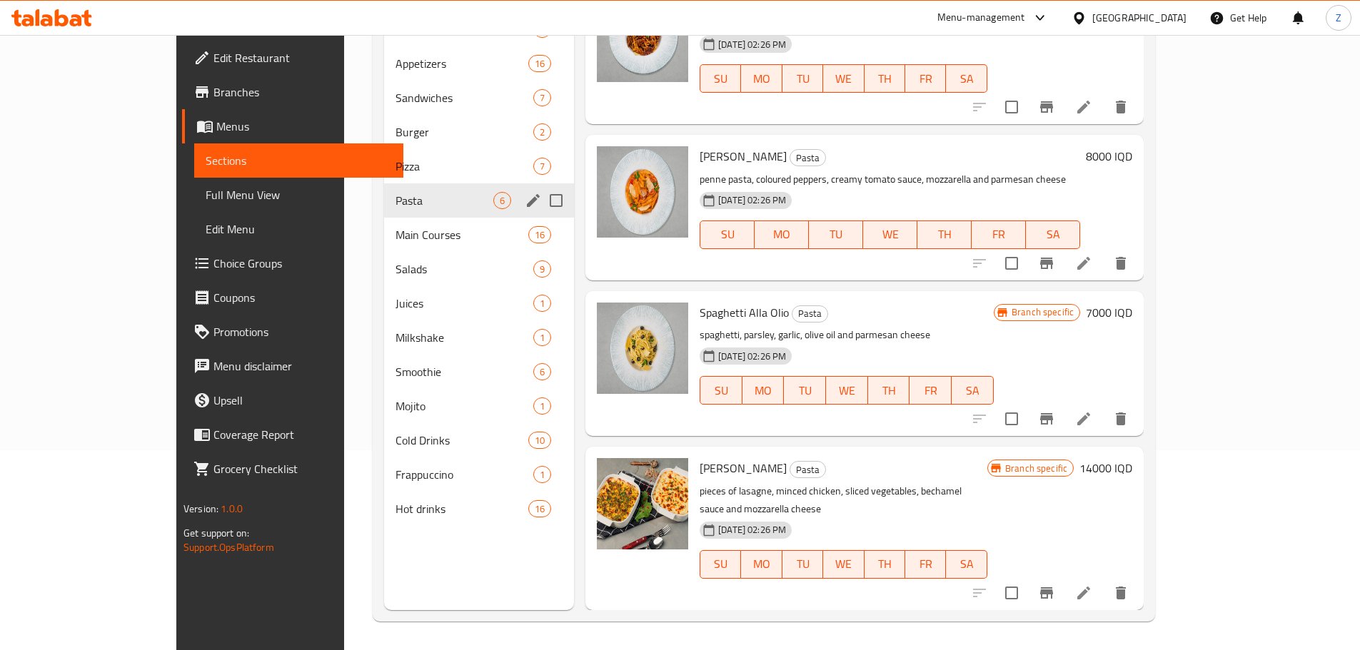
scroll to position [321, 0]
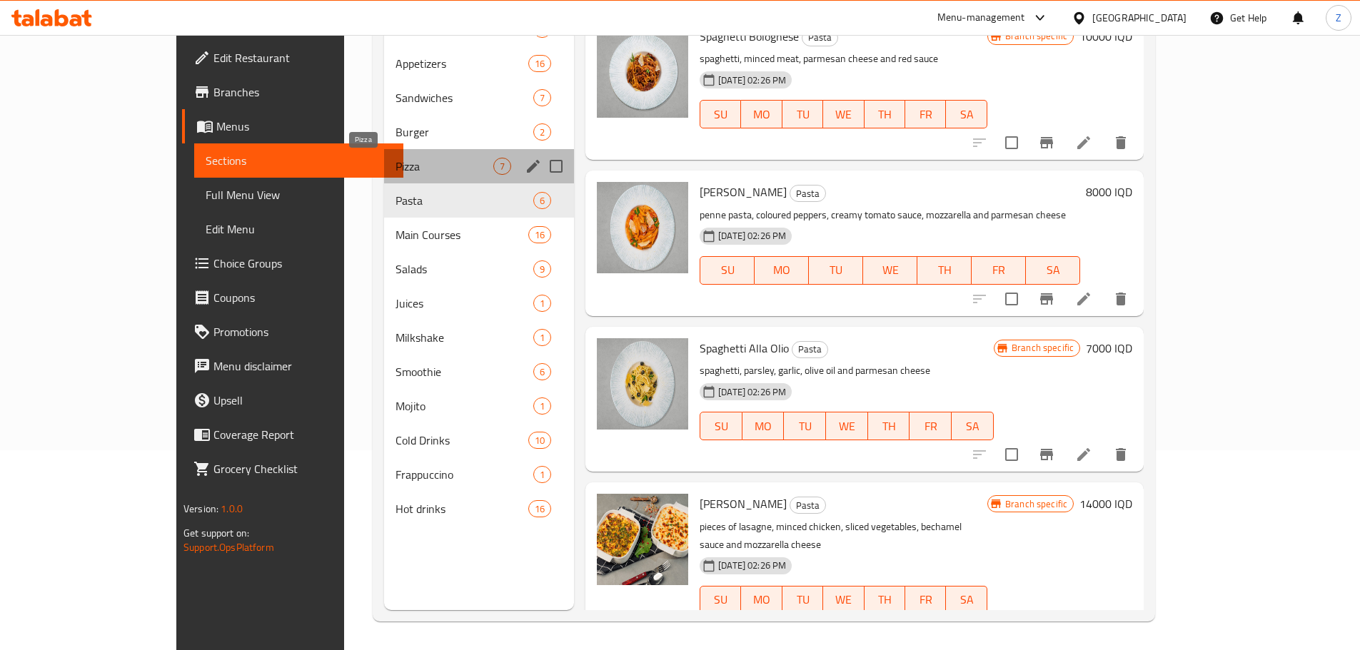
click at [395, 159] on span "Pizza" at bounding box center [444, 166] width 98 height 17
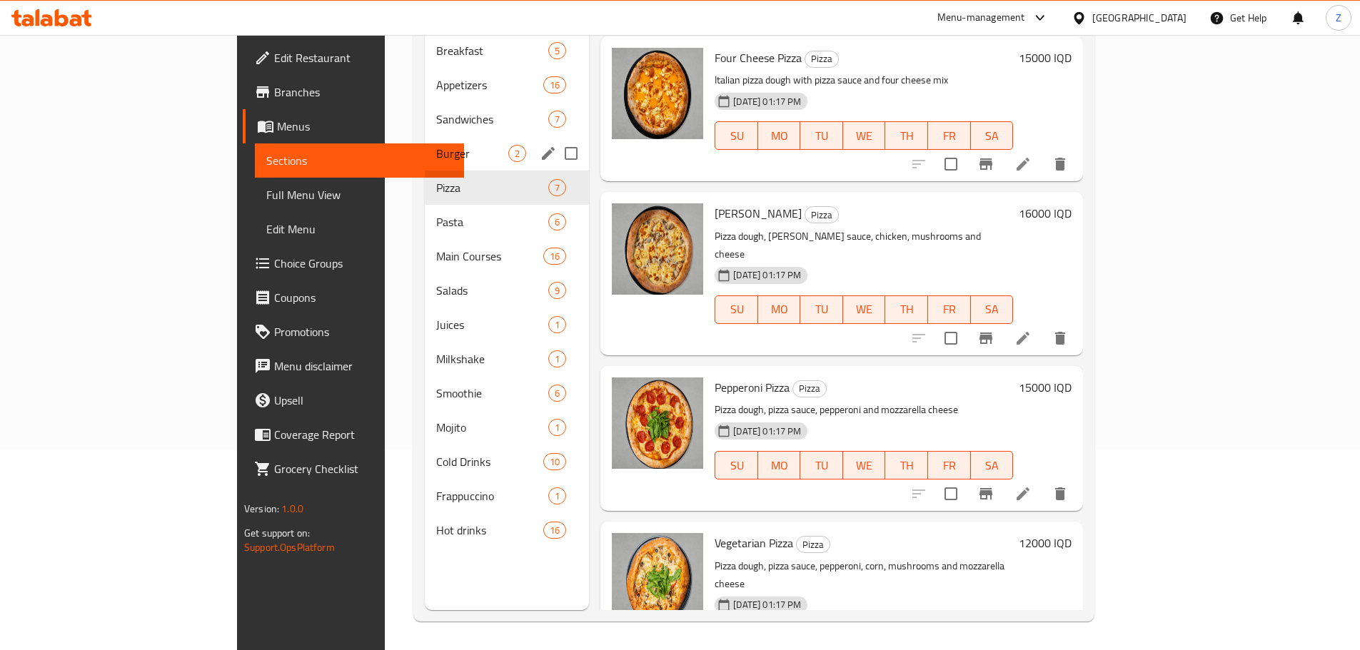
click at [425, 143] on div "Burger 2" at bounding box center [507, 153] width 165 height 34
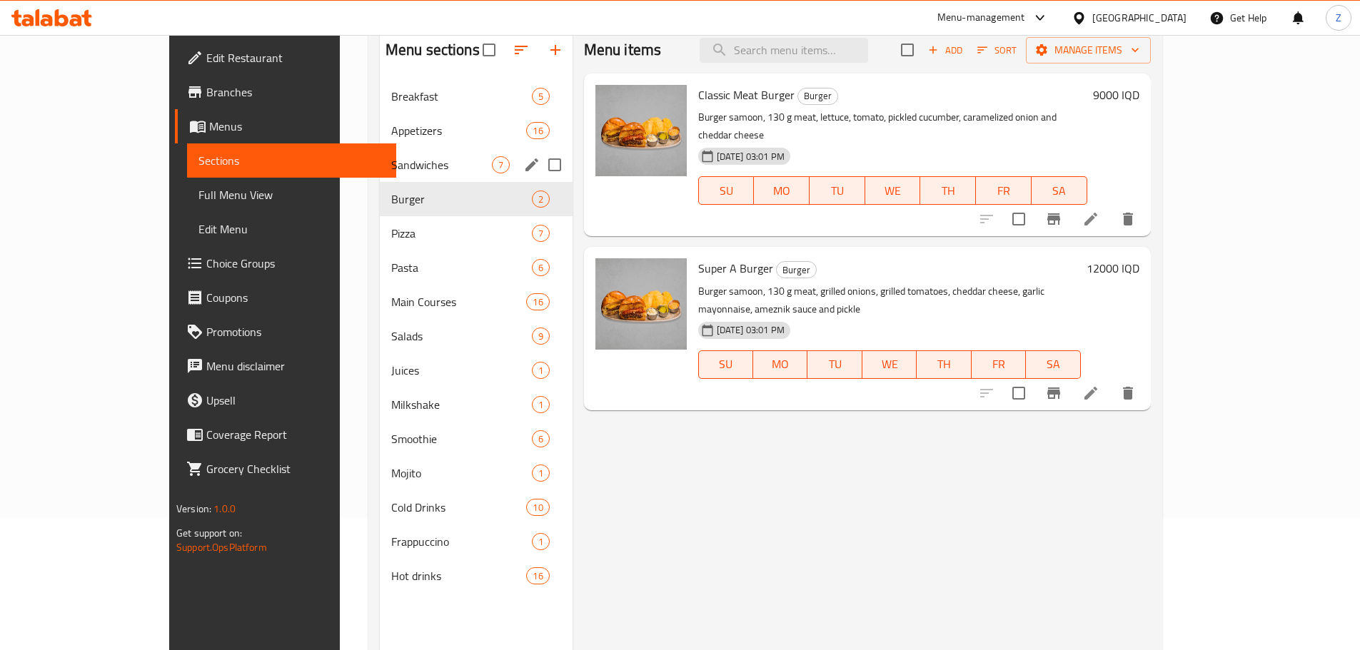
scroll to position [57, 0]
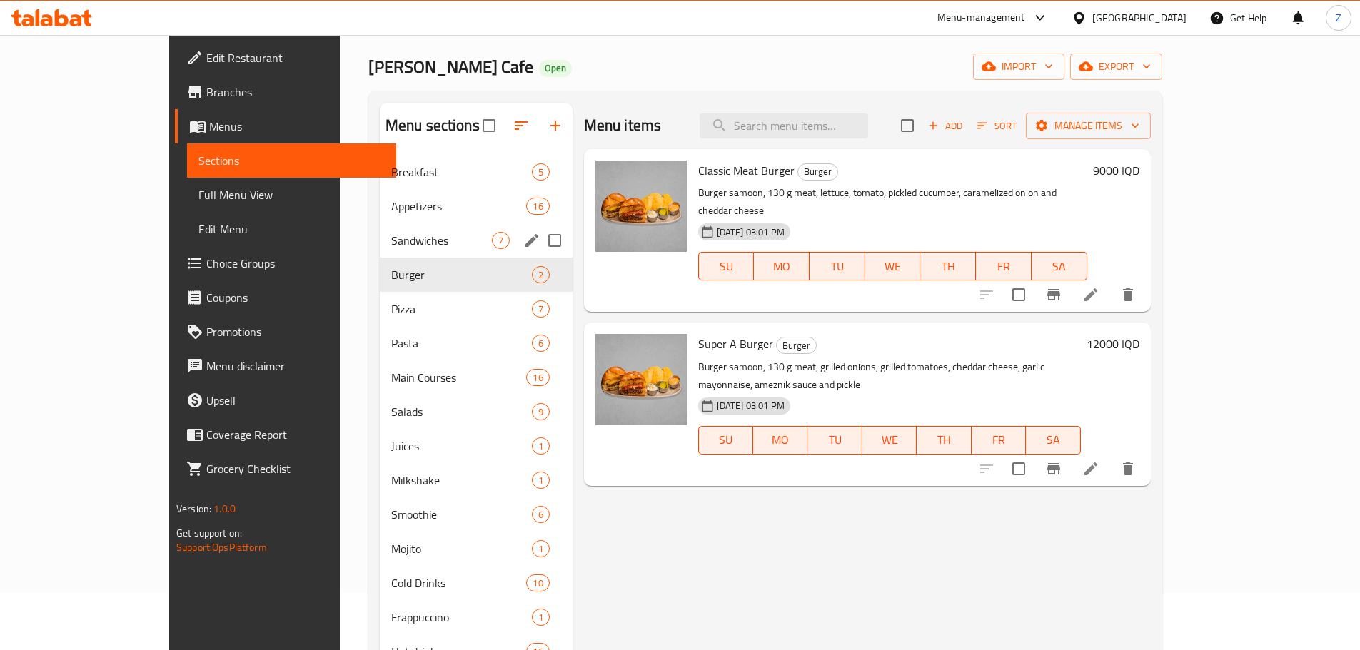
click at [380, 225] on div "Sandwiches 7" at bounding box center [476, 240] width 193 height 34
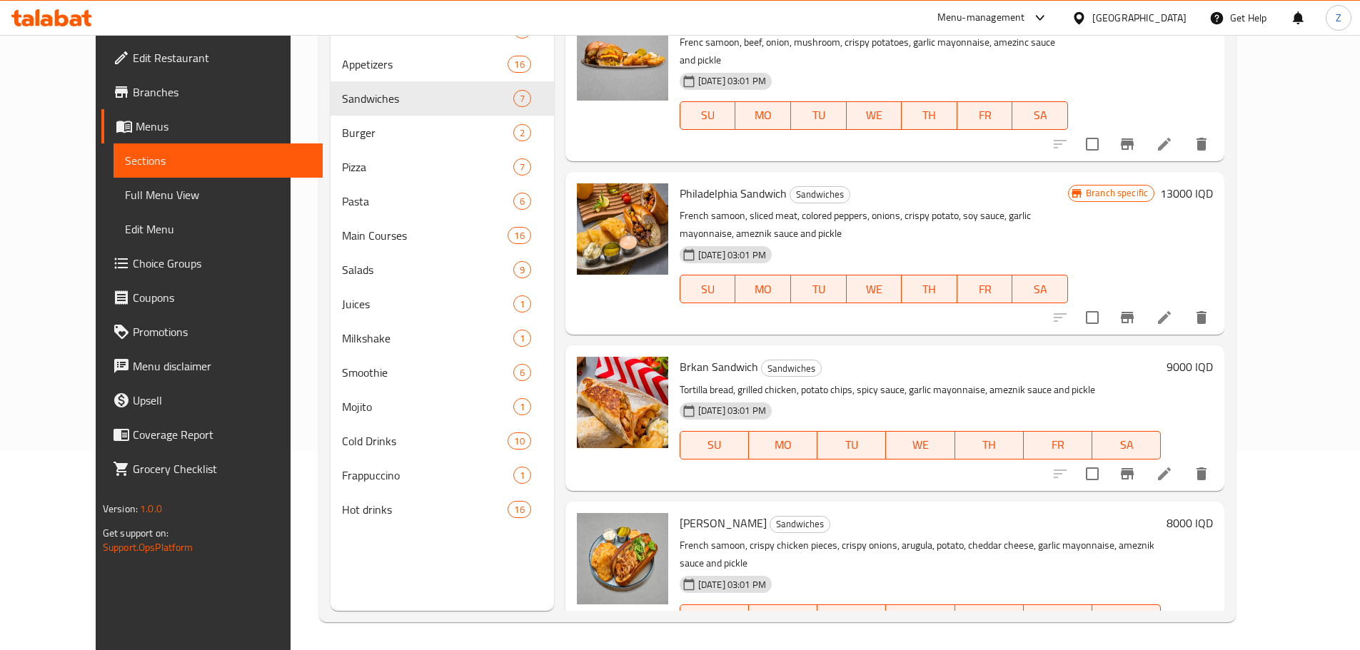
scroll to position [200, 0]
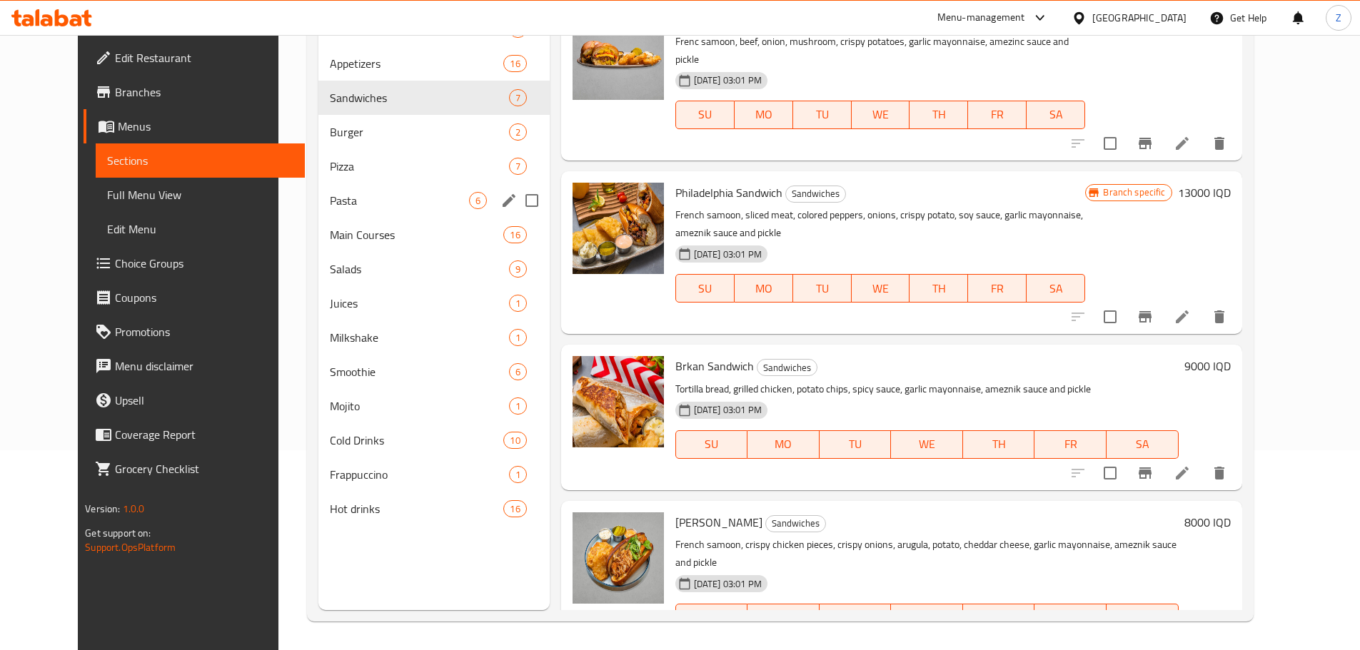
click at [332, 212] on div "Pasta 6" at bounding box center [433, 200] width 231 height 34
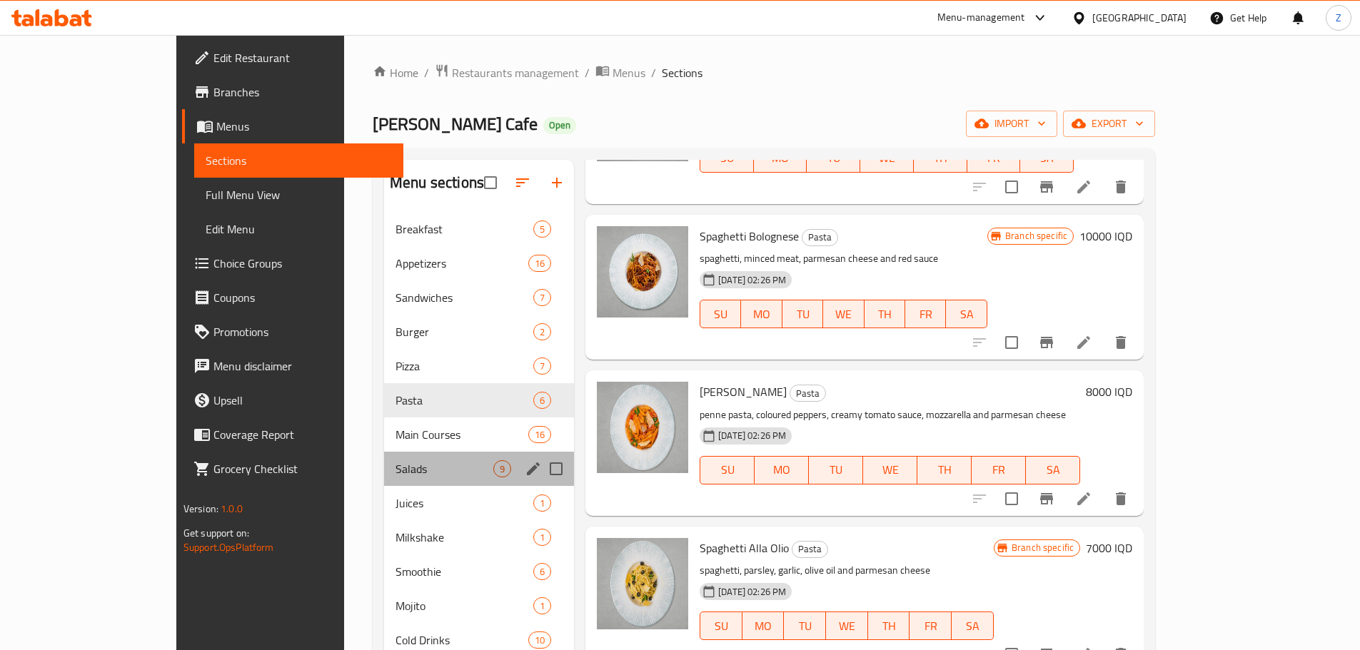
click at [384, 478] on div "Salads 9" at bounding box center [479, 469] width 190 height 34
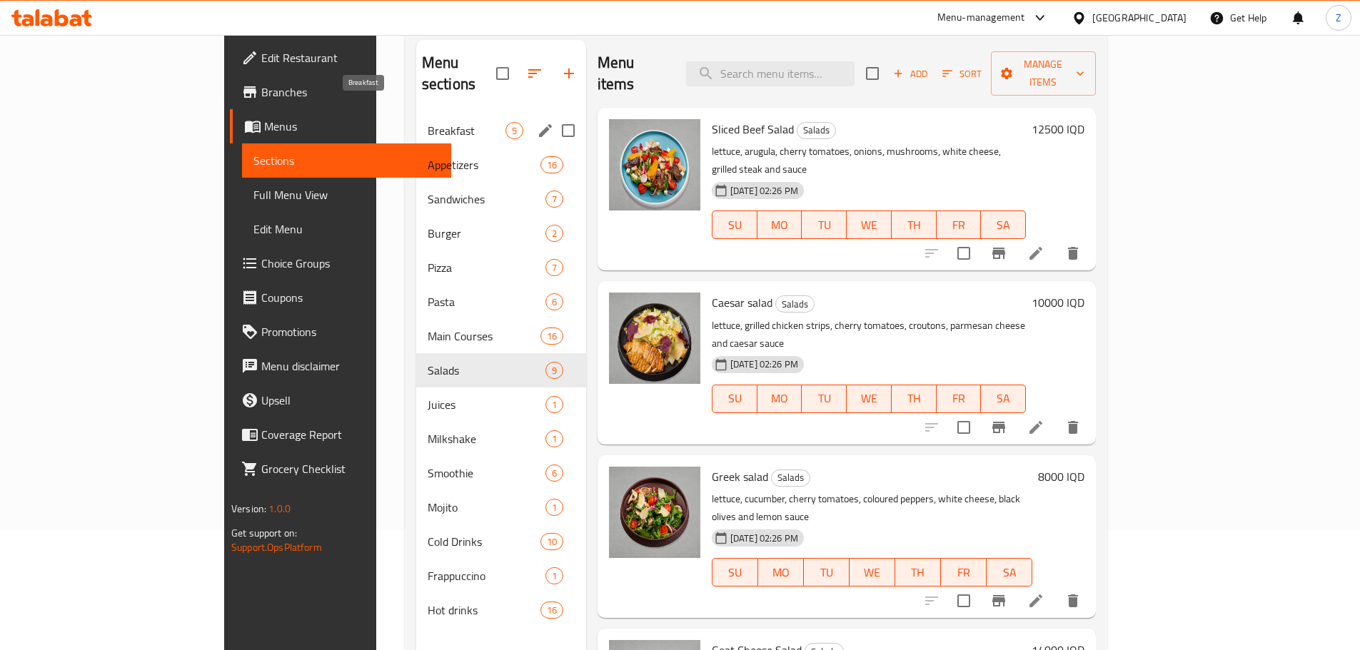
scroll to position [143, 0]
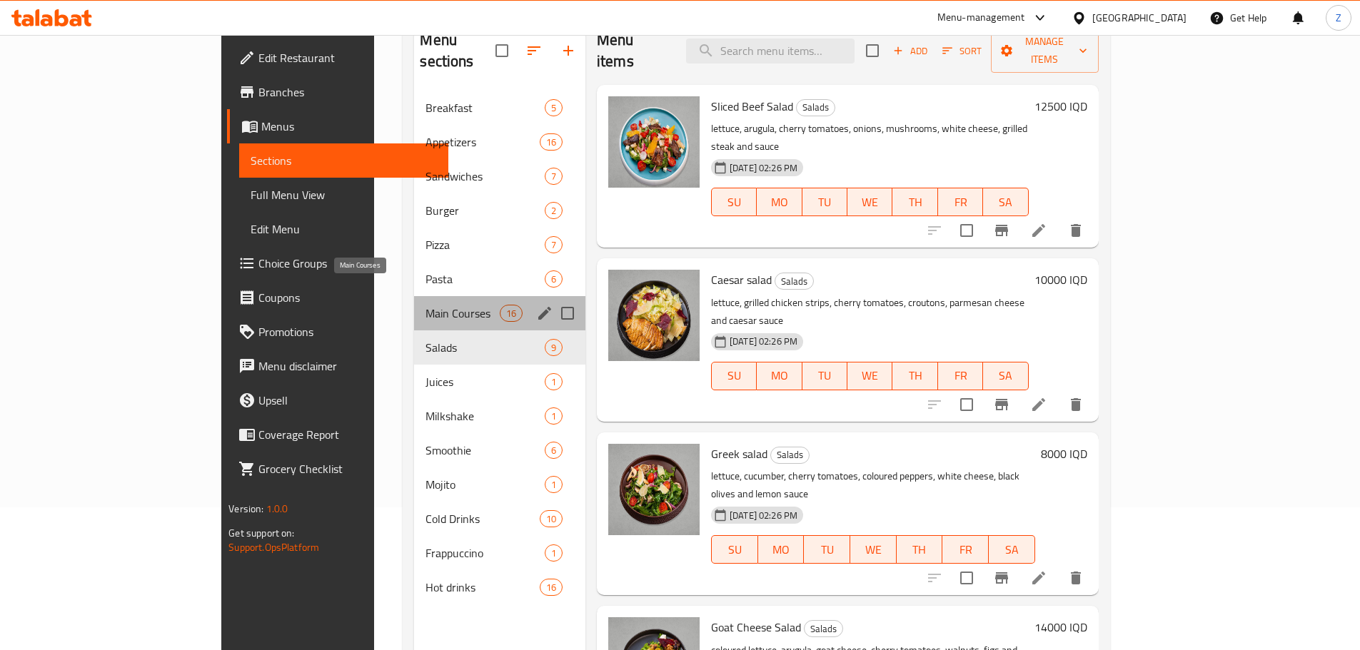
click at [425, 305] on span "Main Courses" at bounding box center [462, 313] width 74 height 17
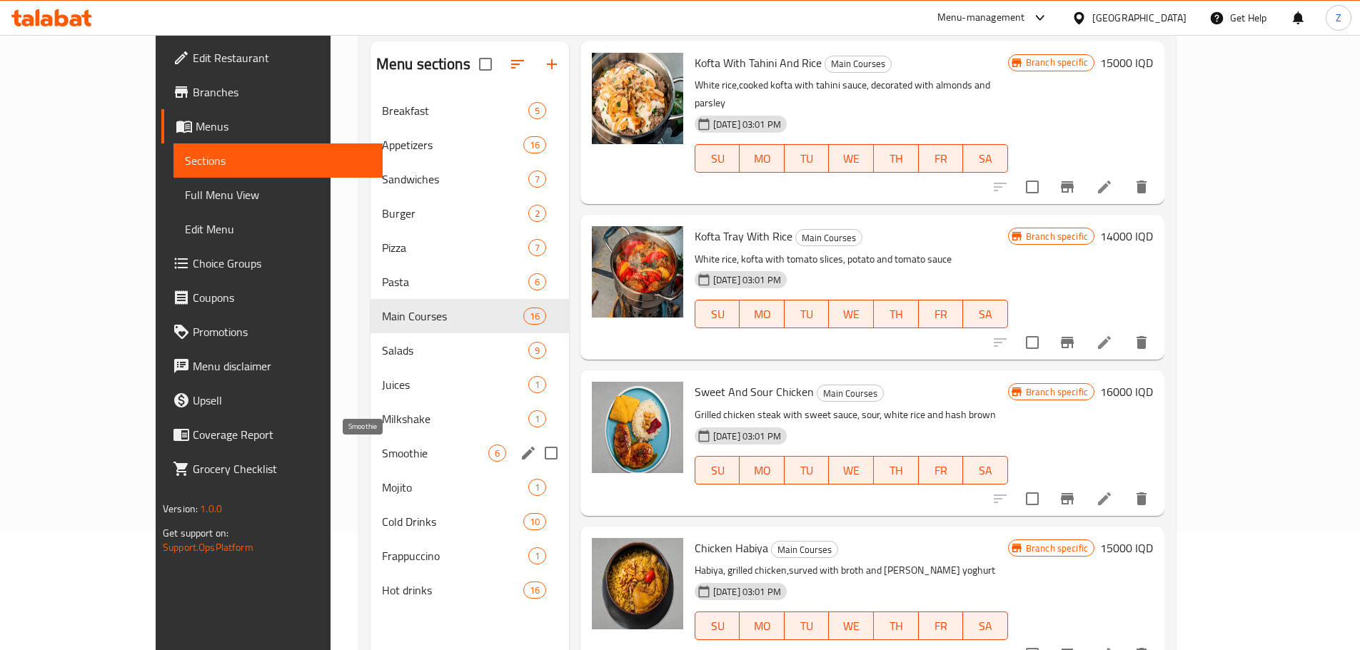
scroll to position [143, 0]
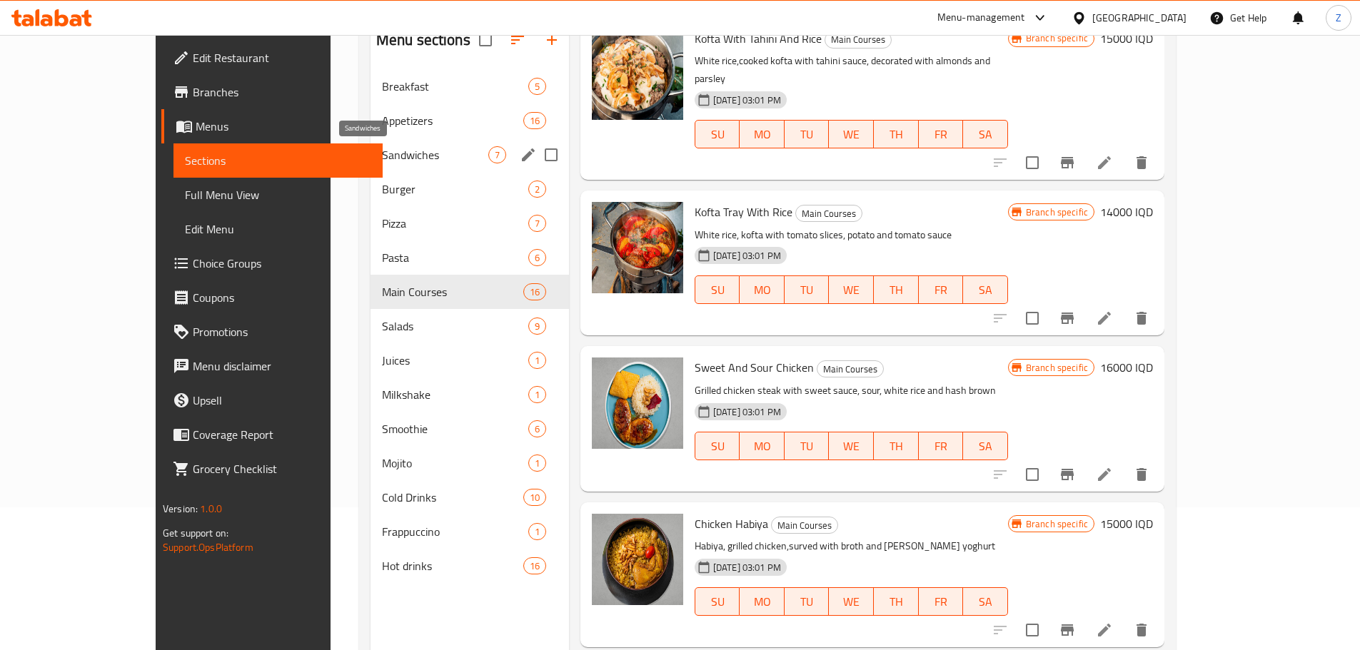
click at [435, 162] on span "Sandwiches" at bounding box center [435, 154] width 106 height 17
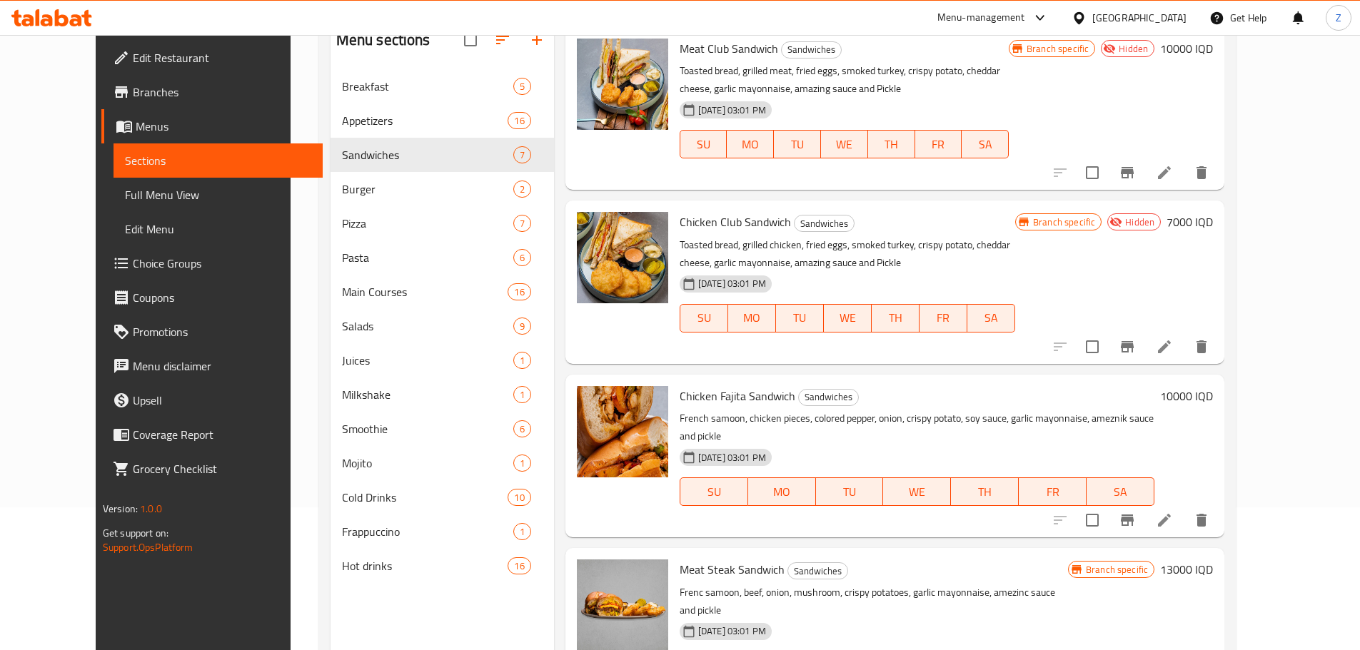
scroll to position [31, 0]
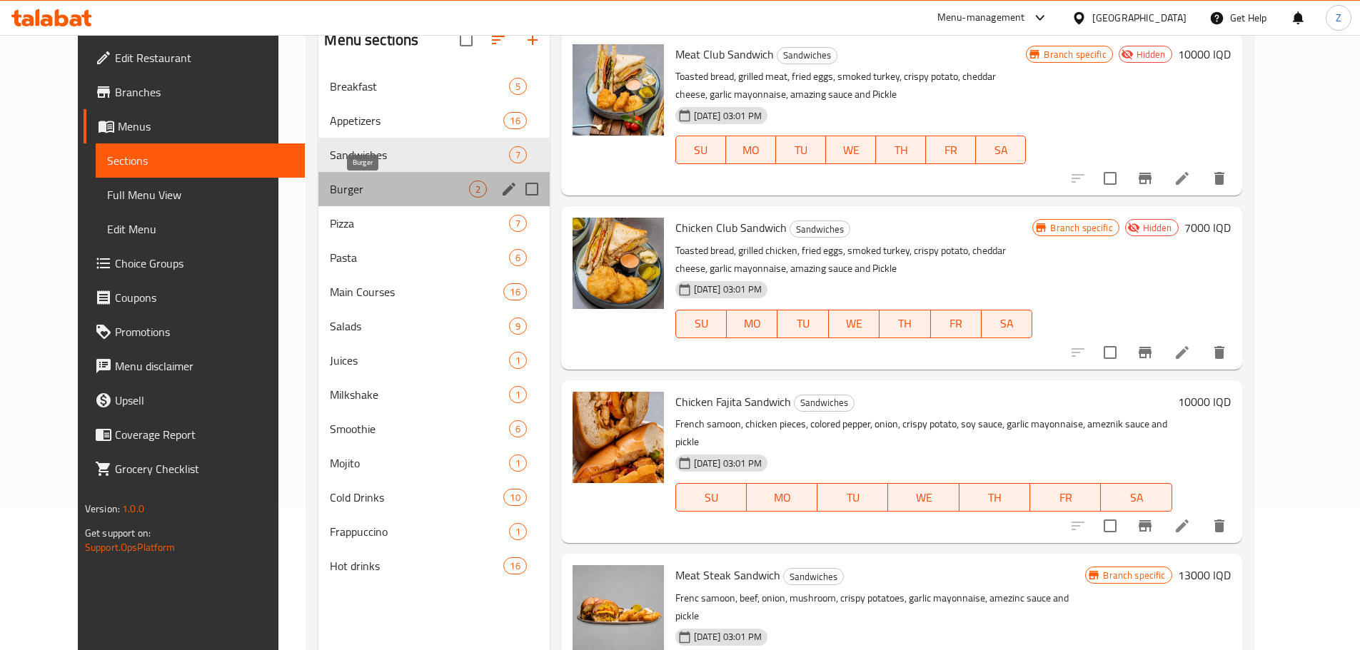
click at [386, 194] on span "Burger" at bounding box center [399, 189] width 138 height 17
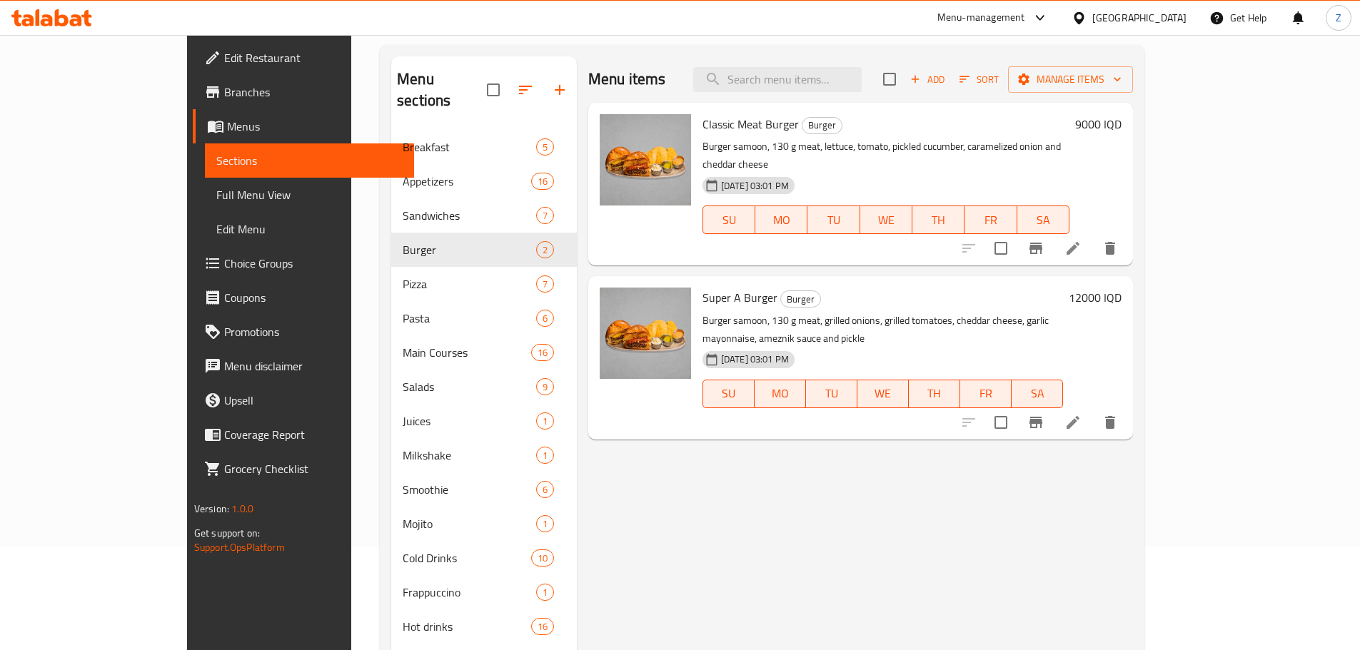
scroll to position [71, 0]
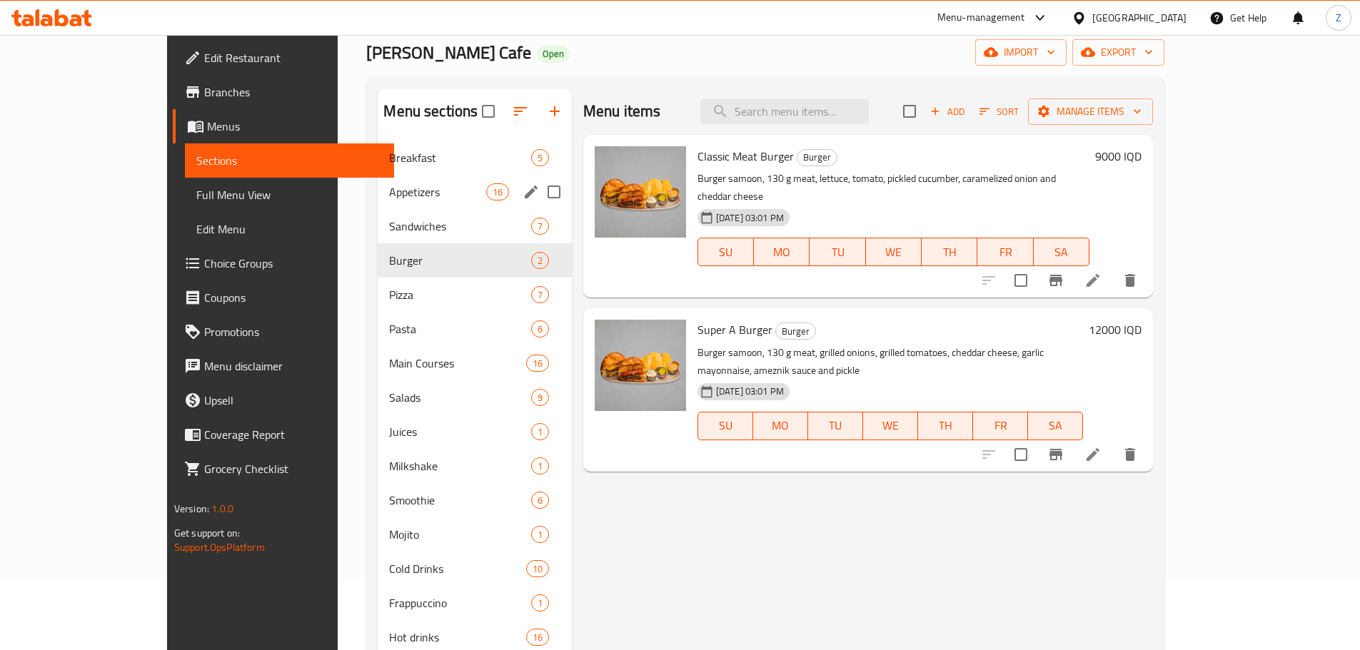
click at [378, 200] on div "Appetizers 16" at bounding box center [474, 192] width 193 height 34
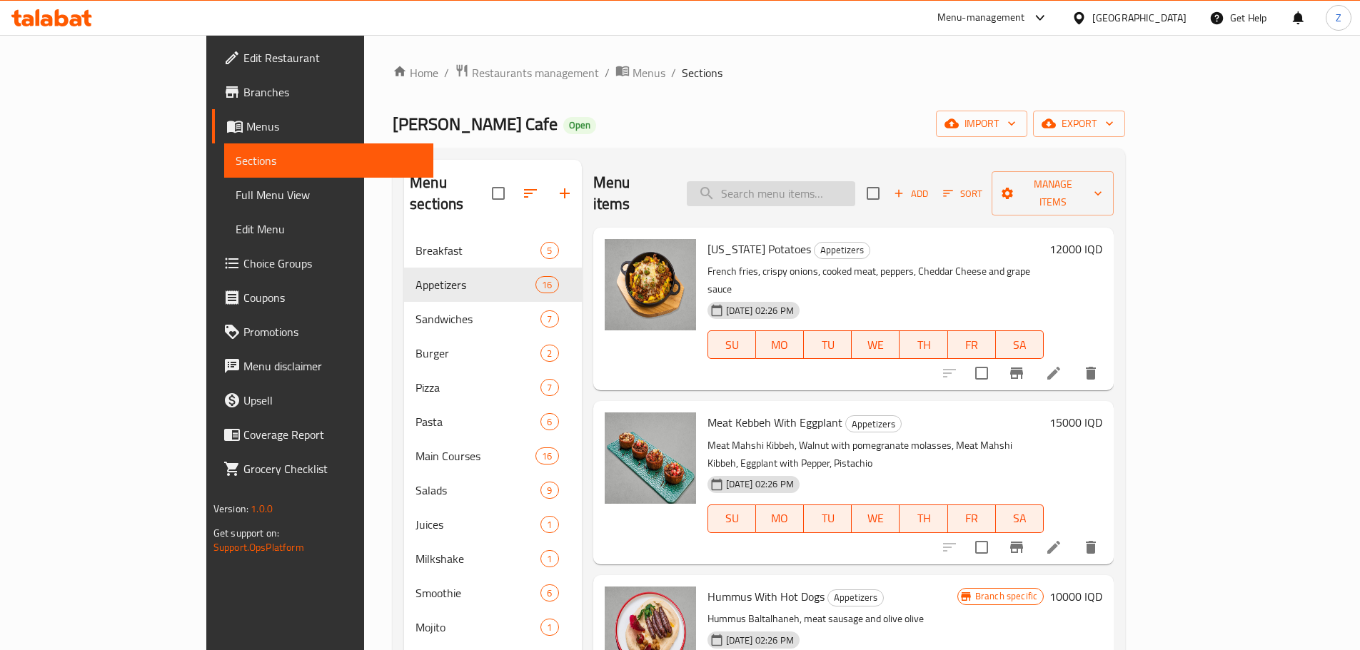
click at [855, 181] on input "search" at bounding box center [771, 193] width 168 height 25
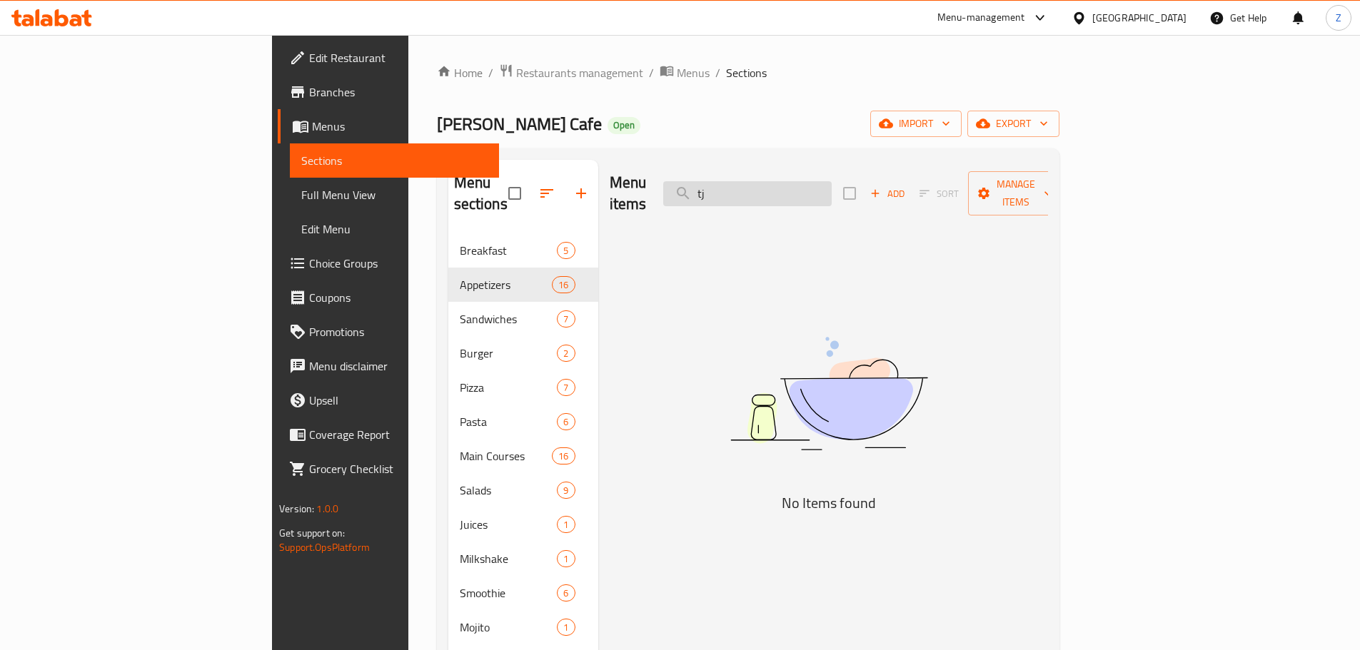
type input "t"
click at [832, 181] on input "فتوش" at bounding box center [747, 193] width 168 height 25
type input "فتوش"
click at [516, 81] on span "Restaurants management" at bounding box center [579, 72] width 127 height 17
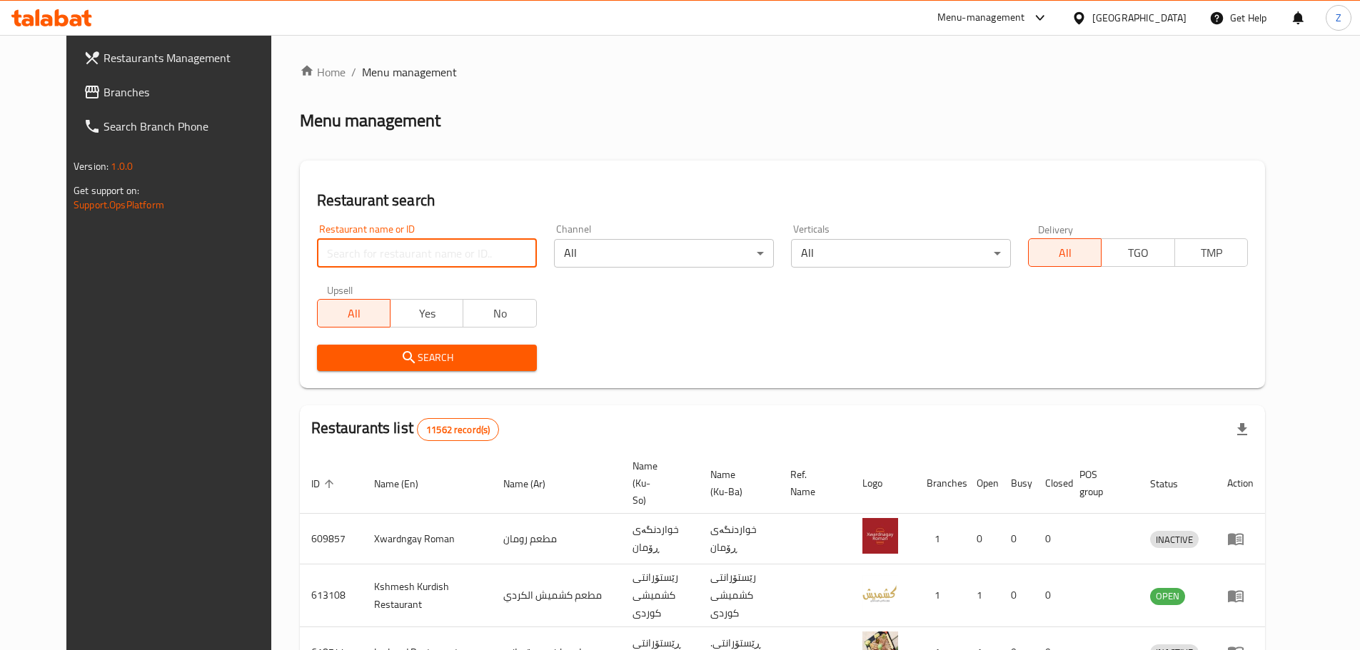
paste input "744977"
click at [435, 361] on span "Search" at bounding box center [426, 358] width 197 height 18
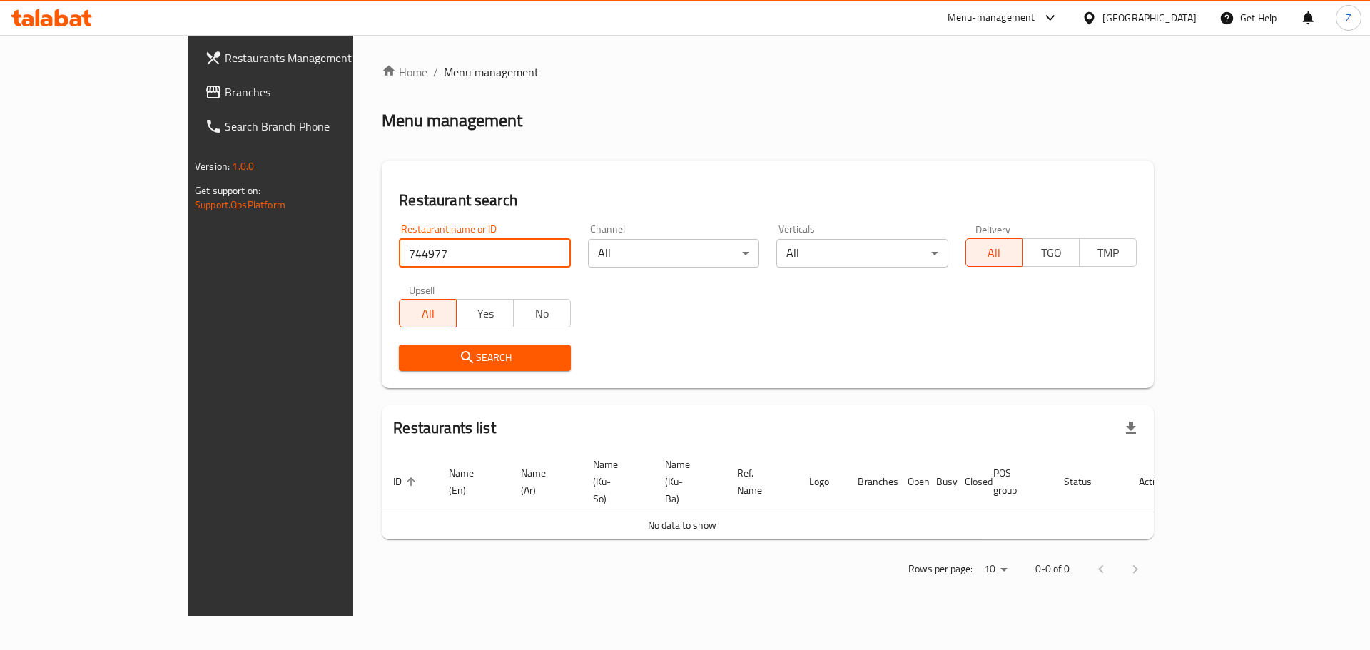
click at [419, 244] on input "744977" at bounding box center [484, 253] width 171 height 29
paste input "Restaurant And Breakfast [PERSON_NAME]"
type input "Restaurant And Breakfast [PERSON_NAME]"
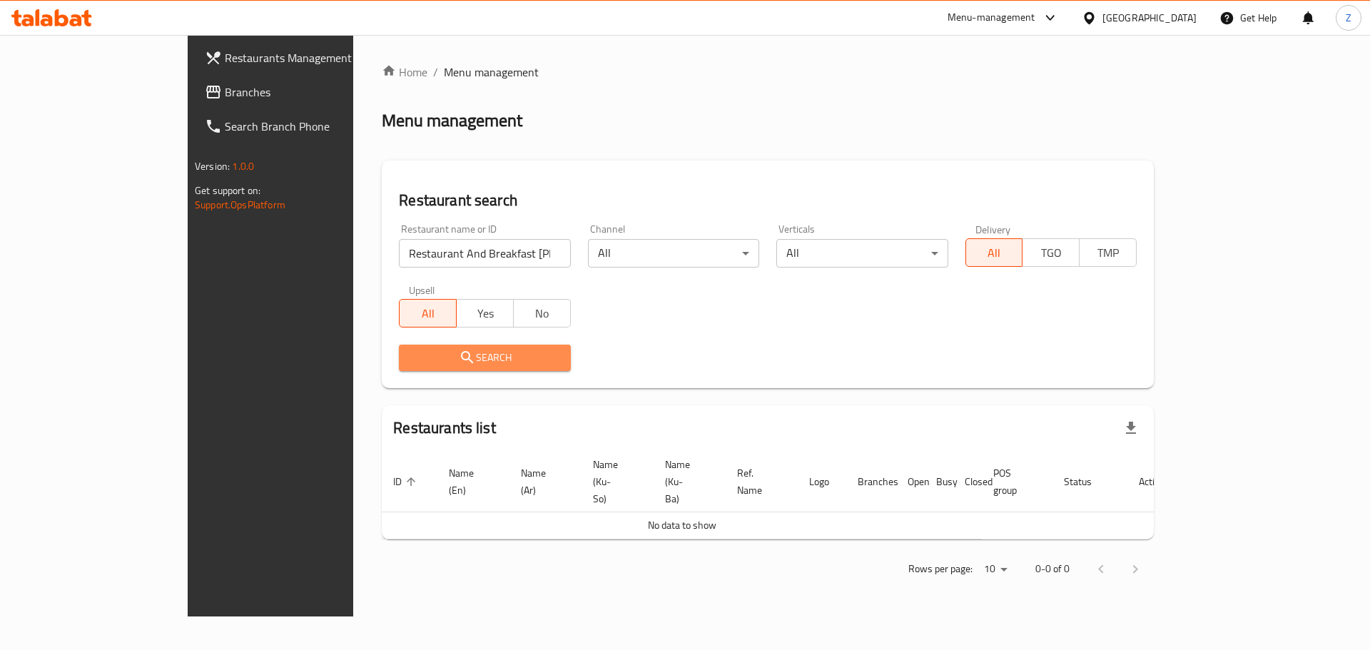
click at [427, 363] on span "Search" at bounding box center [484, 358] width 148 height 18
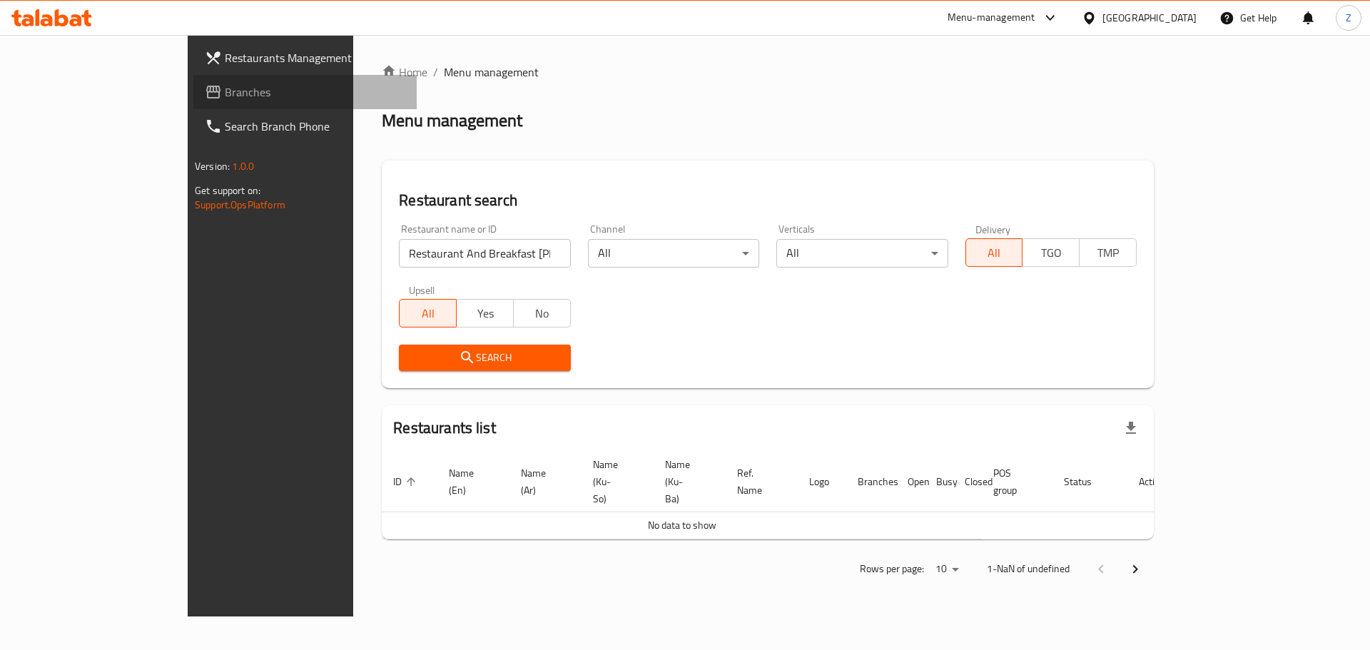
click at [193, 79] on link "Branches" at bounding box center [304, 92] width 223 height 34
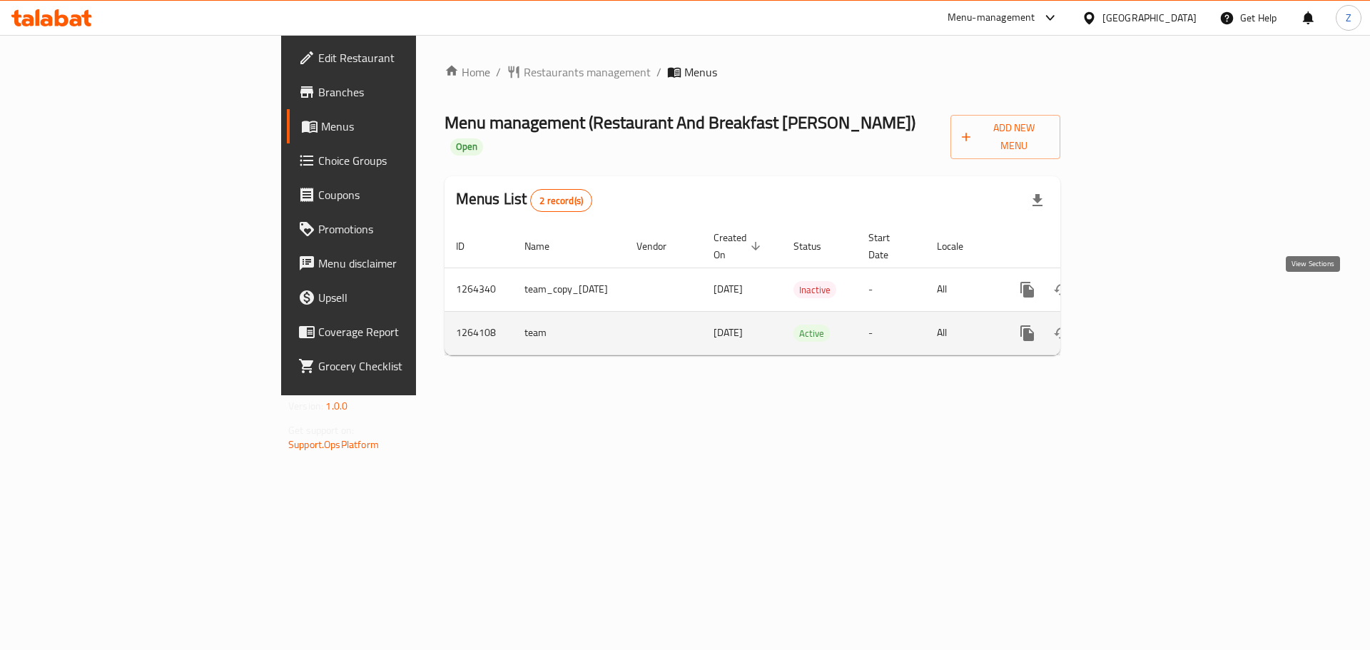
click at [1139, 325] on icon "enhanced table" at bounding box center [1130, 333] width 17 height 17
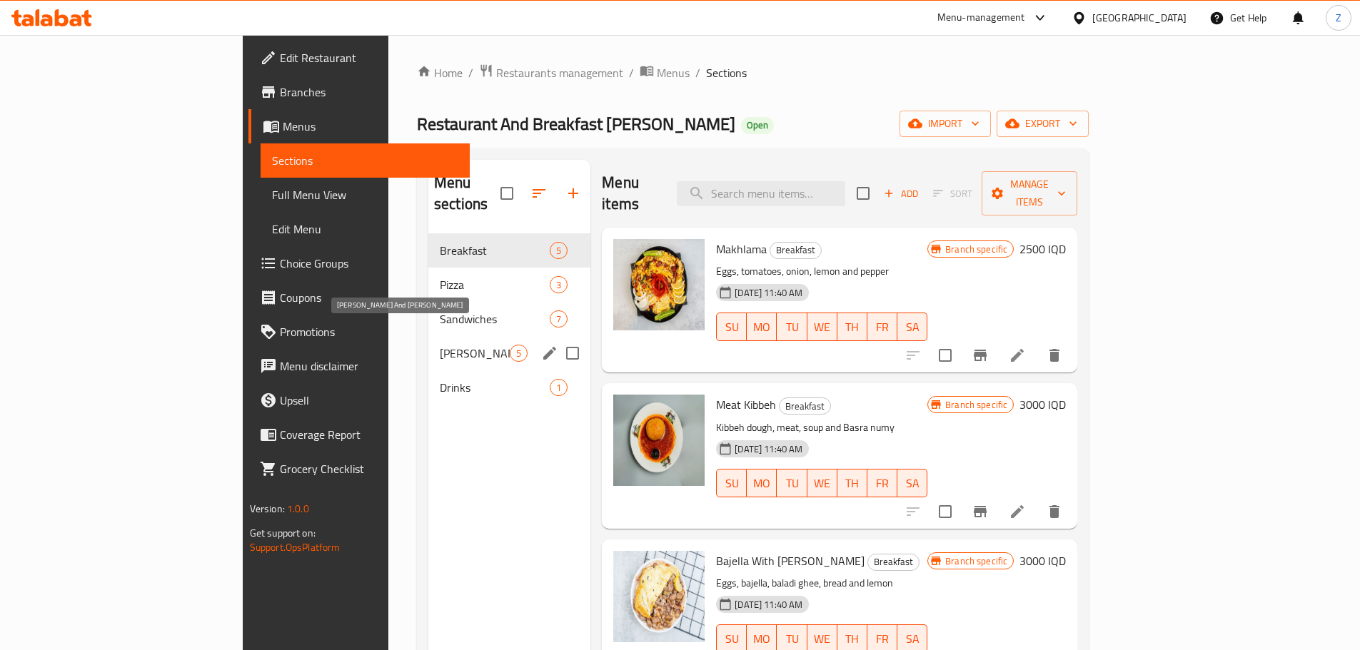
click at [440, 345] on span "Gus And Chelfray" at bounding box center [475, 353] width 70 height 17
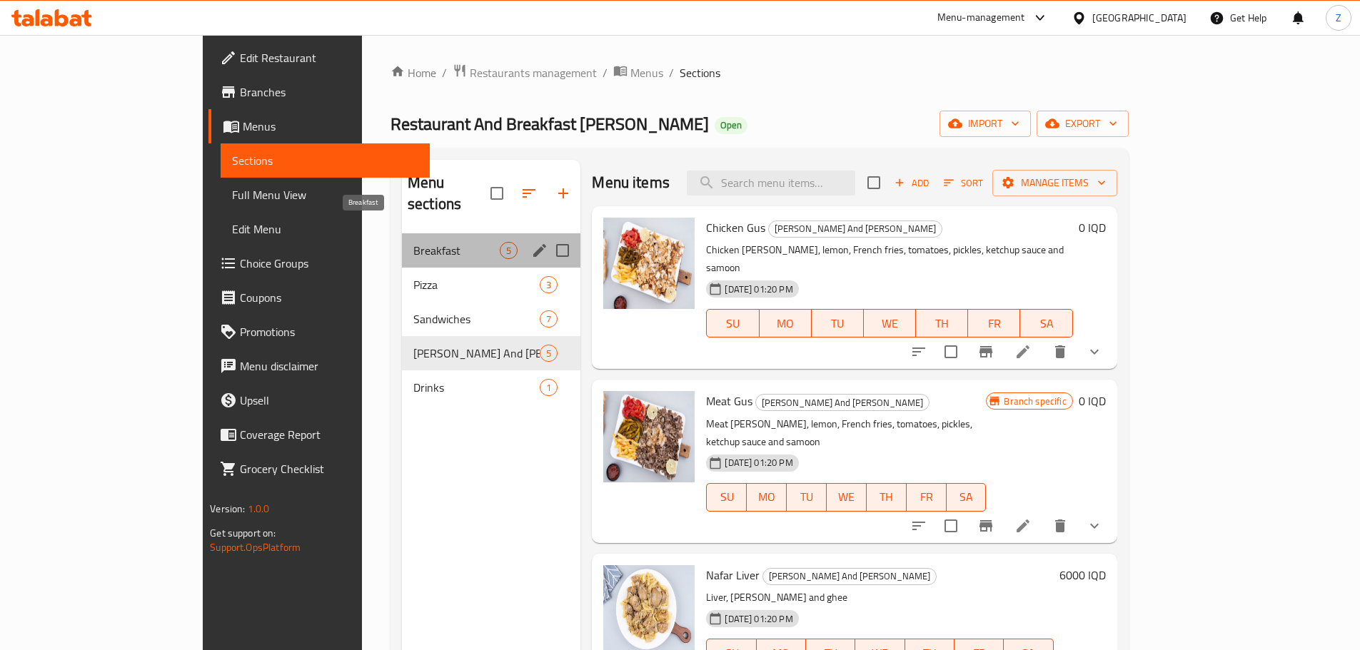
click at [413, 242] on span "Breakfast" at bounding box center [456, 250] width 86 height 17
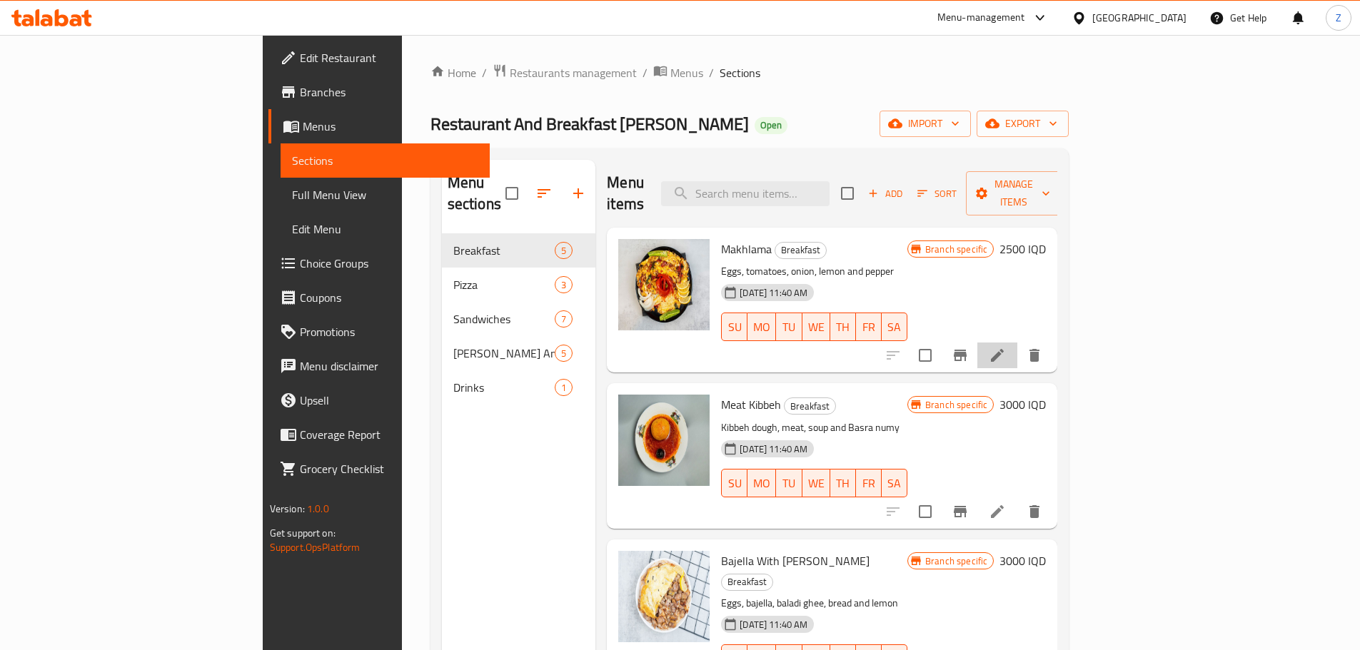
click at [1017, 343] on li at bounding box center [997, 356] width 40 height 26
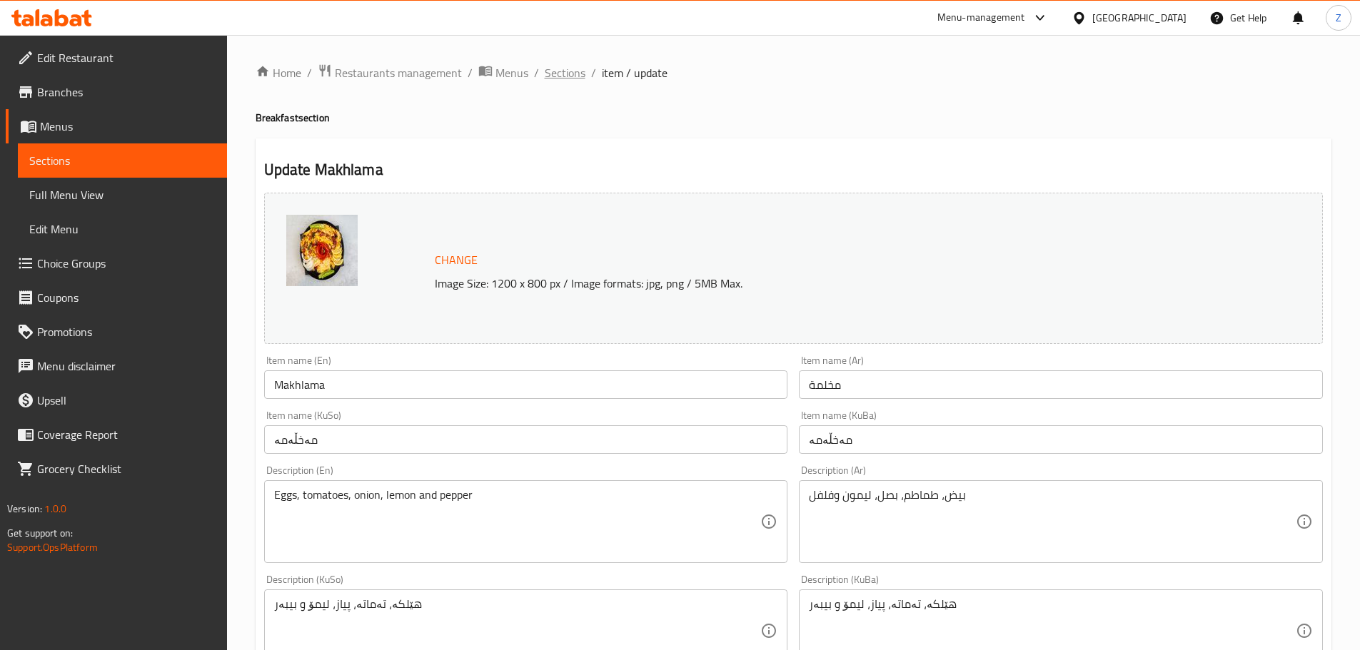
click at [576, 79] on span "Sections" at bounding box center [565, 72] width 41 height 17
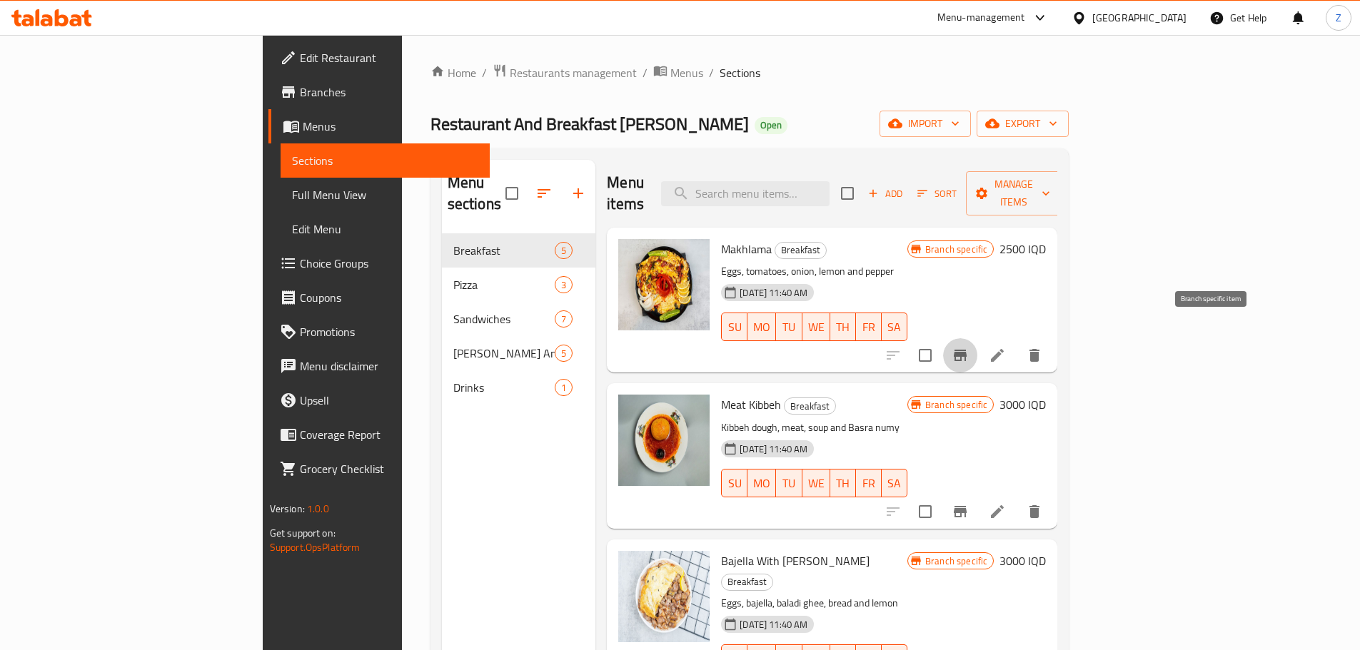
click at [966, 350] on icon "Branch-specific-item" at bounding box center [960, 355] width 13 height 11
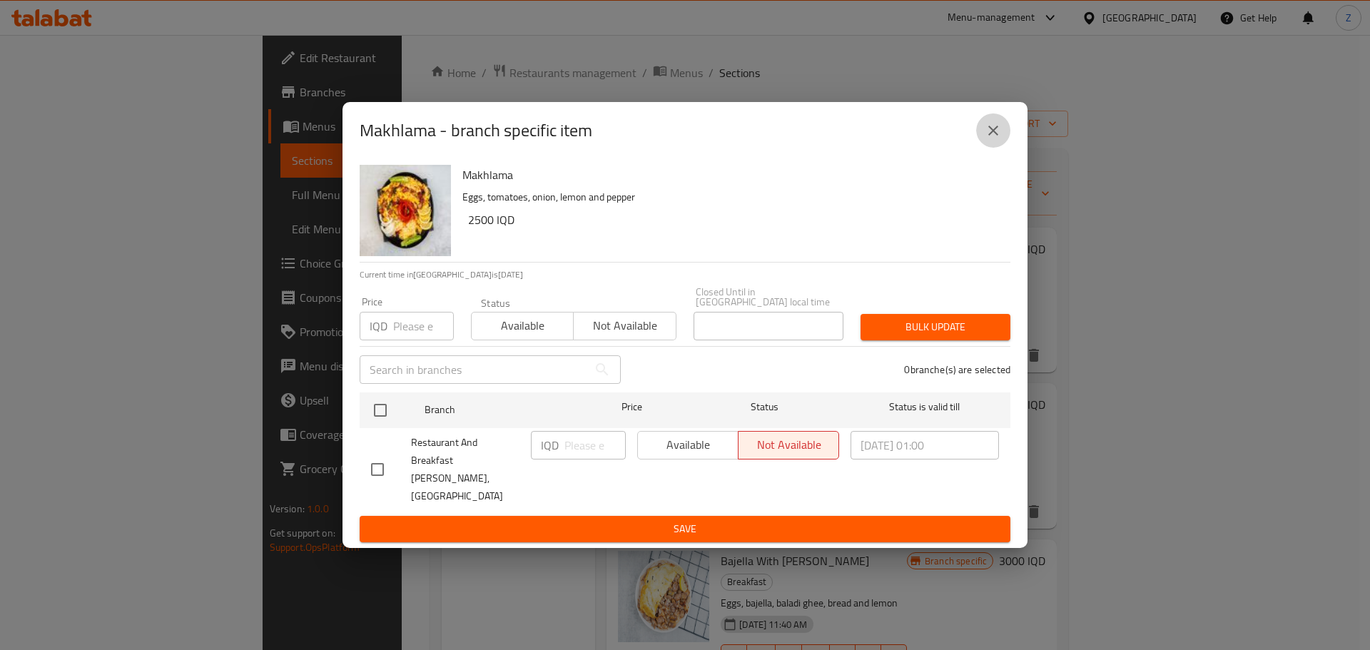
click at [994, 139] on icon "close" at bounding box center [993, 130] width 17 height 17
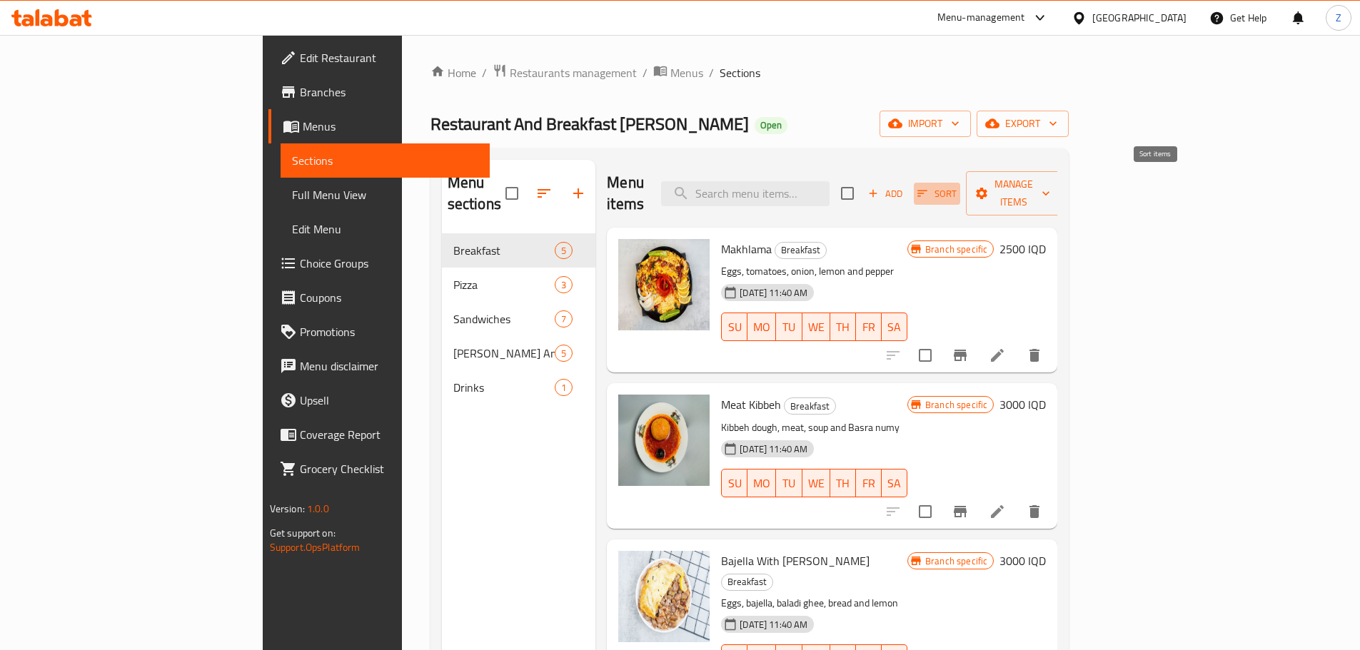
click at [929, 187] on icon "button" at bounding box center [922, 193] width 13 height 13
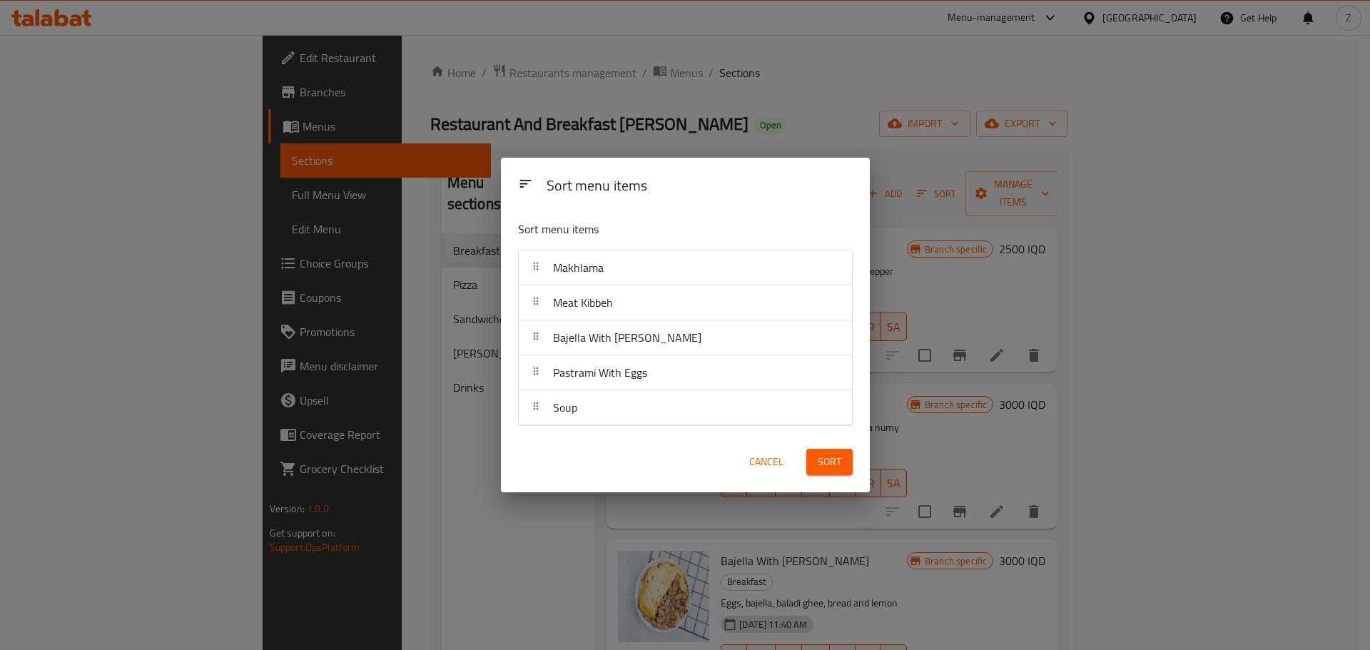
drag, startPoint x: 616, startPoint y: 353, endPoint x: 611, endPoint y: 291, distance: 61.6
click at [615, 341] on nav "Makhlama Meat Kibbeh Bajella With Baladi Ghee Pastrami With Eggs Soup" at bounding box center [685, 338] width 335 height 176
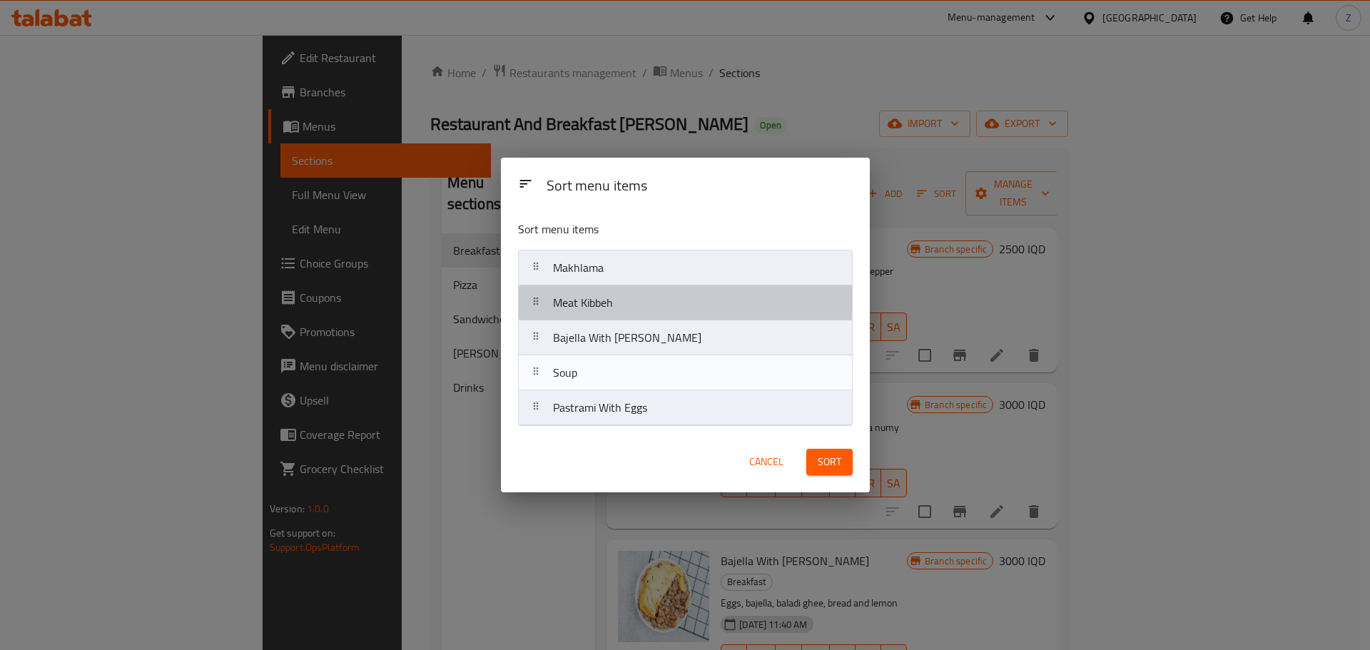
drag, startPoint x: 611, startPoint y: 291, endPoint x: 611, endPoint y: 282, distance: 9.3
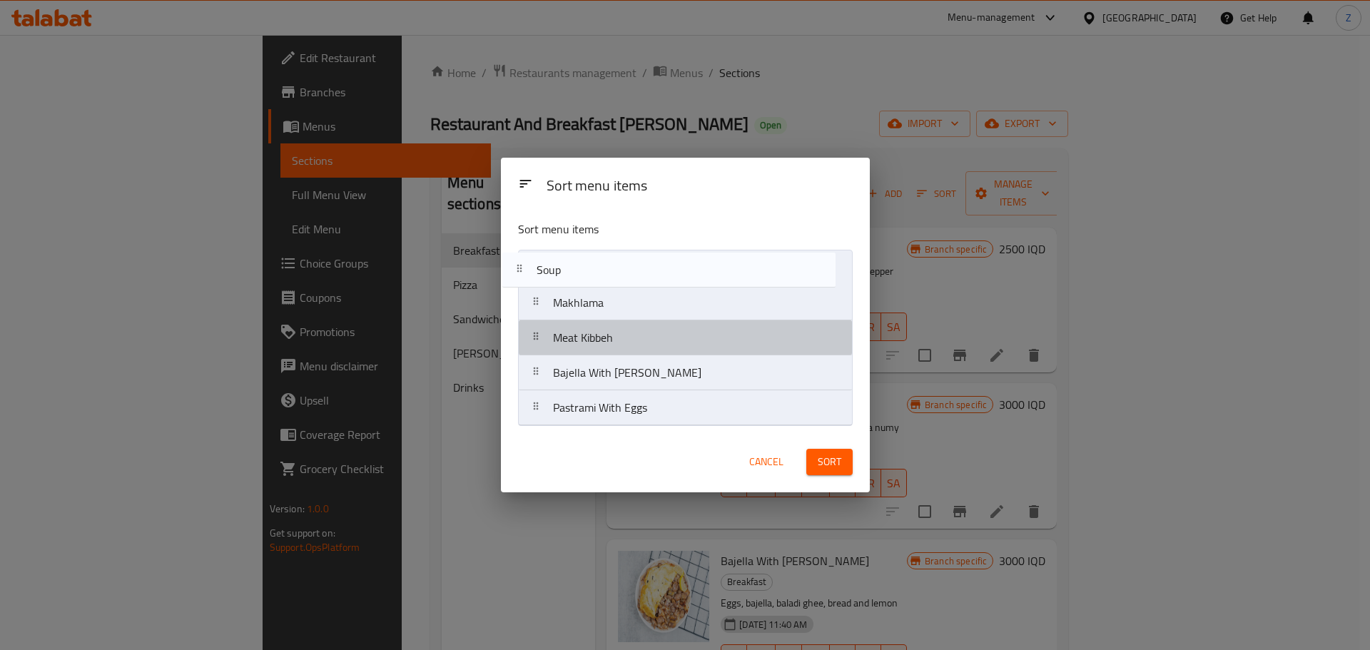
drag, startPoint x: 604, startPoint y: 386, endPoint x: 587, endPoint y: 274, distance: 113.3
click at [587, 274] on nav "Makhlama Meat Kibbeh Bajella With Baladi Ghee Soup Pastrami With Eggs" at bounding box center [685, 338] width 335 height 176
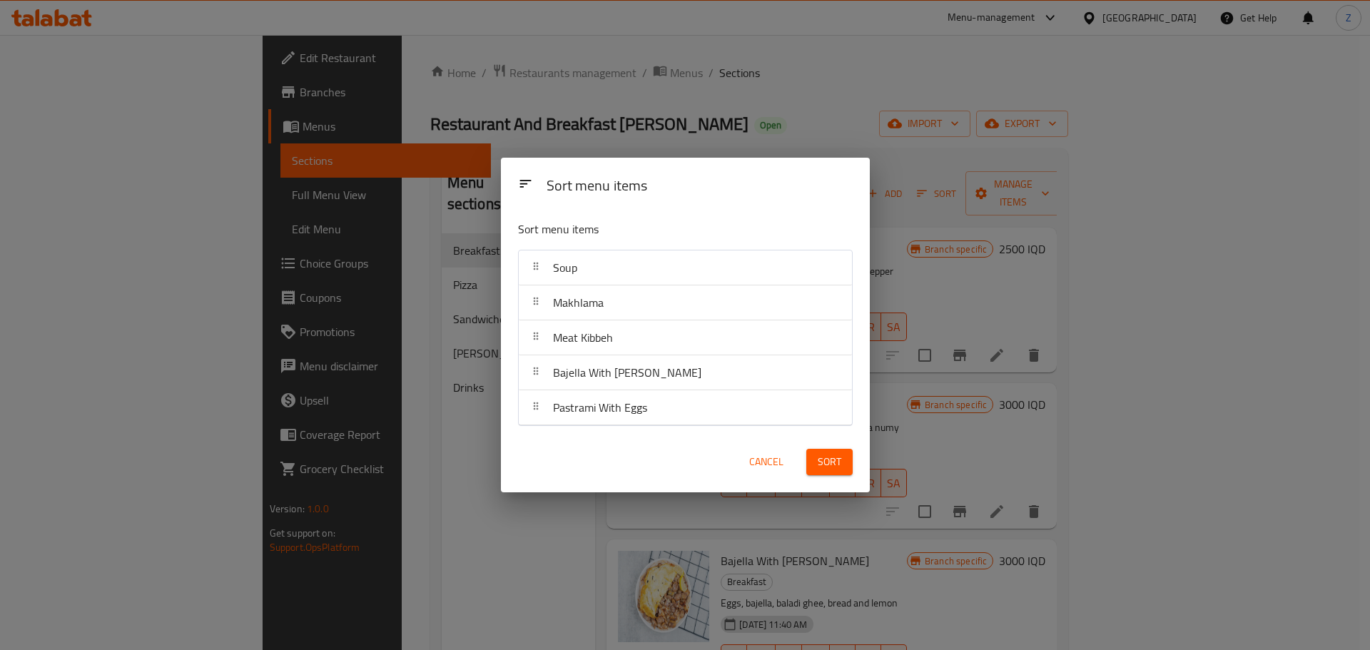
click at [628, 315] on div "Makhlama" at bounding box center [686, 303] width 322 height 34
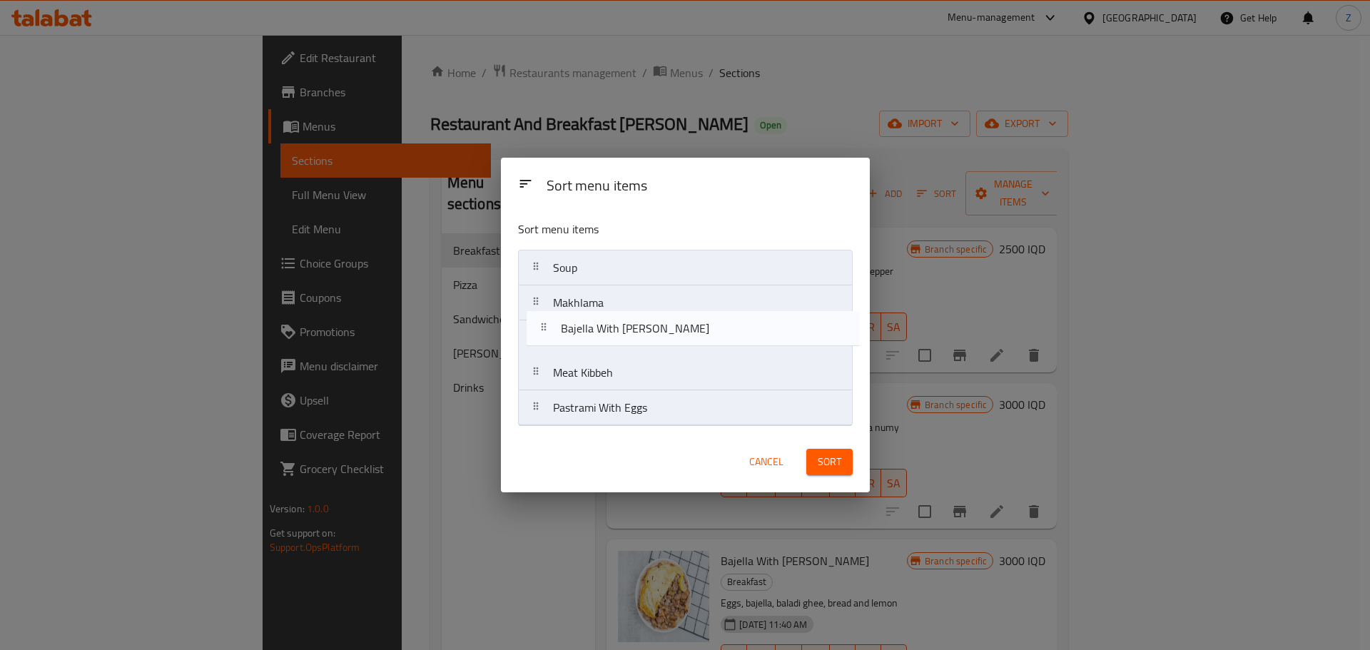
drag, startPoint x: 613, startPoint y: 378, endPoint x: 621, endPoint y: 328, distance: 50.6
click at [621, 328] on nav "Soup Makhlama Meat Kibbeh Bajella With Baladi Ghee Pastrami With Eggs" at bounding box center [685, 338] width 335 height 176
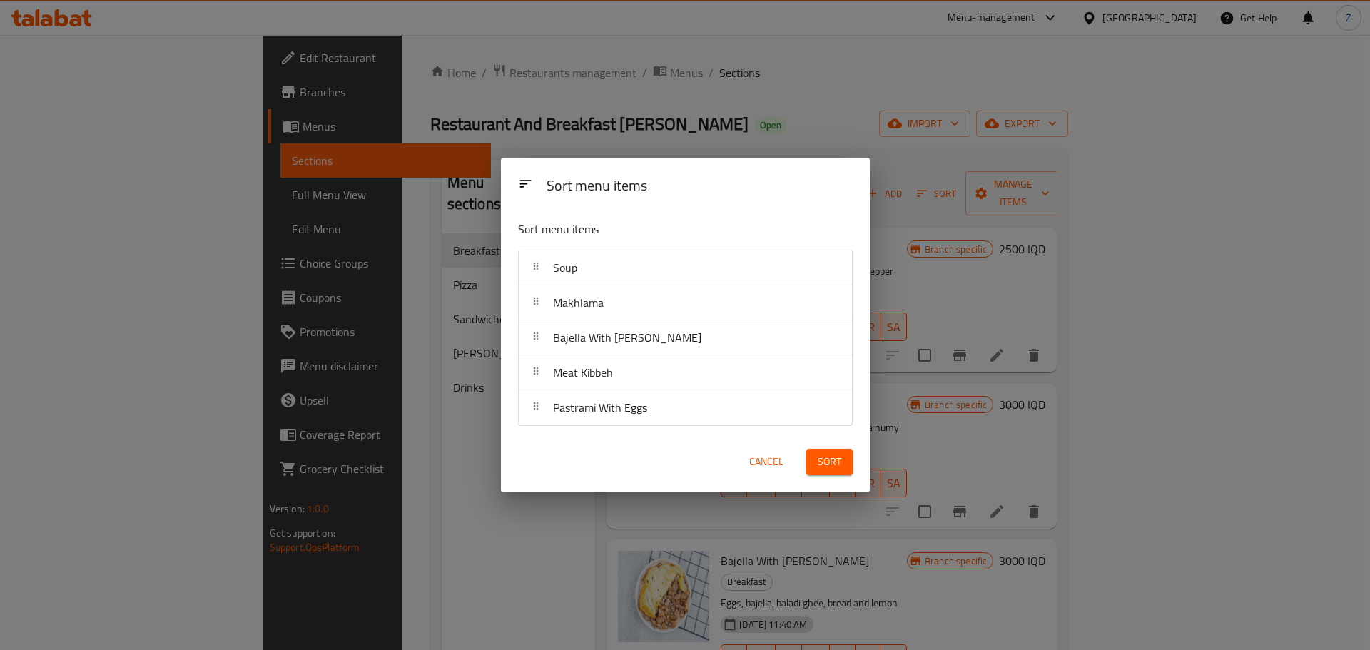
click at [860, 463] on div "Sort" at bounding box center [830, 462] width 64 height 44
click at [842, 465] on button "Sort" at bounding box center [830, 462] width 46 height 26
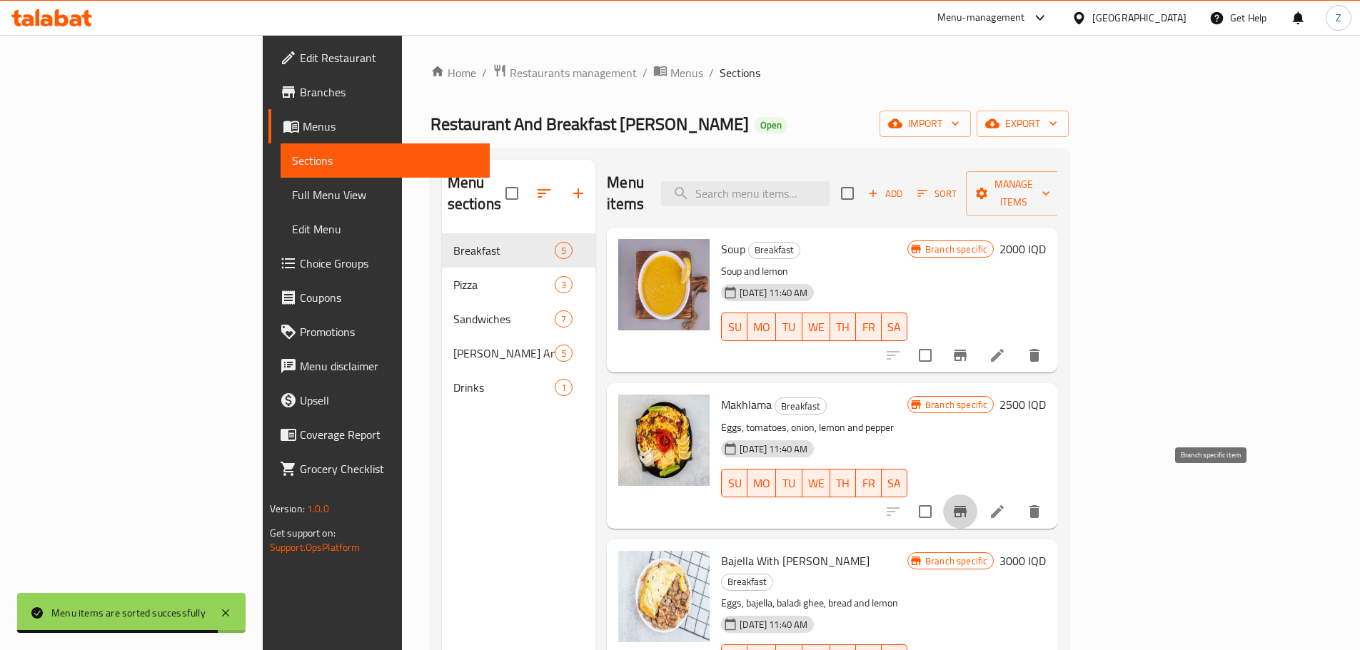
click at [969, 503] on icon "Branch-specific-item" at bounding box center [959, 511] width 17 height 17
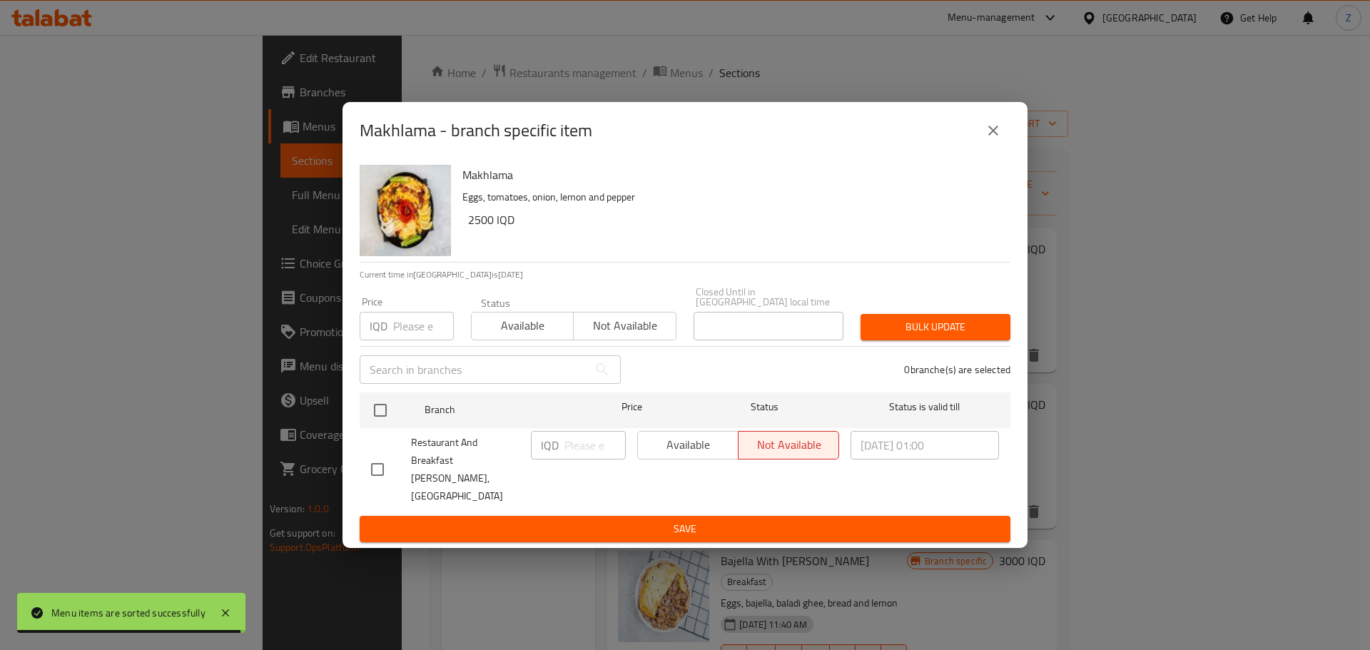
click at [991, 139] on icon "close" at bounding box center [993, 130] width 17 height 17
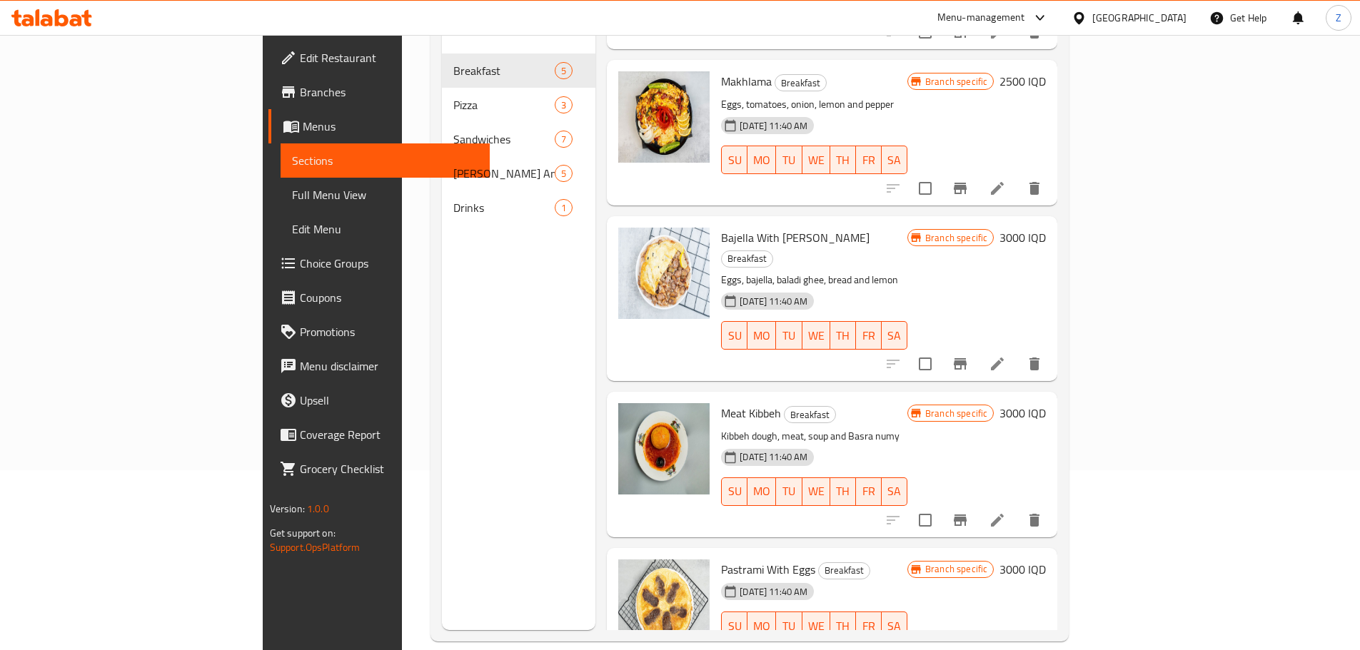
scroll to position [200, 0]
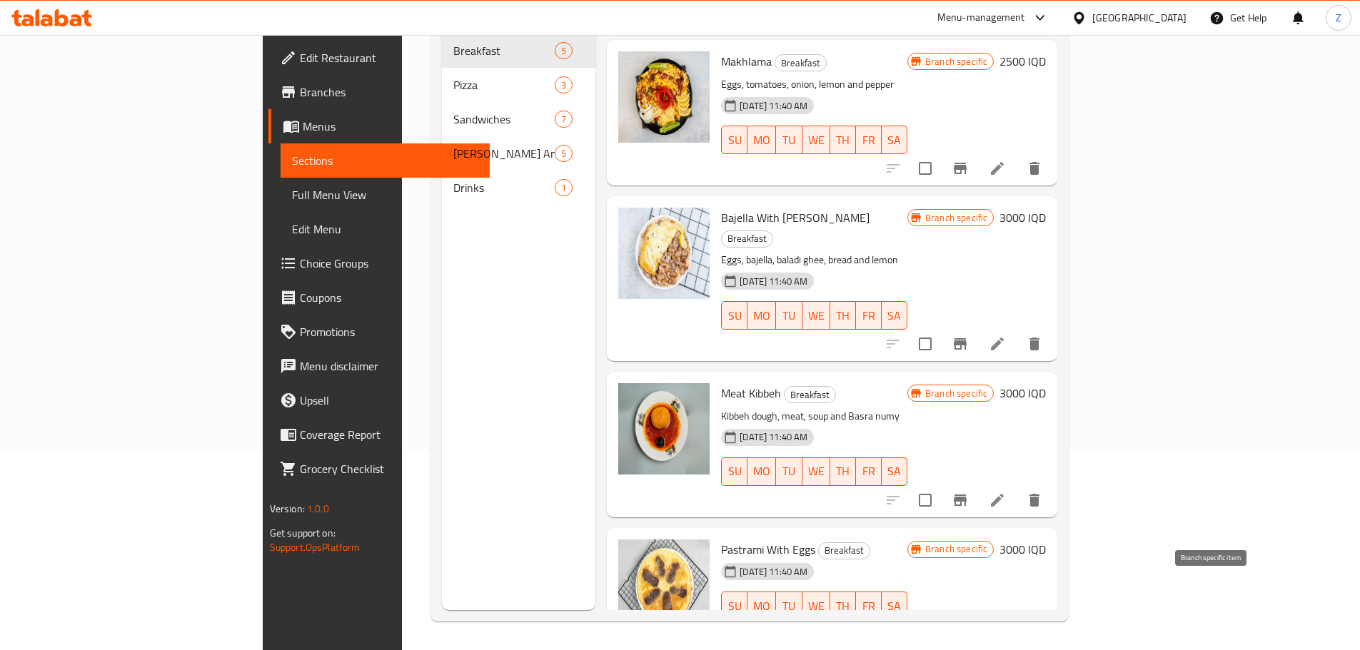
click at [977, 617] on button "Branch-specific-item" at bounding box center [960, 634] width 34 height 34
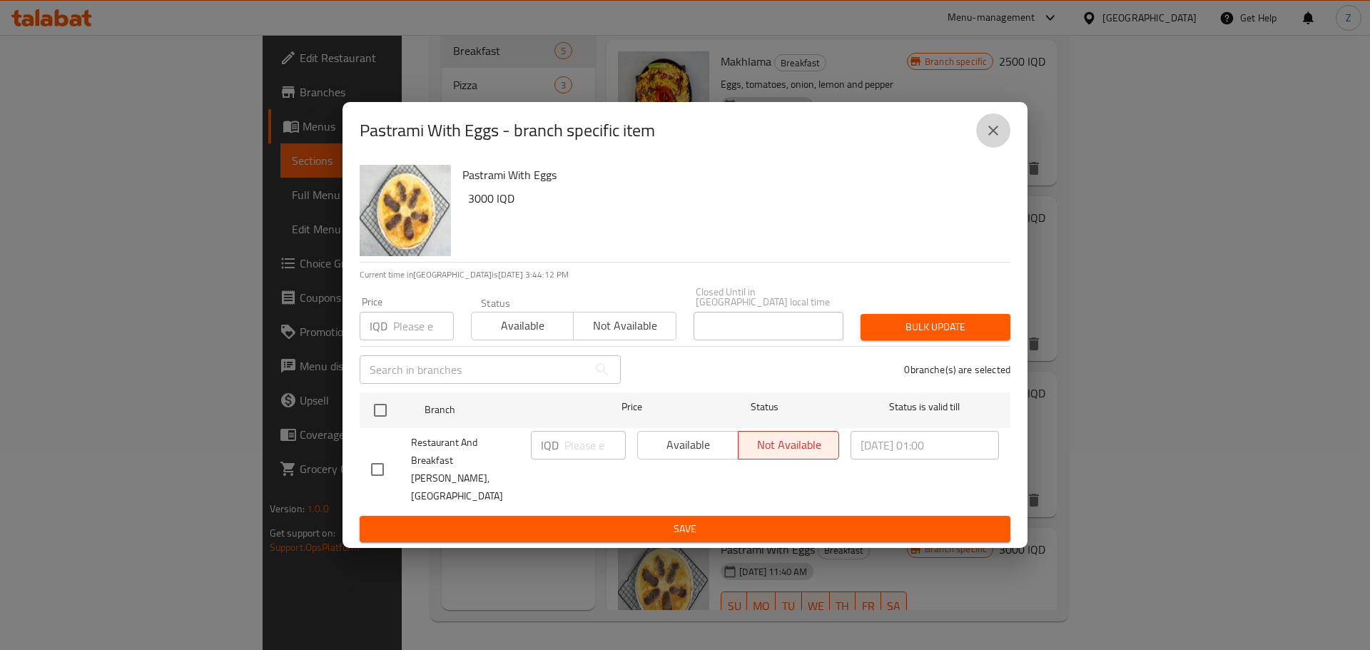
click at [996, 136] on icon "close" at bounding box center [994, 131] width 10 height 10
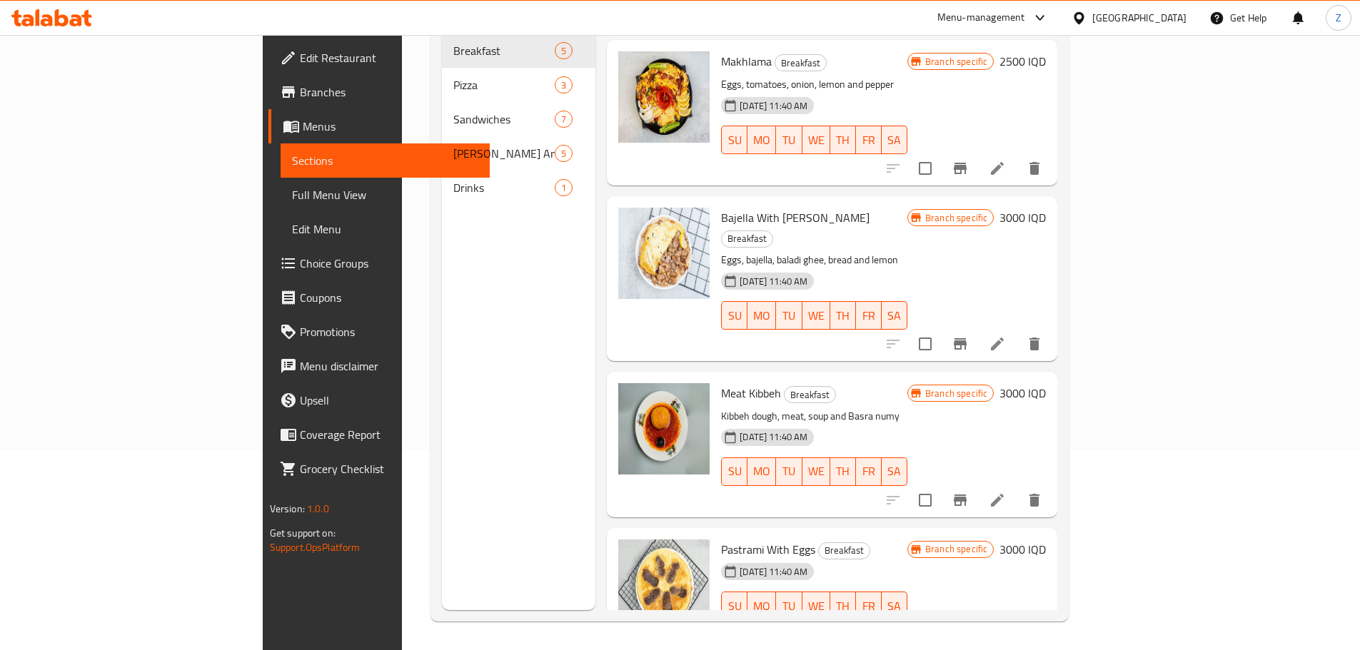
click at [966, 495] on icon "Branch-specific-item" at bounding box center [960, 500] width 13 height 11
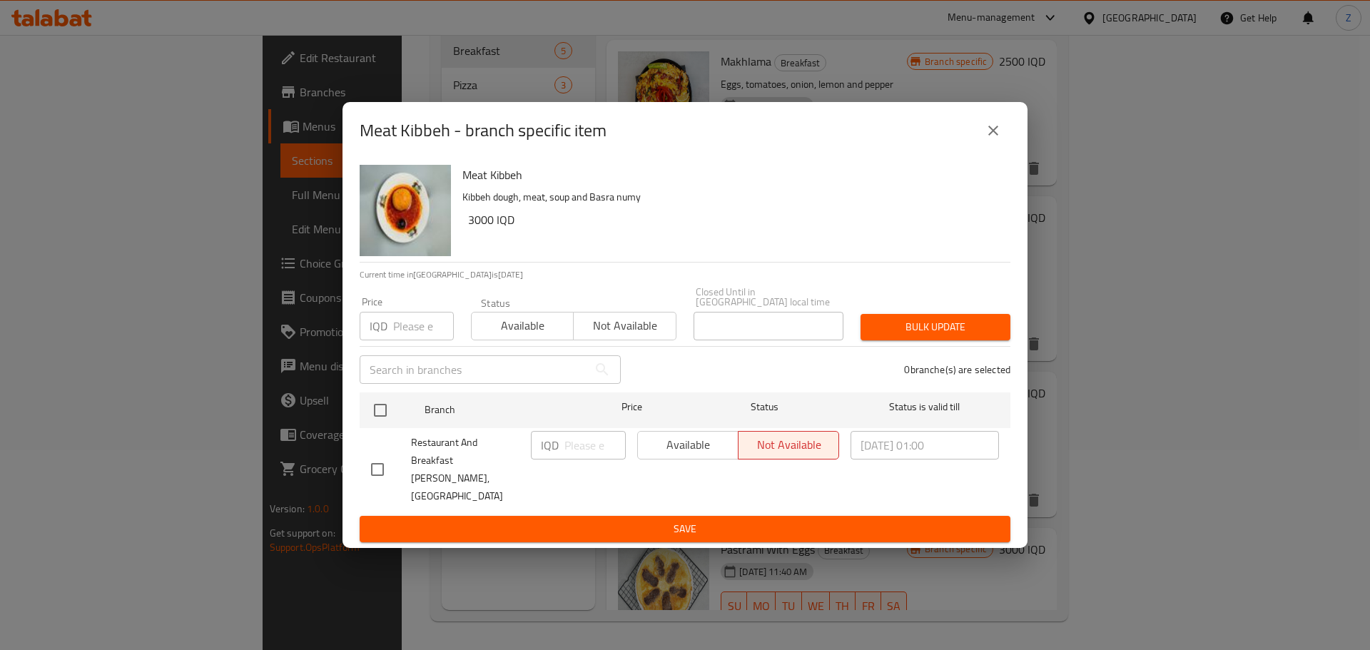
click at [979, 132] on div "Meat Kibbeh - branch specific item" at bounding box center [685, 130] width 651 height 34
click at [984, 148] on button "close" at bounding box center [993, 130] width 34 height 34
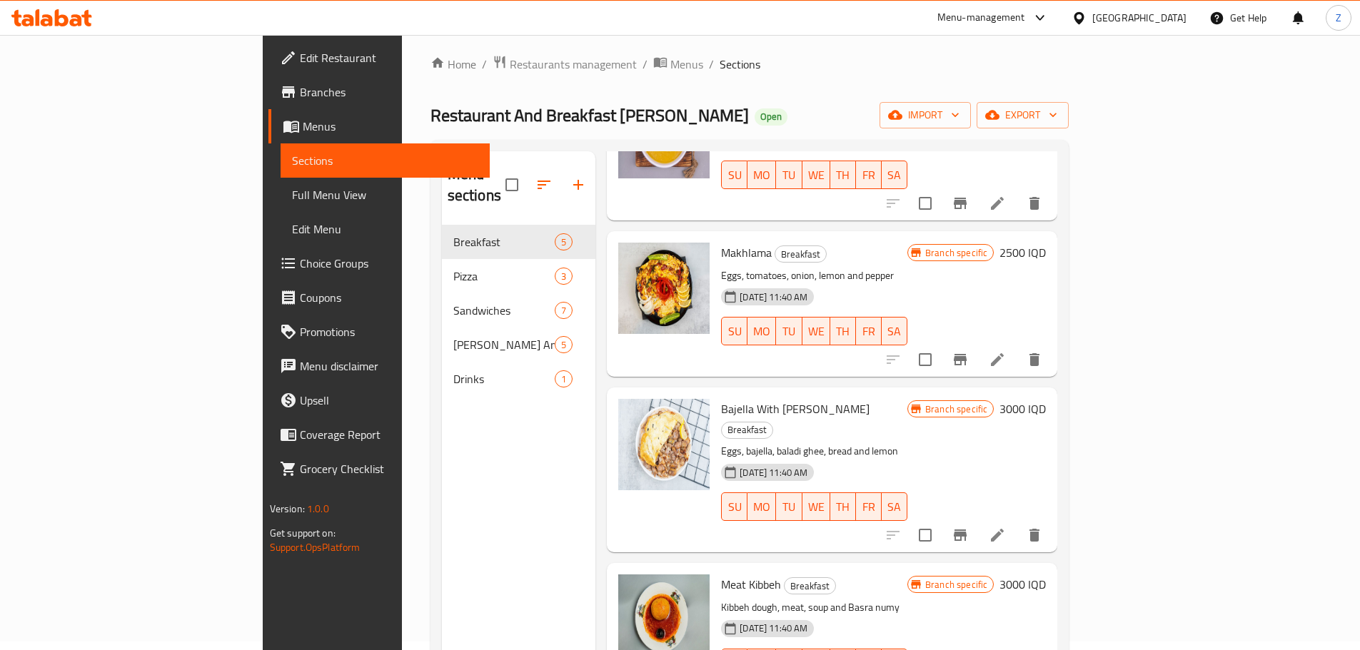
scroll to position [0, 0]
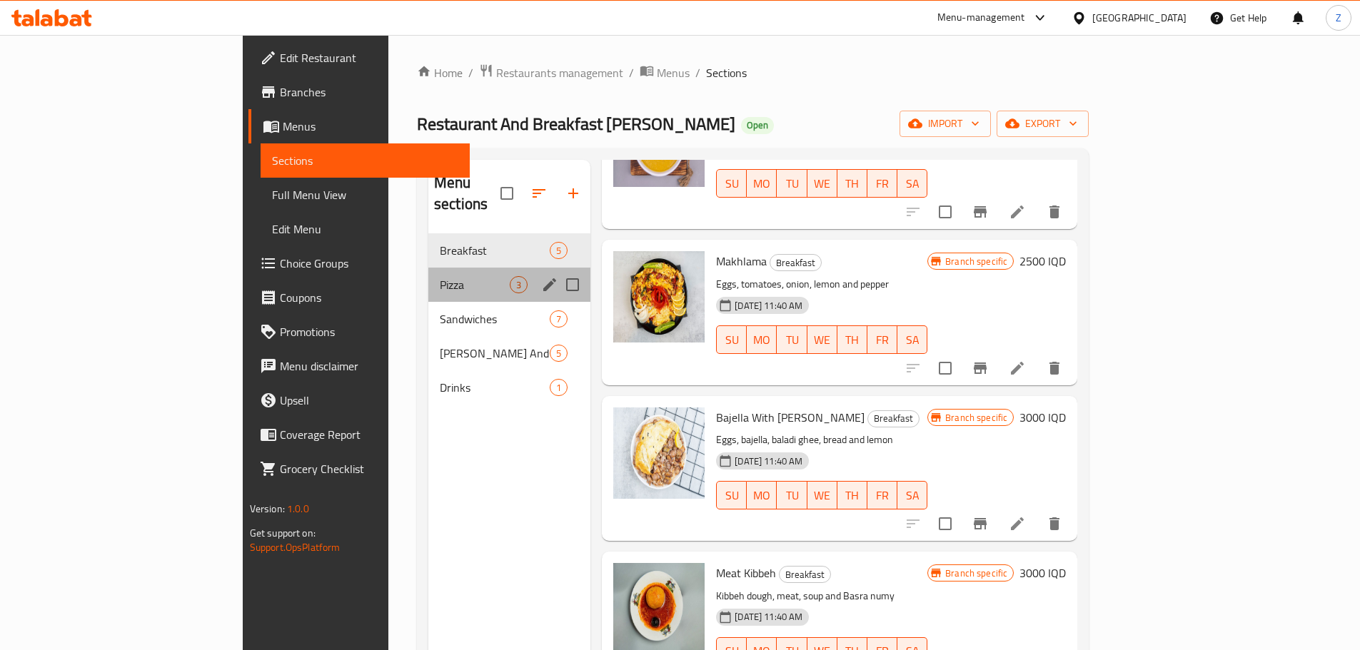
click at [428, 278] on div "Pizza 3" at bounding box center [509, 285] width 162 height 34
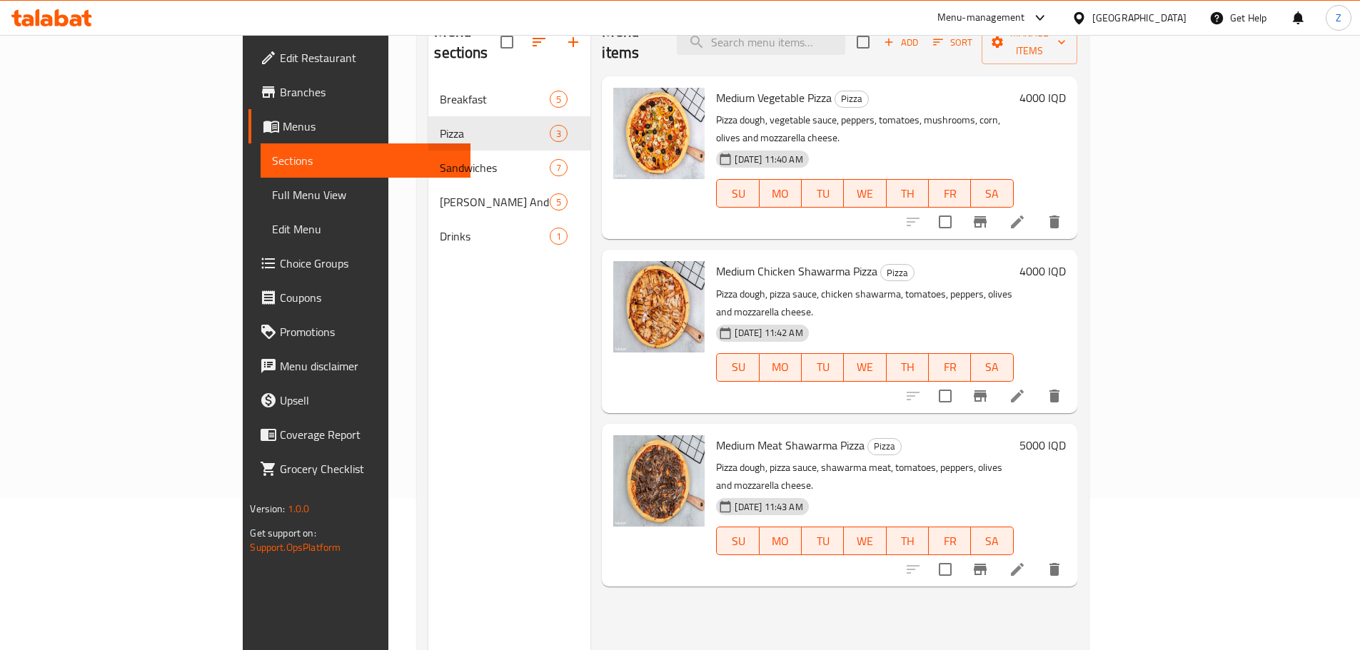
scroll to position [57, 0]
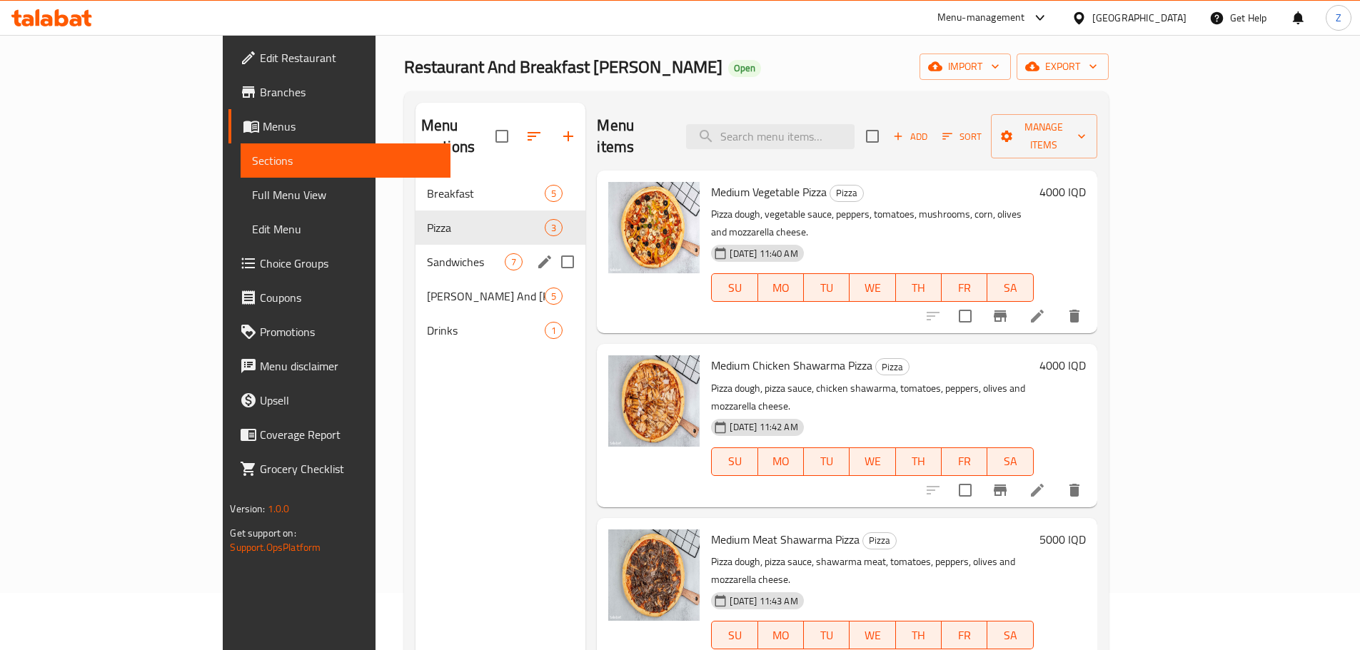
click at [415, 255] on div "Sandwiches 7" at bounding box center [500, 262] width 171 height 34
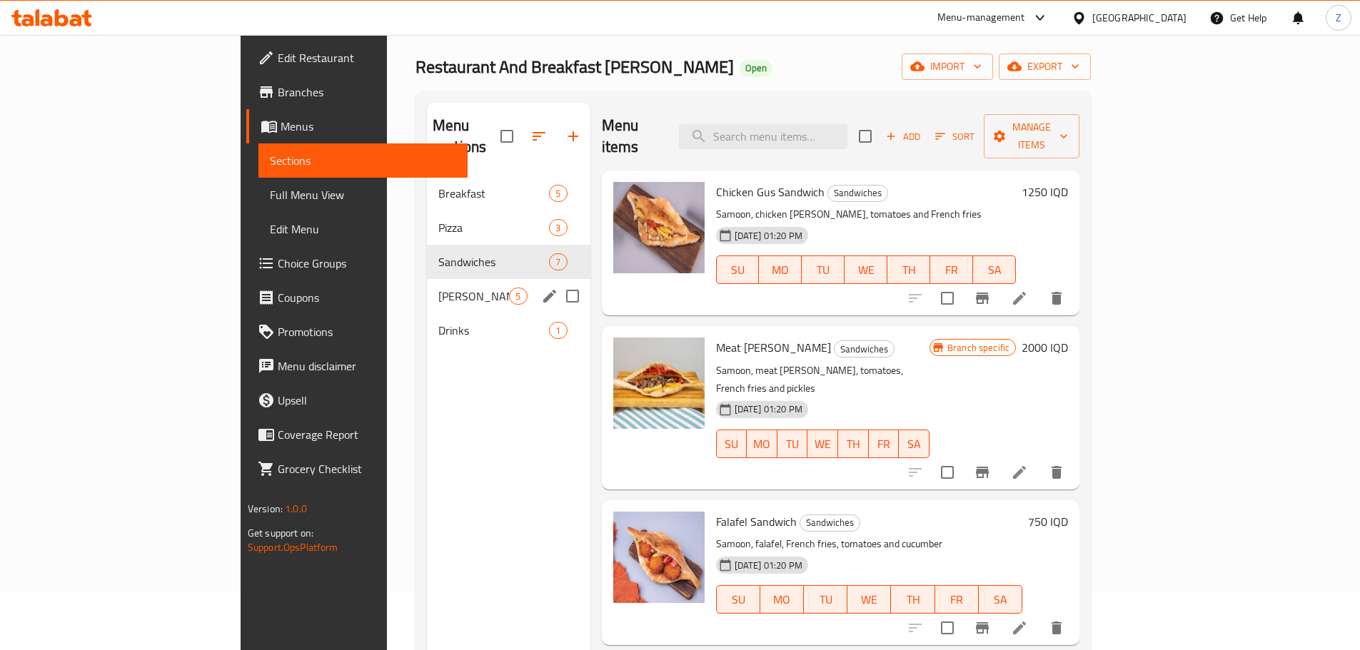
click at [438, 288] on span "Gus And Chelfray" at bounding box center [473, 296] width 71 height 17
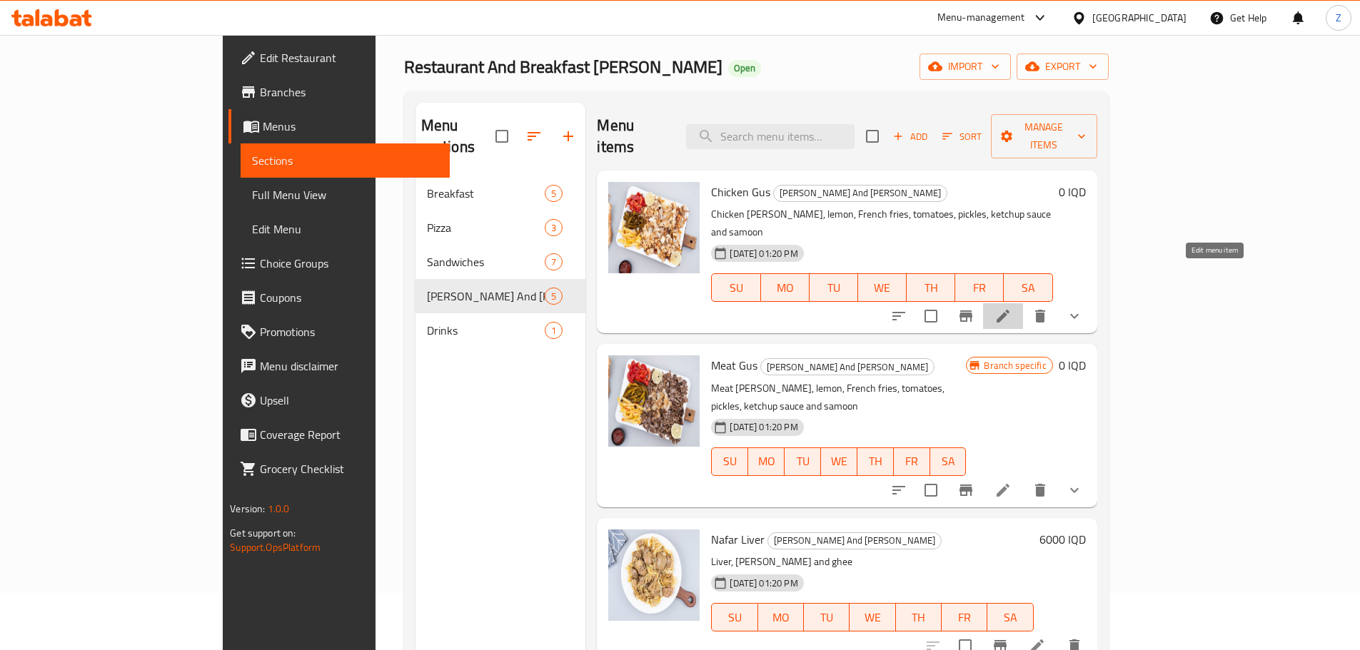
click at [1011, 308] on icon at bounding box center [1002, 316] width 17 height 17
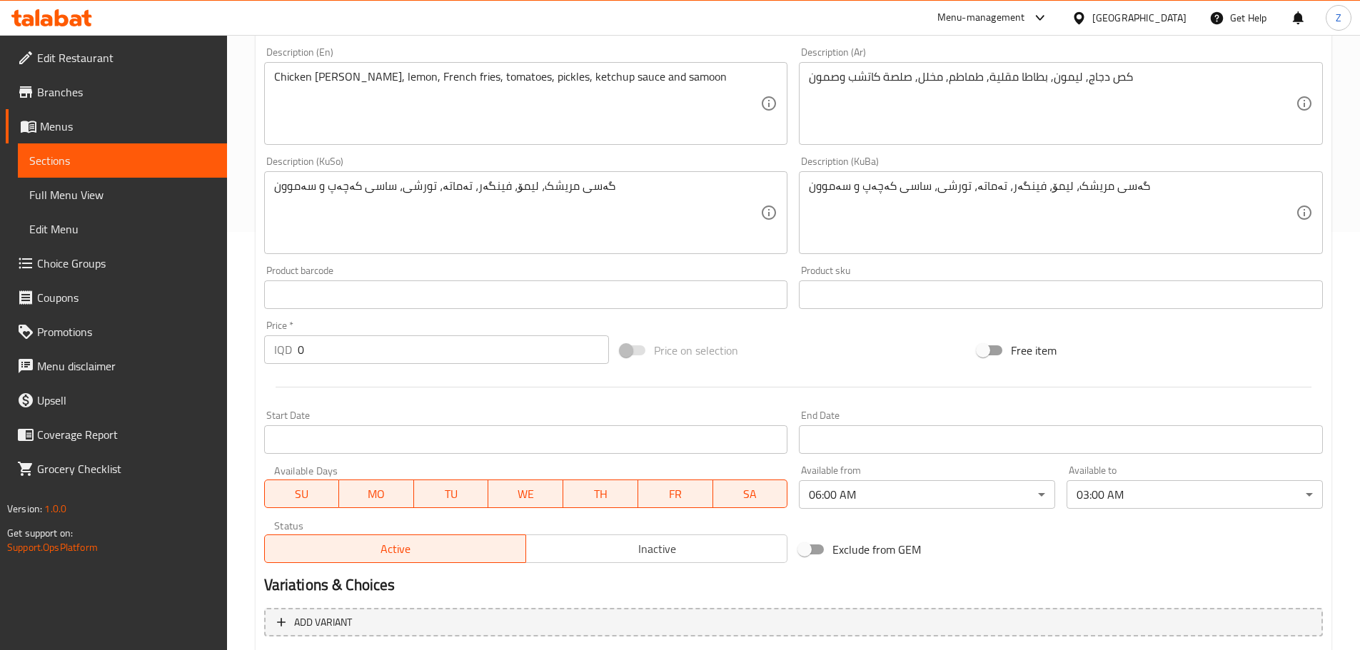
scroll to position [601, 0]
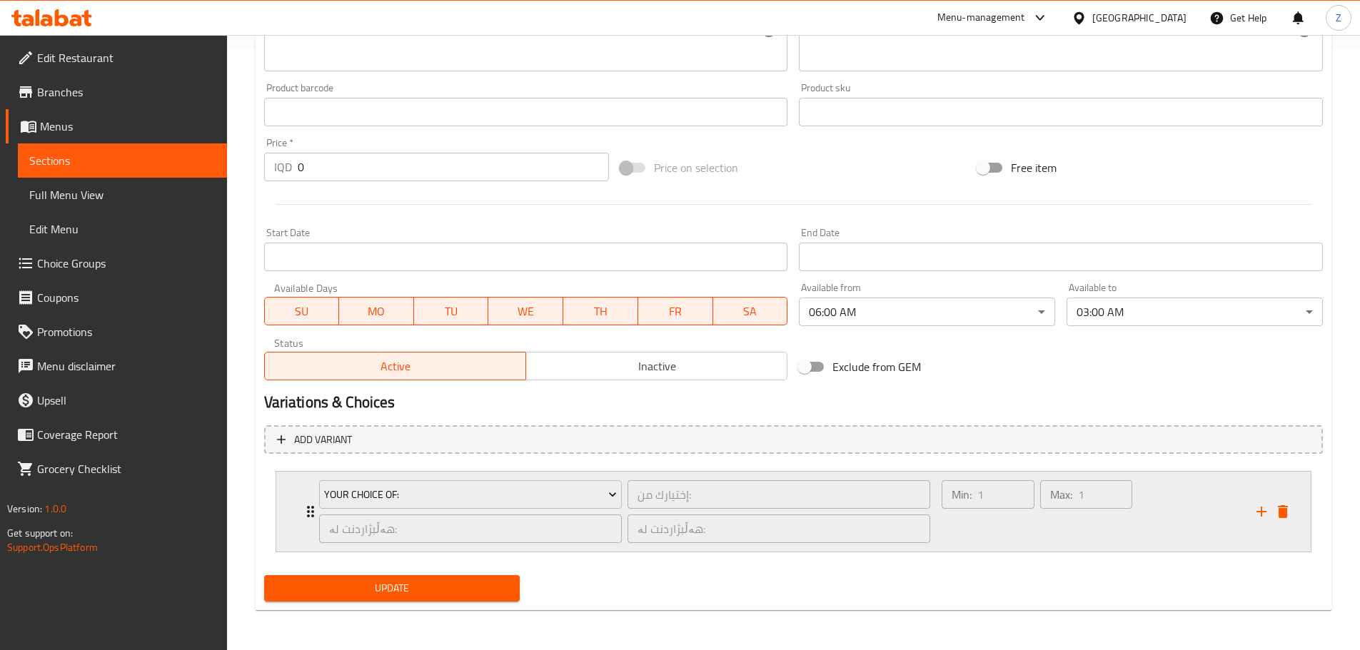
click at [1098, 532] on div "Max: 1 ​" at bounding box center [1086, 512] width 98 height 69
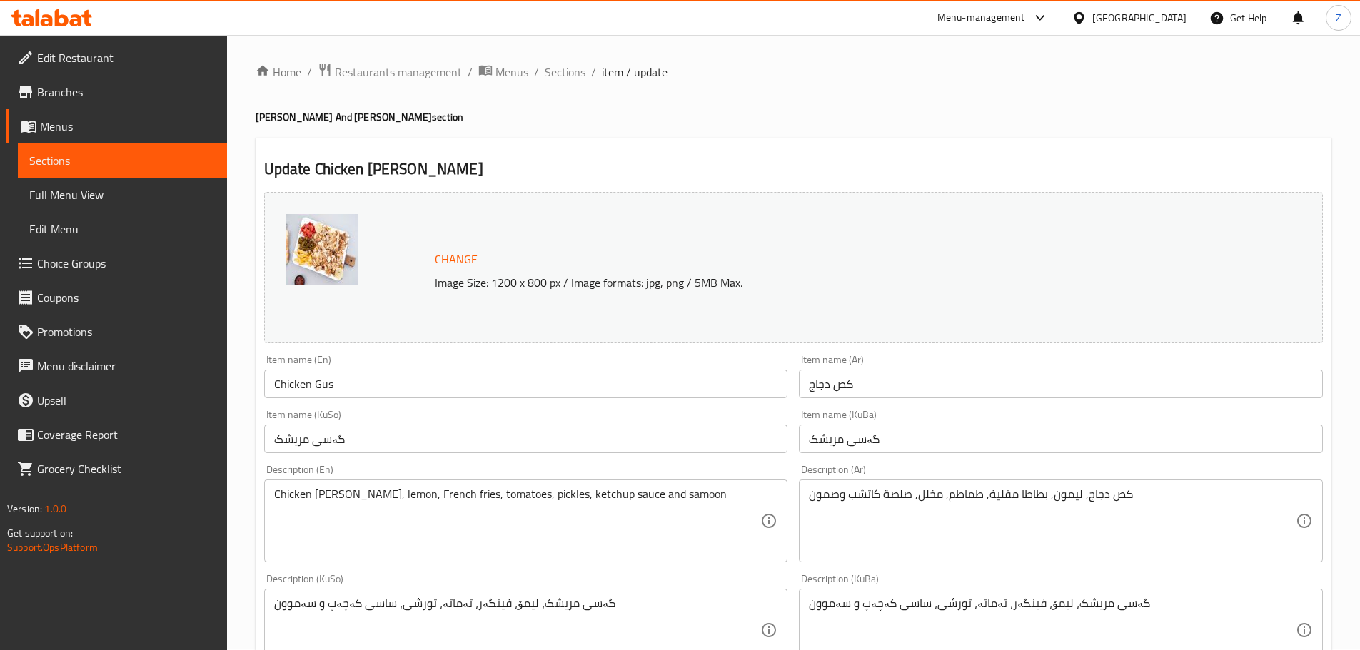
scroll to position [0, 0]
click at [572, 74] on span "Sections" at bounding box center [565, 72] width 41 height 17
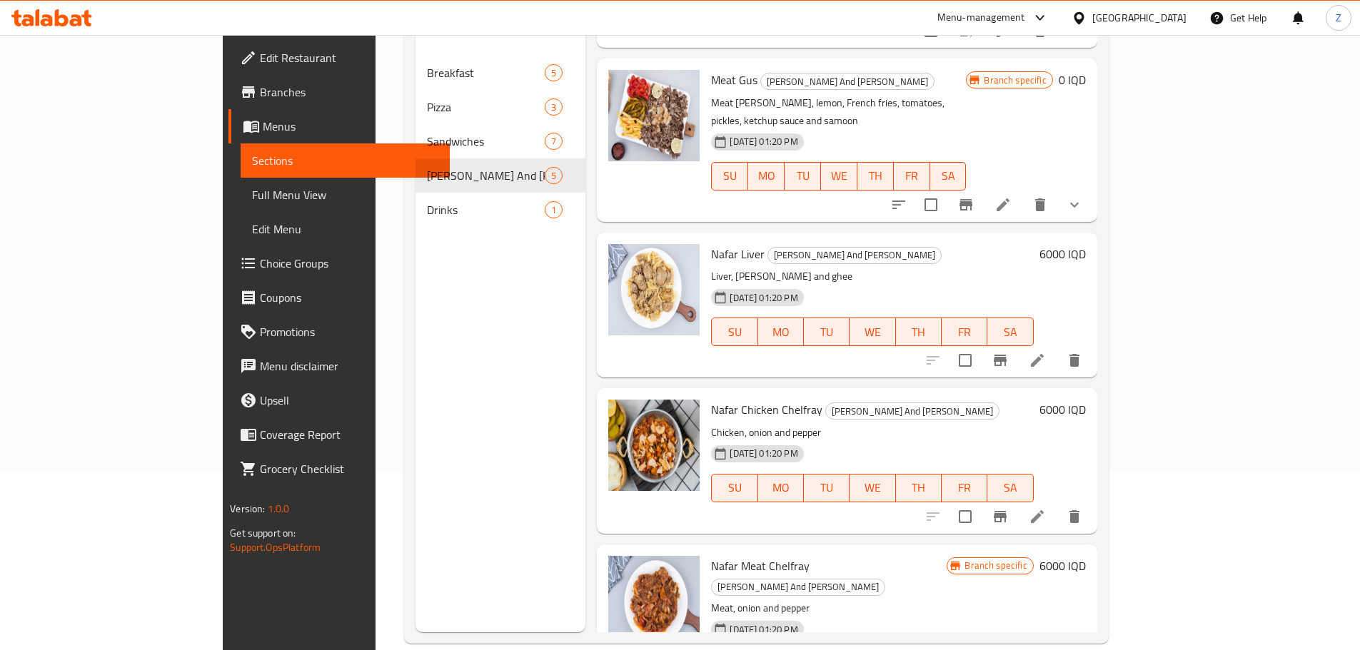
scroll to position [200, 0]
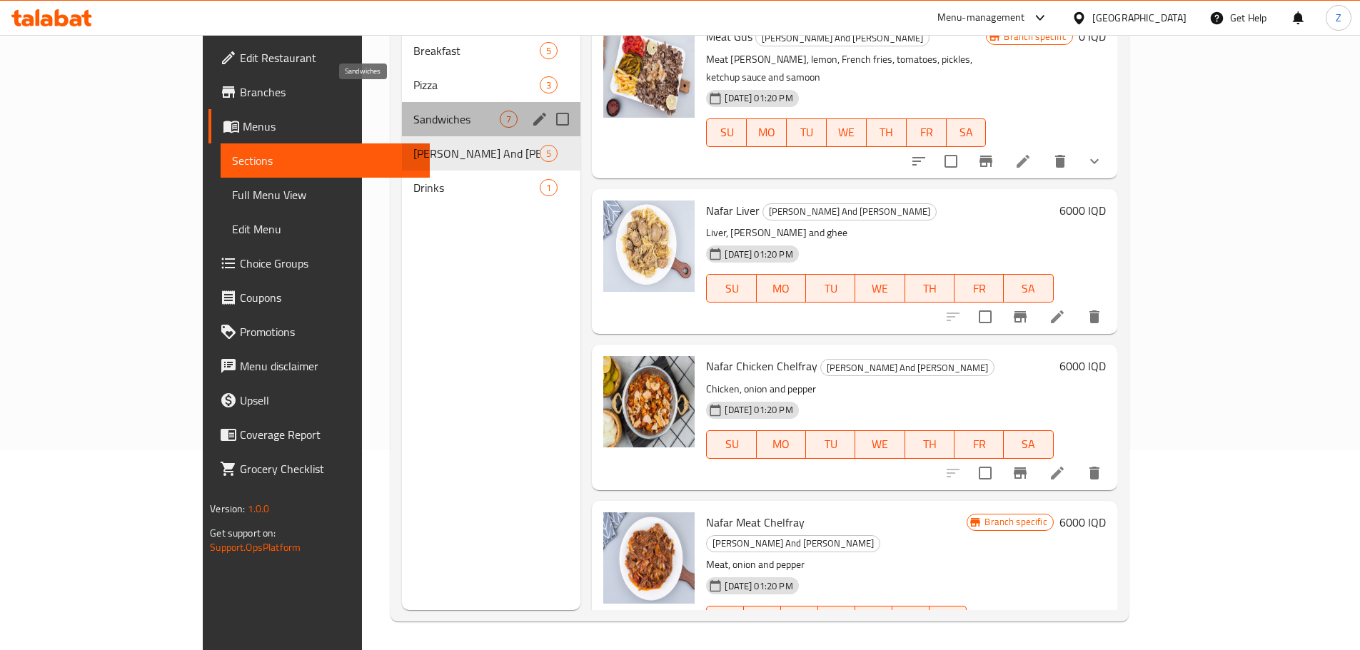
click at [413, 111] on span "Sandwiches" at bounding box center [456, 119] width 86 height 17
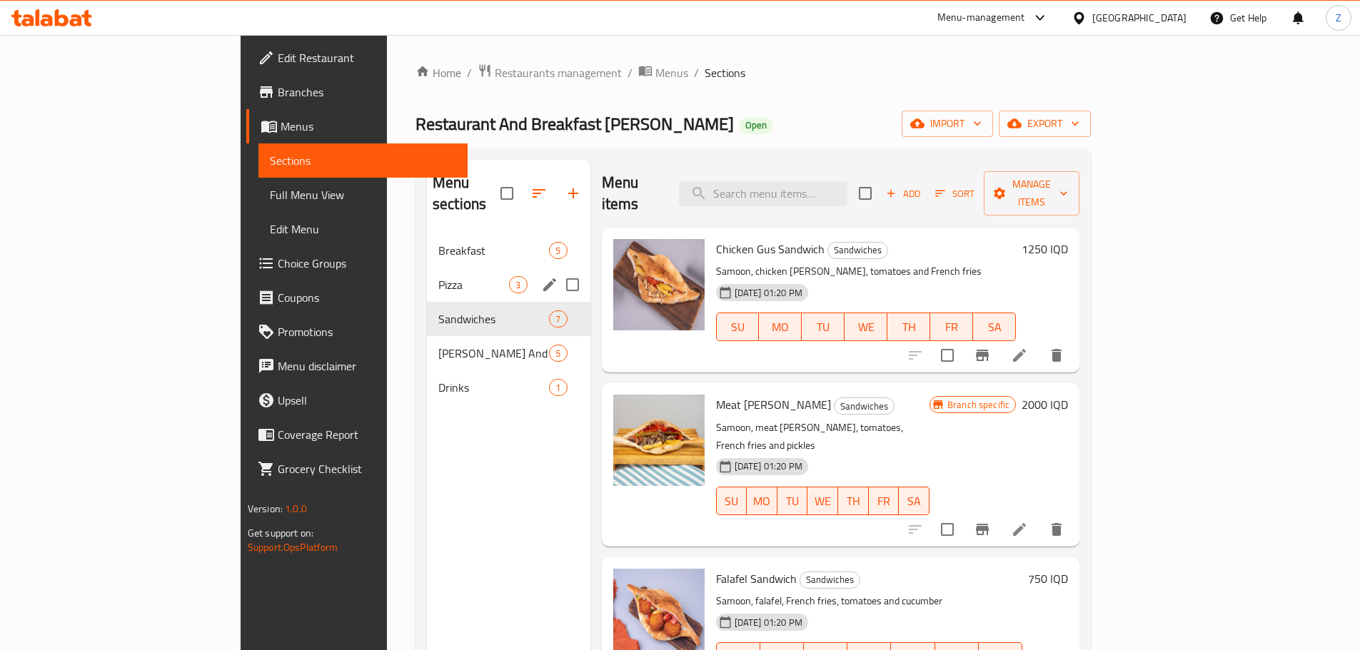
click at [427, 268] on div "Pizza 3" at bounding box center [508, 285] width 163 height 34
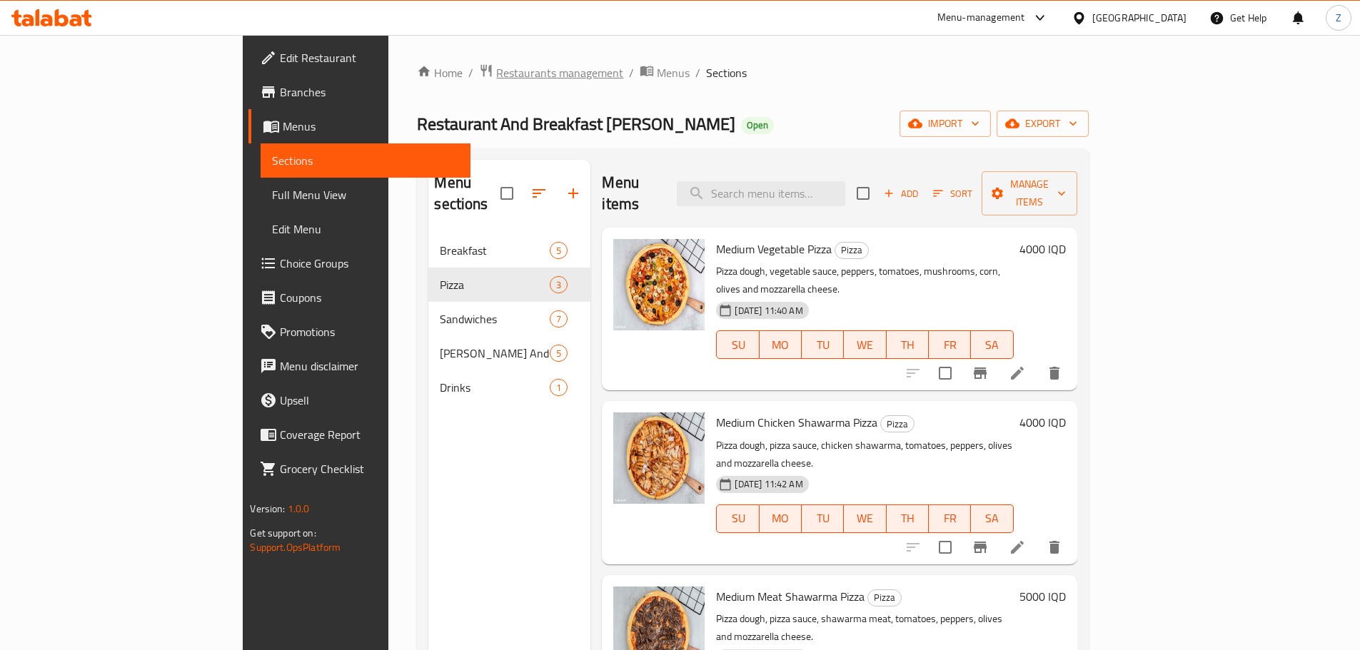
click at [496, 72] on span "Restaurants management" at bounding box center [559, 72] width 127 height 17
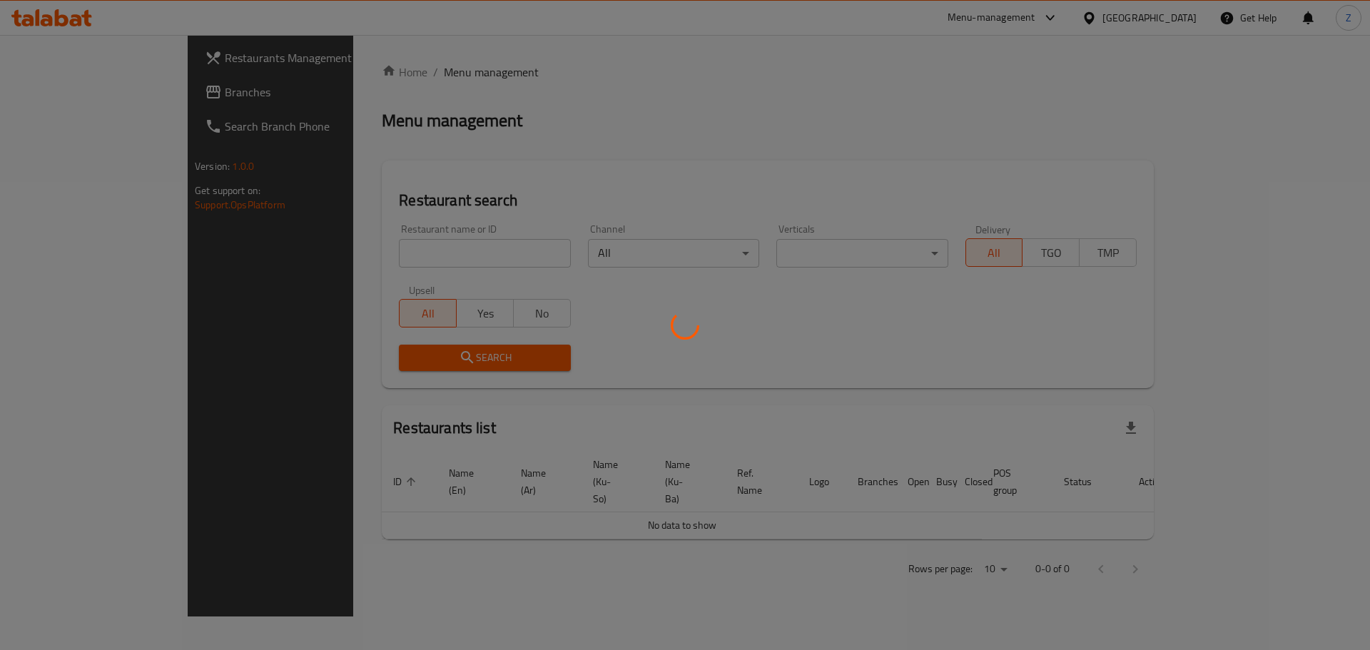
click at [369, 254] on div at bounding box center [685, 325] width 1370 height 650
click at [548, 170] on div at bounding box center [685, 325] width 1370 height 650
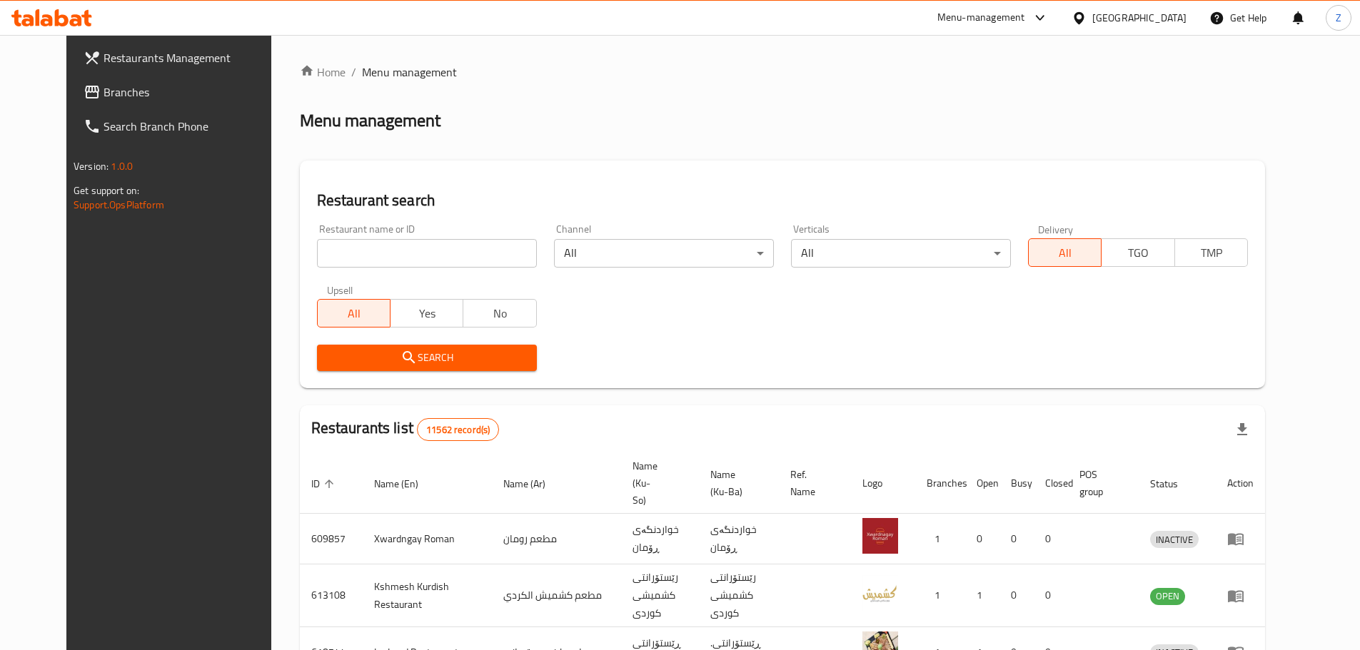
click at [441, 268] on div "Restaurant name or ID Restaurant name or ID" at bounding box center [426, 246] width 237 height 61
click at [442, 253] on input "search" at bounding box center [427, 253] width 220 height 29
paste input "646029"
type input "646029"
click at [440, 365] on span "Search" at bounding box center [426, 358] width 197 height 18
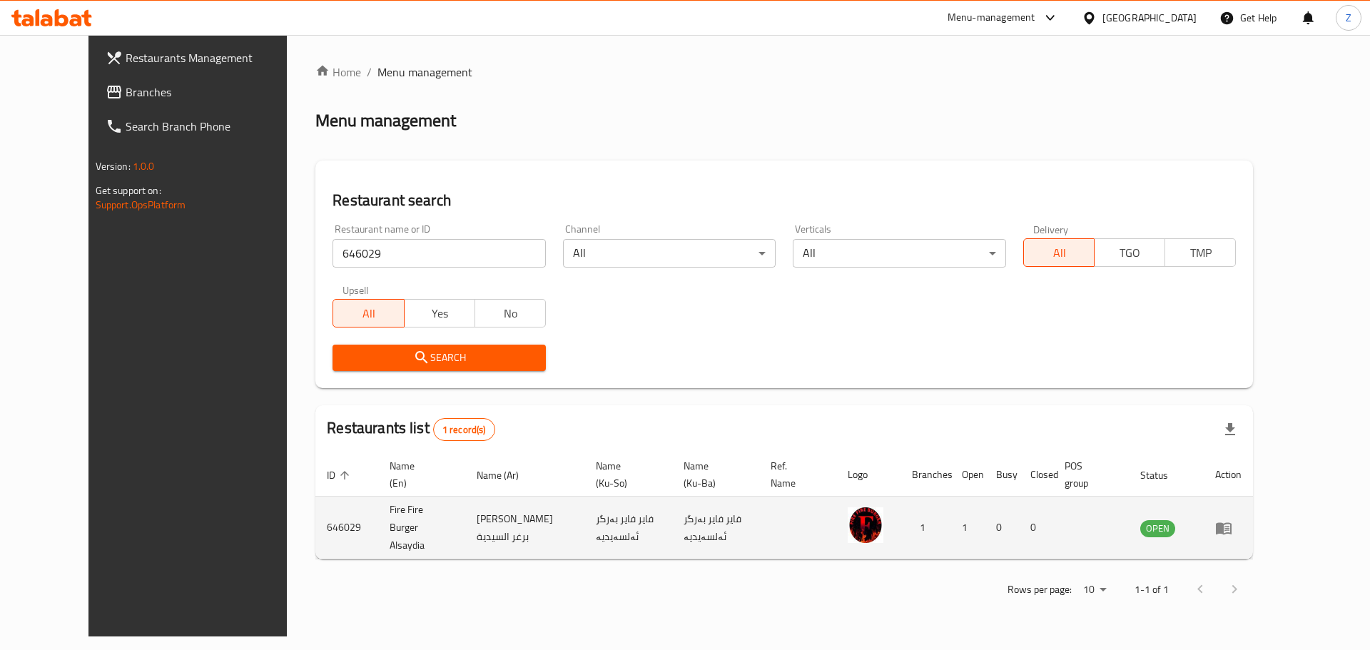
click at [1253, 497] on td "enhanced table" at bounding box center [1228, 528] width 49 height 63
click at [1232, 522] on icon "enhanced table" at bounding box center [1224, 528] width 16 height 12
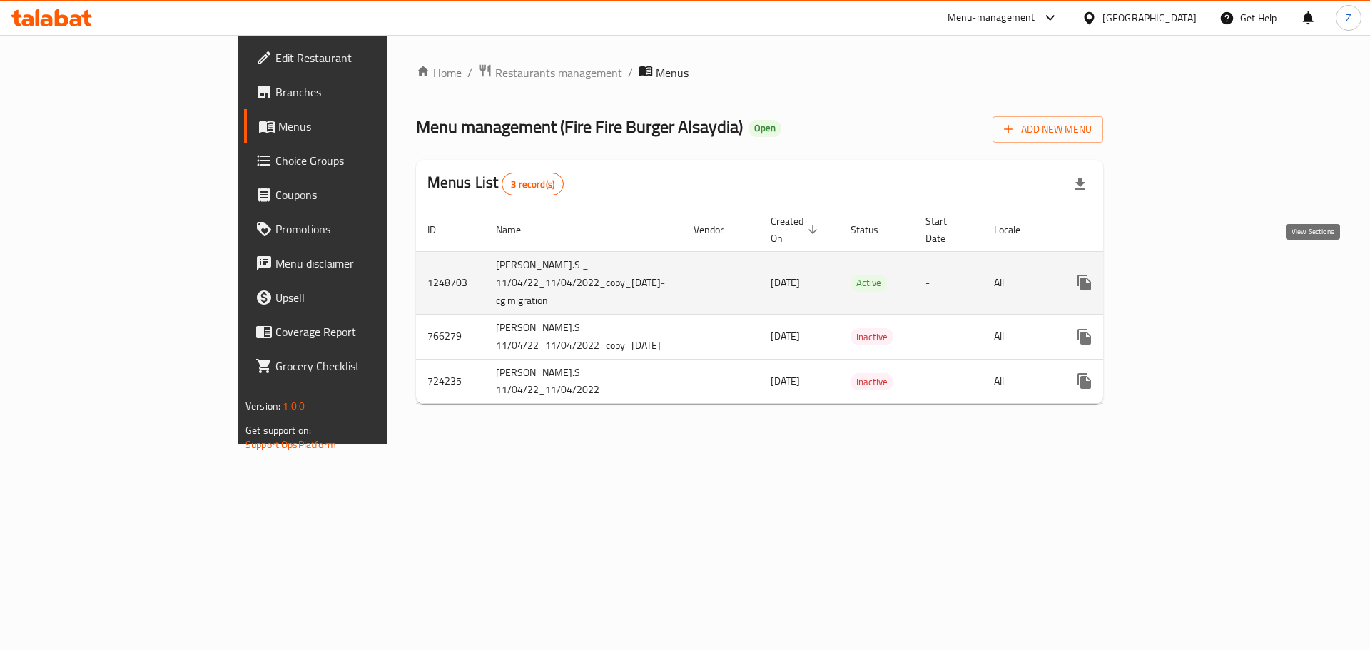
click at [1196, 274] on icon "enhanced table" at bounding box center [1187, 282] width 17 height 17
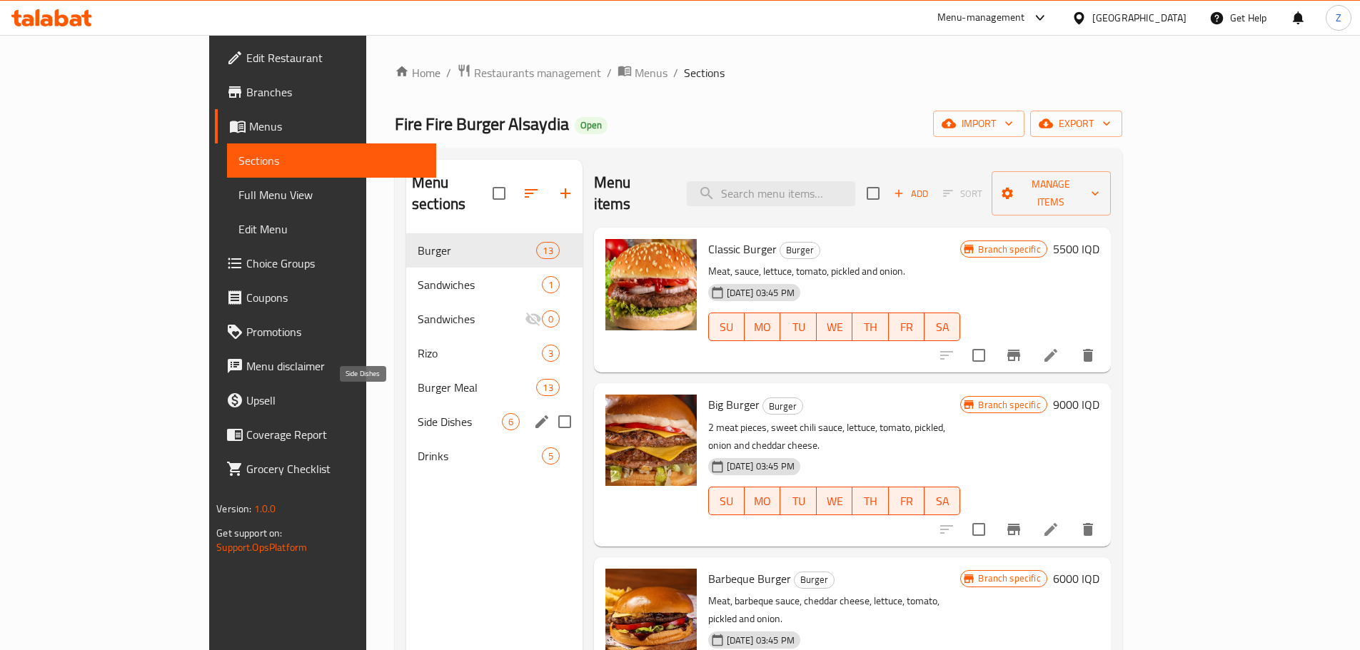
click at [418, 413] on span "Side Dishes" at bounding box center [460, 421] width 84 height 17
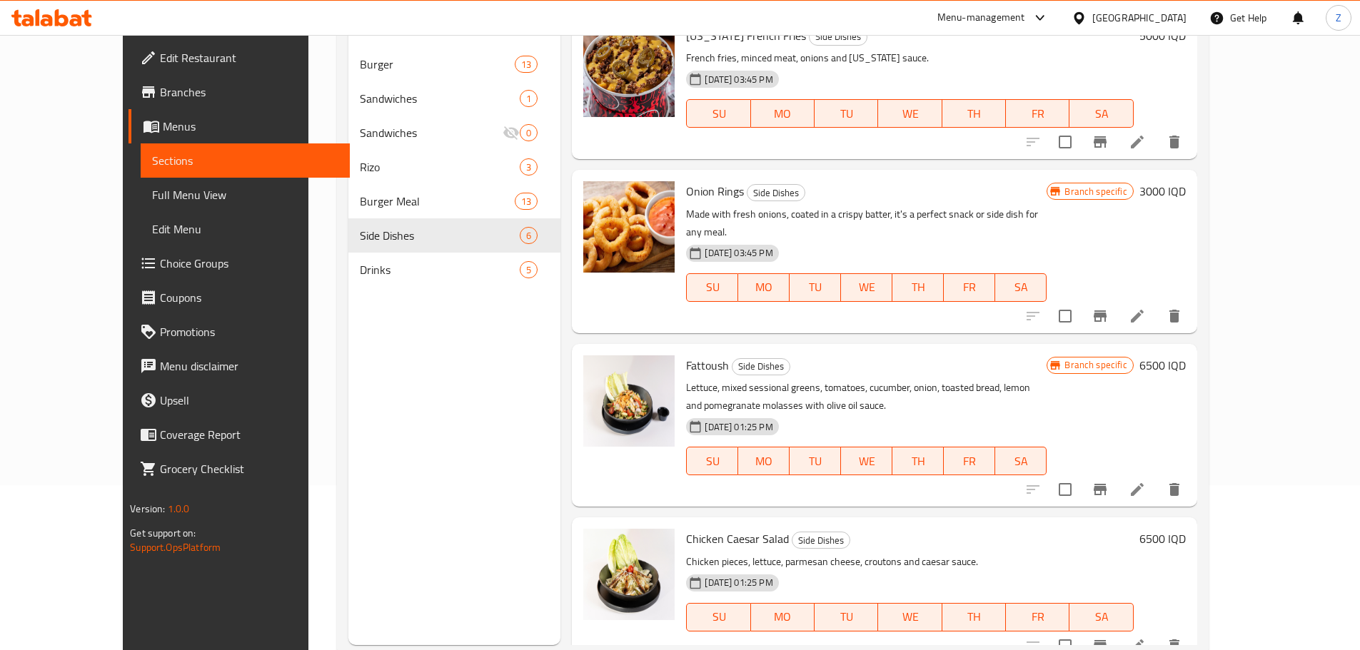
scroll to position [200, 0]
